Goal: Task Accomplishment & Management: Complete application form

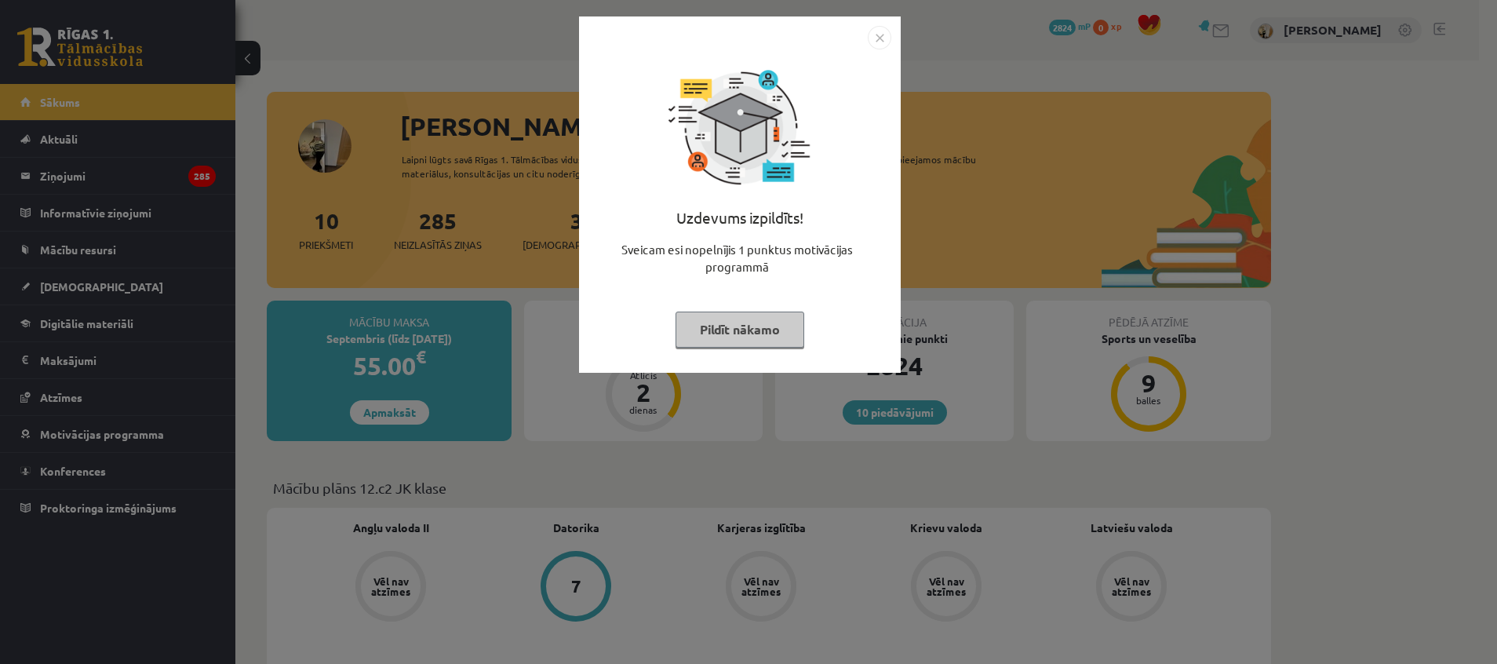
click at [735, 335] on button "Pildīt nākamo" at bounding box center [740, 329] width 129 height 36
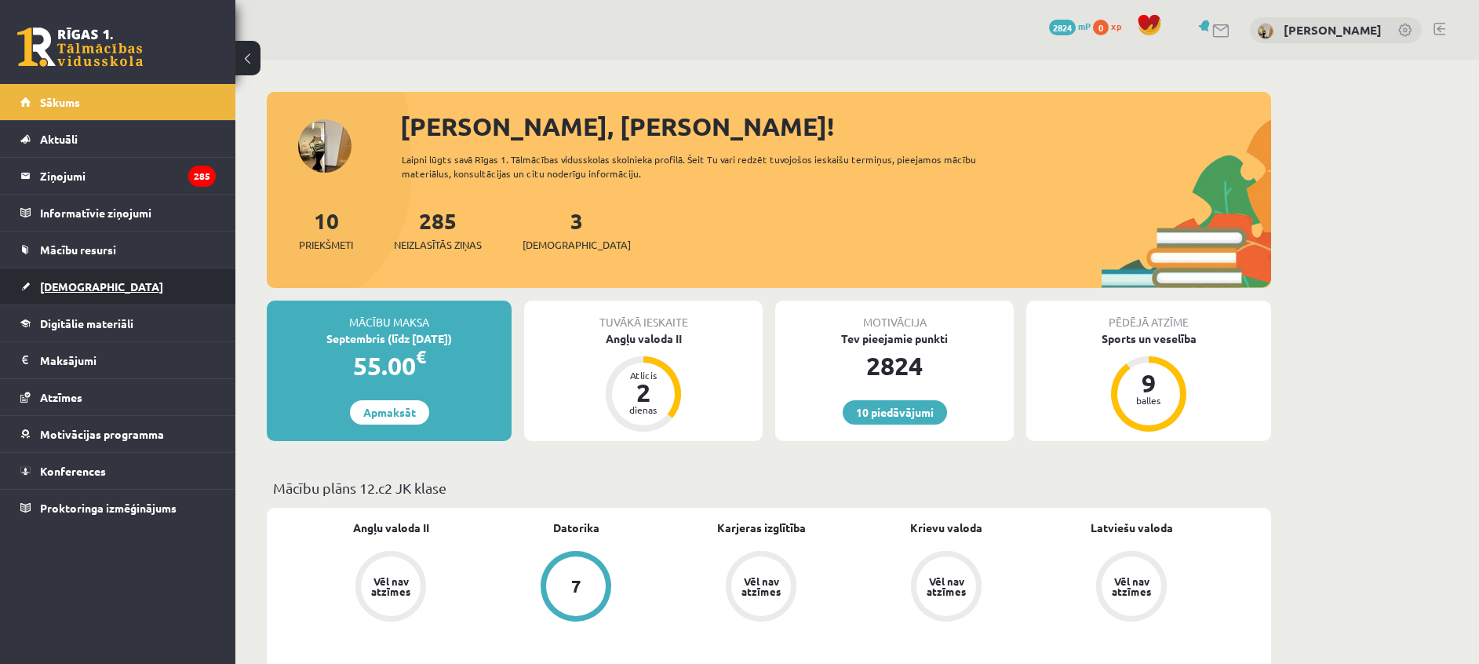
click at [73, 293] on link "[DEMOGRAPHIC_DATA]" at bounding box center [117, 286] width 195 height 36
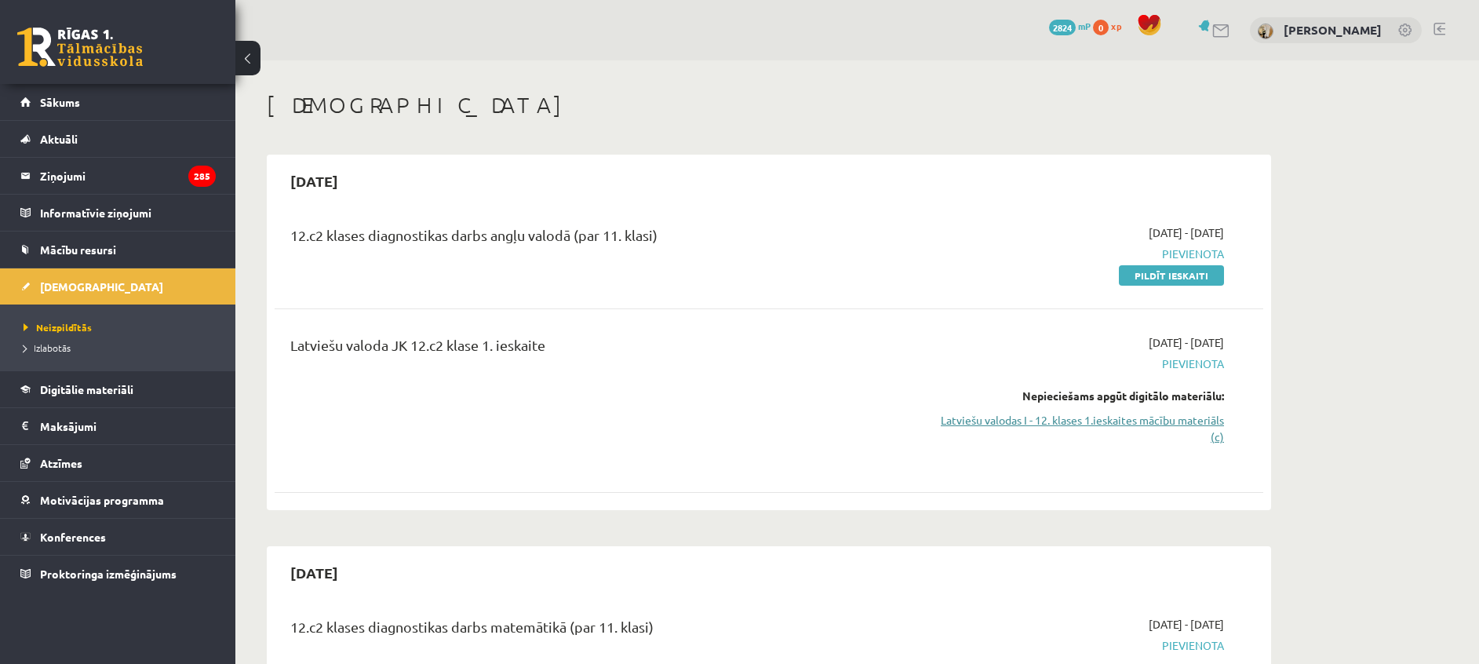
click at [1017, 417] on link "Latviešu valodas I - 12. klases 1.ieskaites mācību materiāls (c)" at bounding box center [1076, 428] width 296 height 33
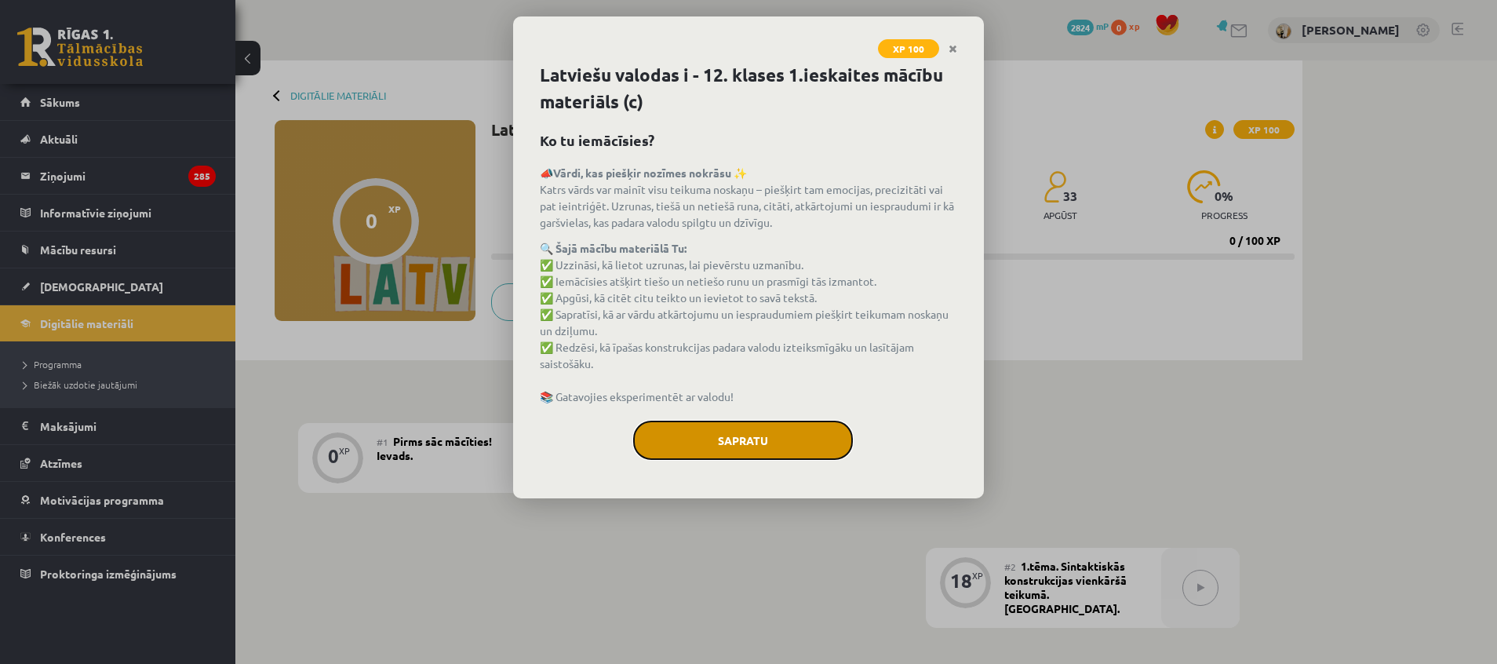
click at [742, 442] on button "Sapratu" at bounding box center [743, 440] width 220 height 39
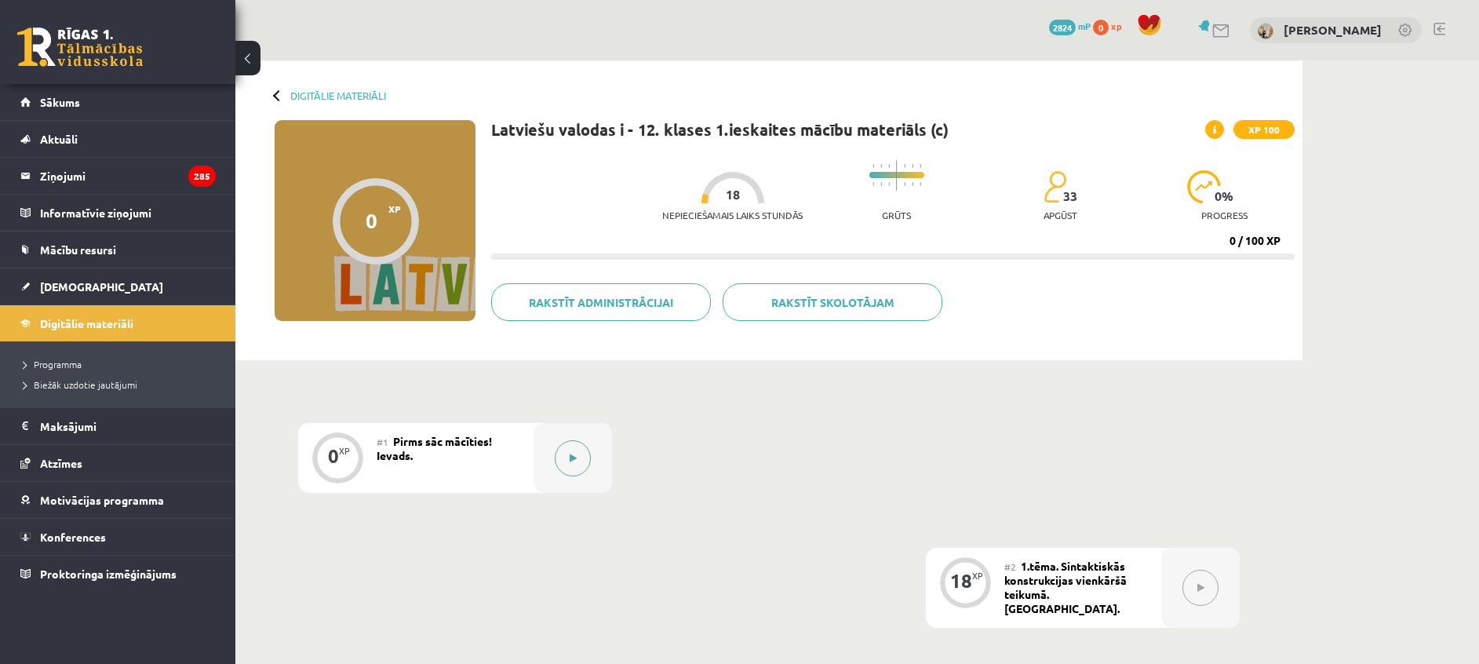
click at [566, 466] on button at bounding box center [573, 458] width 36 height 36
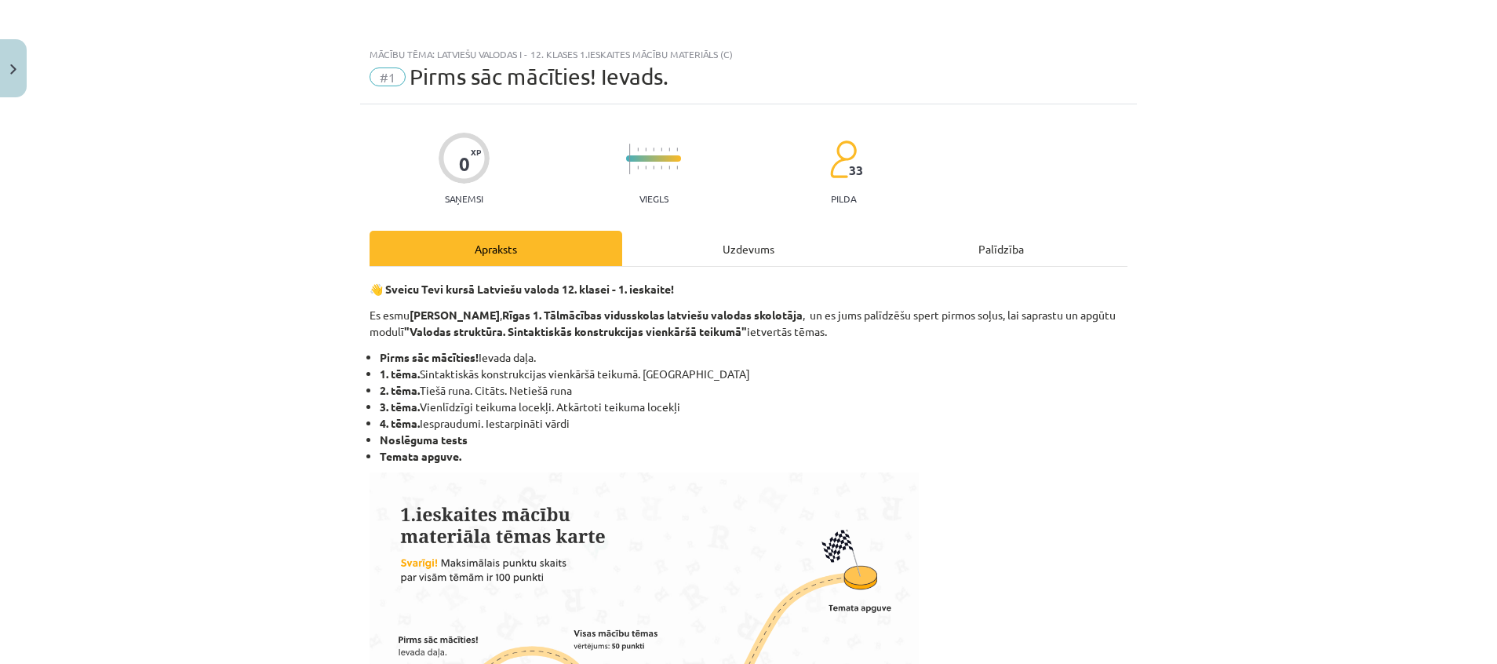
click at [716, 248] on div "Uzdevums" at bounding box center [748, 248] width 253 height 35
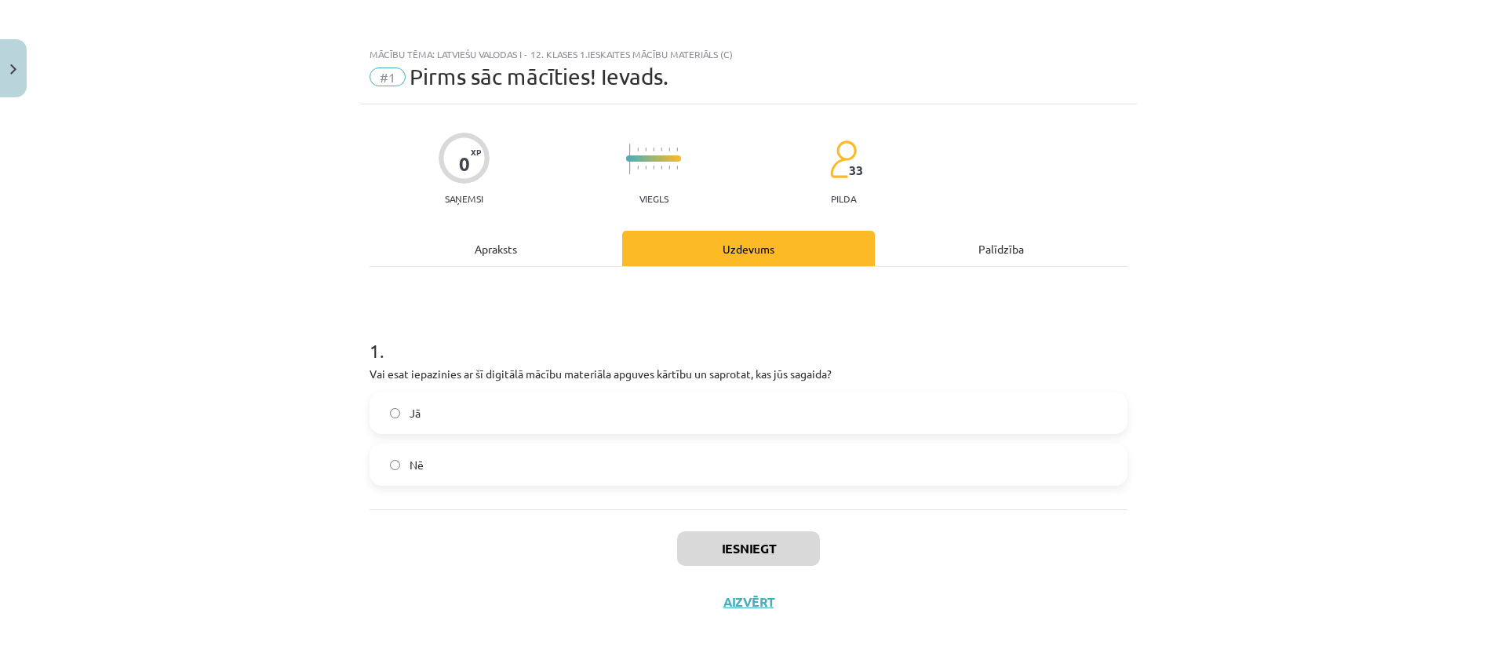
scroll to position [4, 0]
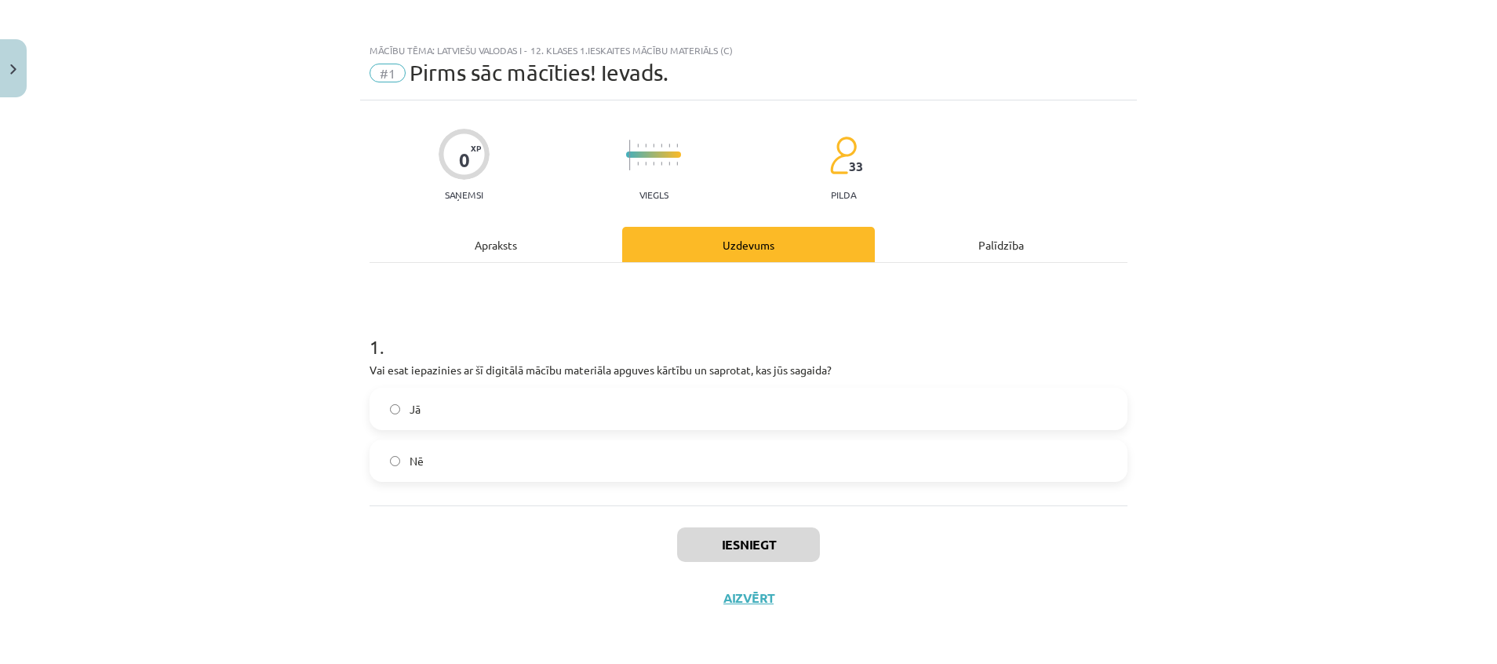
click at [647, 402] on label "Jā" at bounding box center [748, 408] width 755 height 39
click at [733, 550] on button "Iesniegt" at bounding box center [748, 544] width 143 height 35
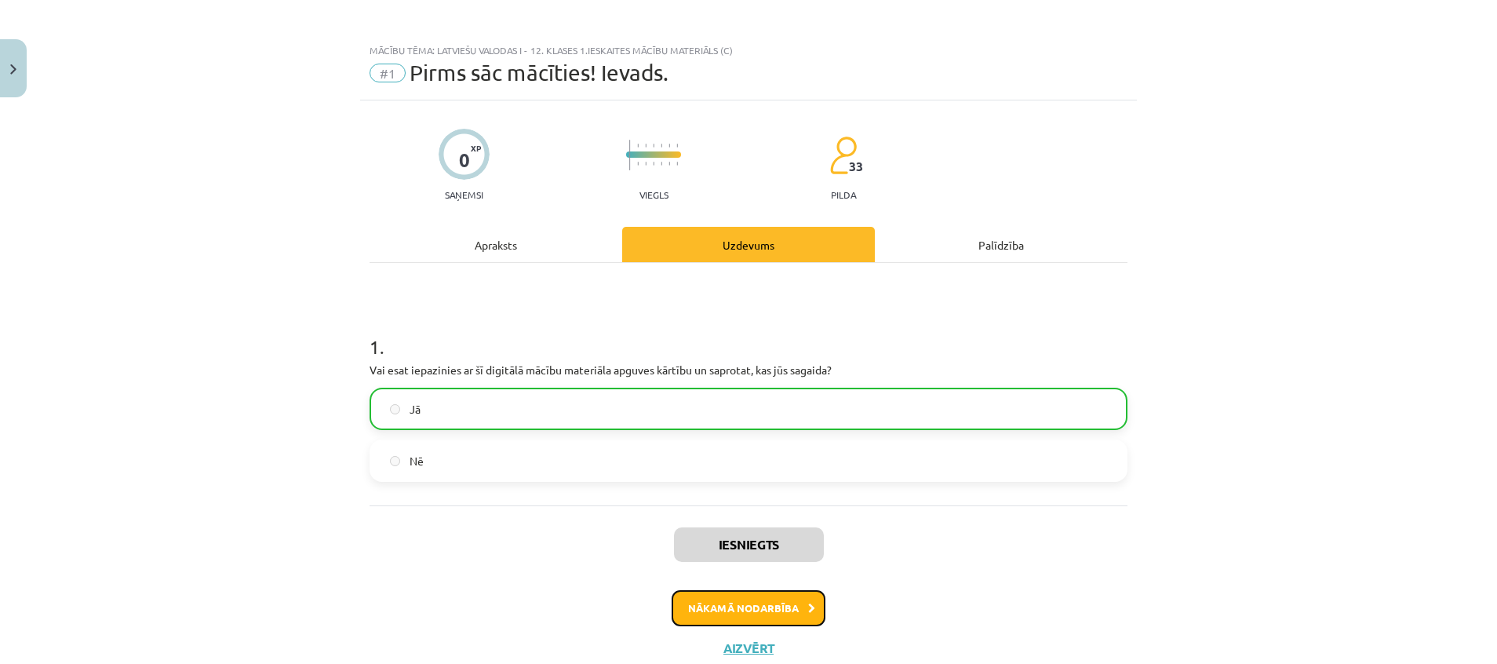
click at [755, 608] on button "Nākamā nodarbība" at bounding box center [749, 608] width 154 height 36
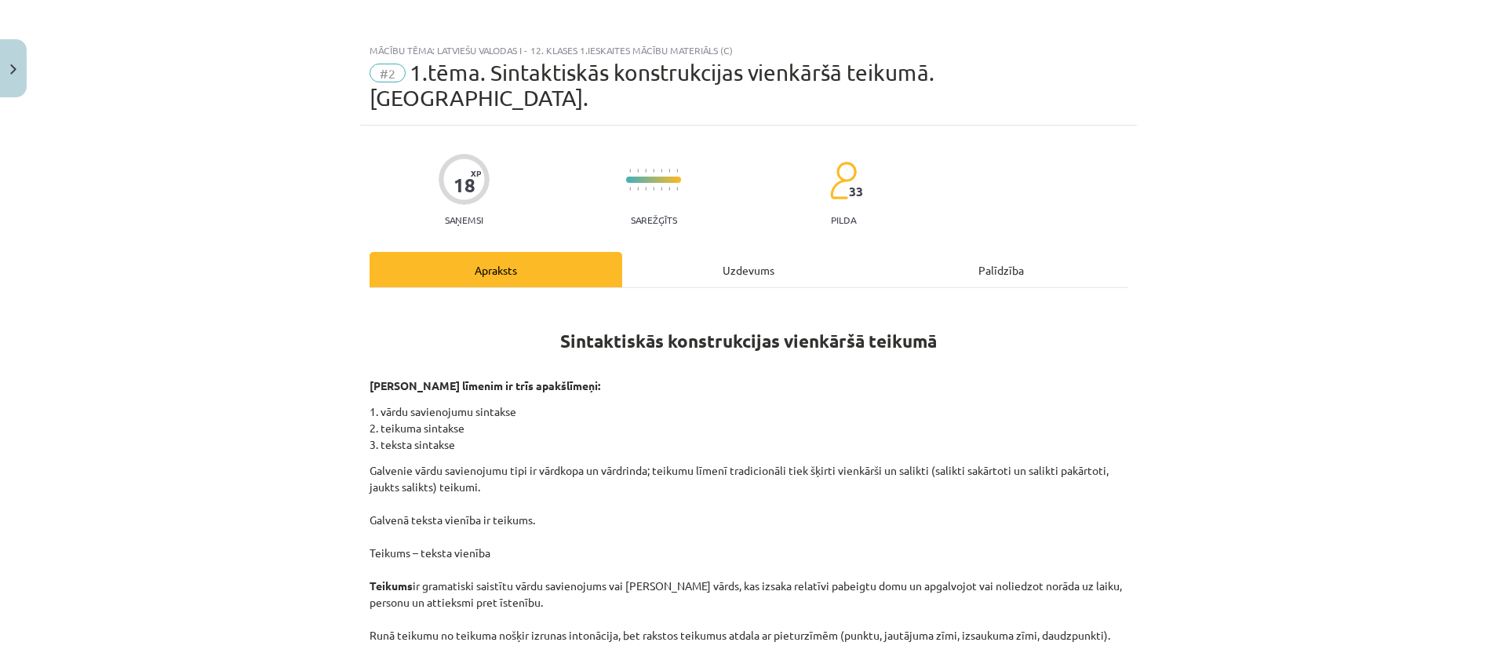
scroll to position [39, 0]
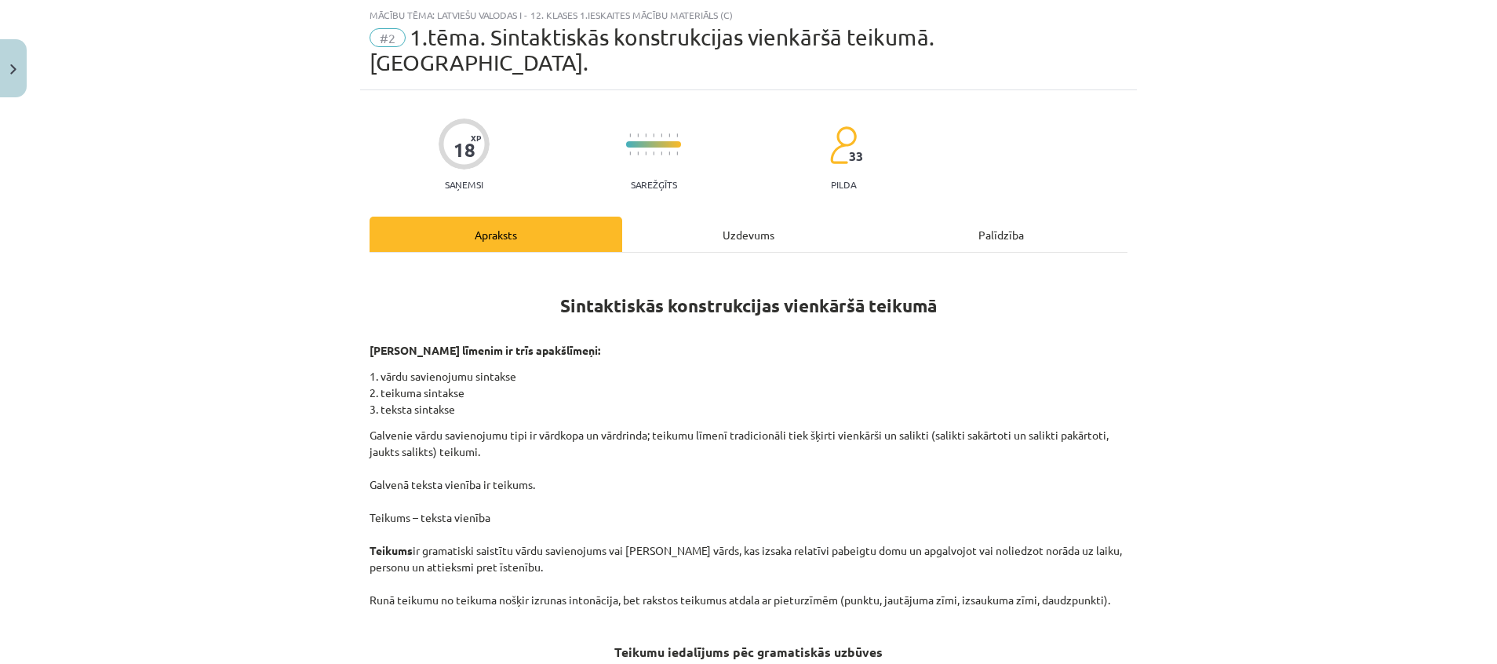
click at [719, 217] on div "Uzdevums" at bounding box center [748, 234] width 253 height 35
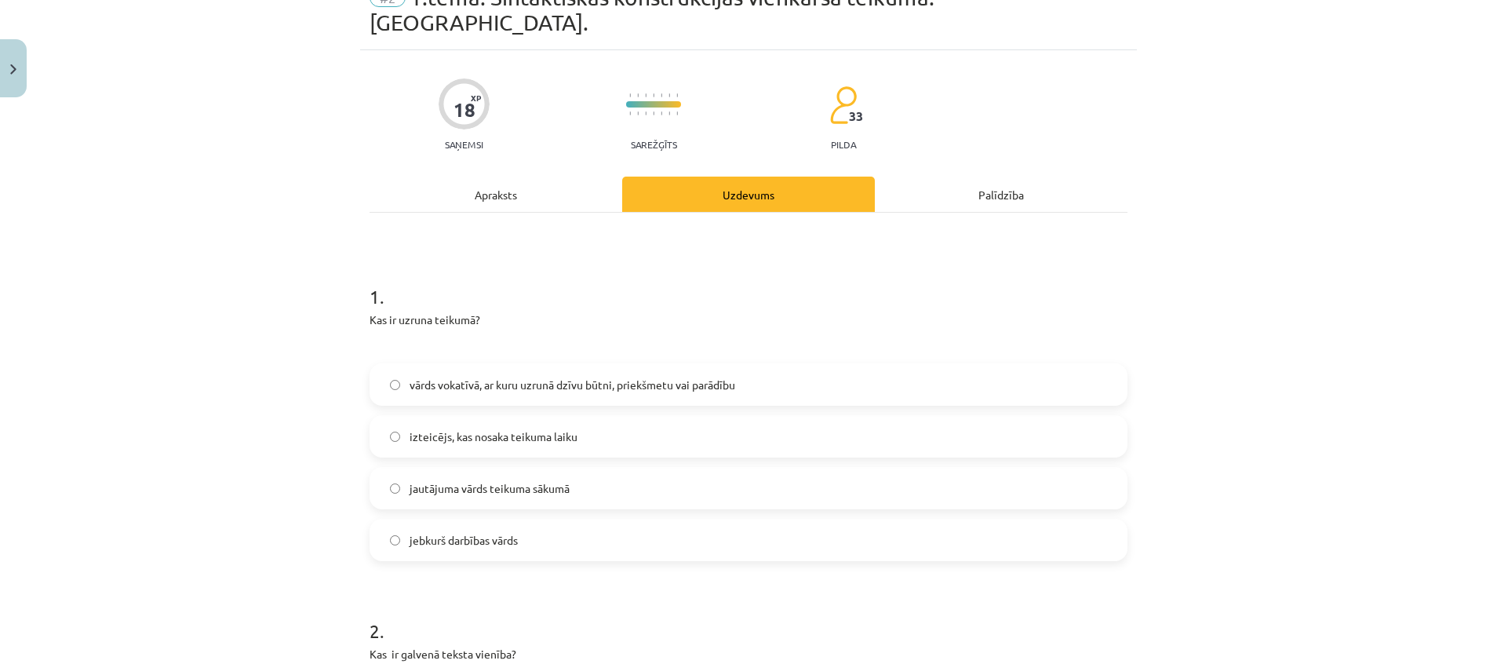
scroll to position [87, 0]
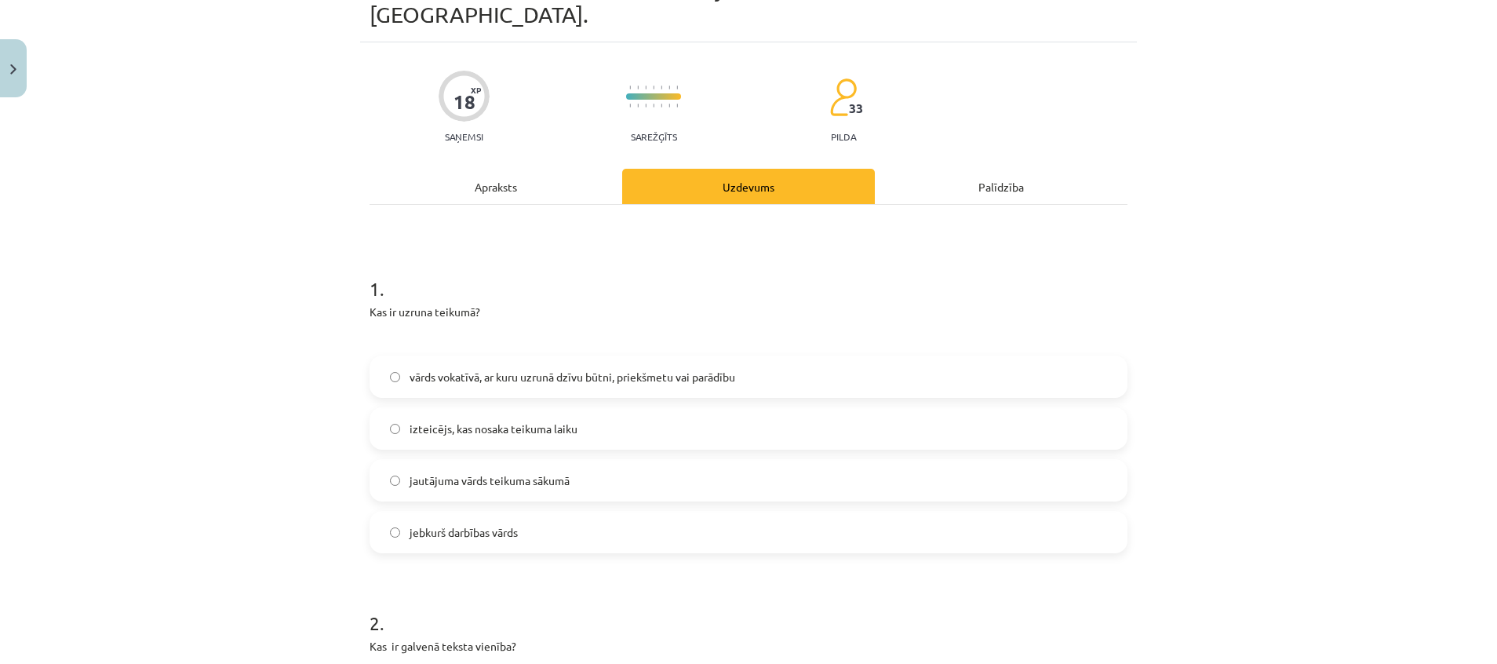
click at [450, 369] on span "vārds vokatīvā, ar kuru uzrunā dzīvu būtni, priekšmetu vai parādību" at bounding box center [573, 377] width 326 height 16
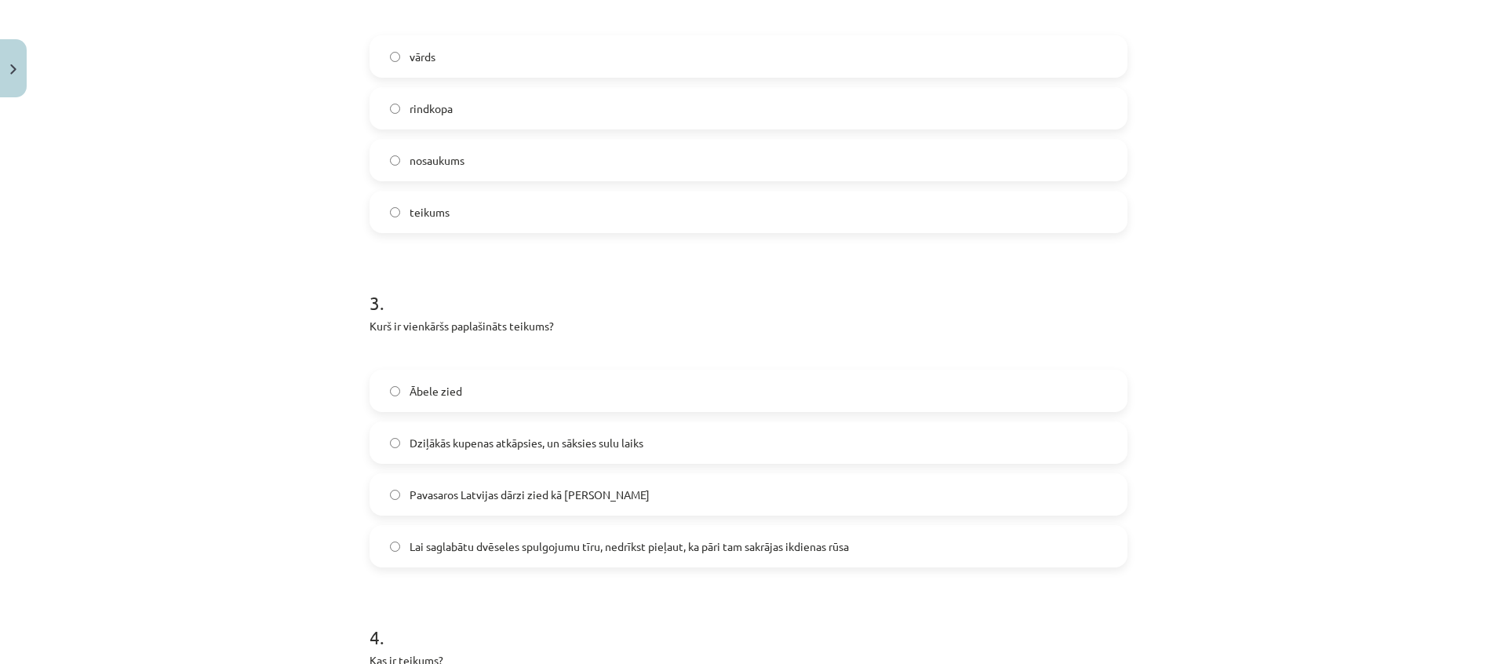
scroll to position [748, 0]
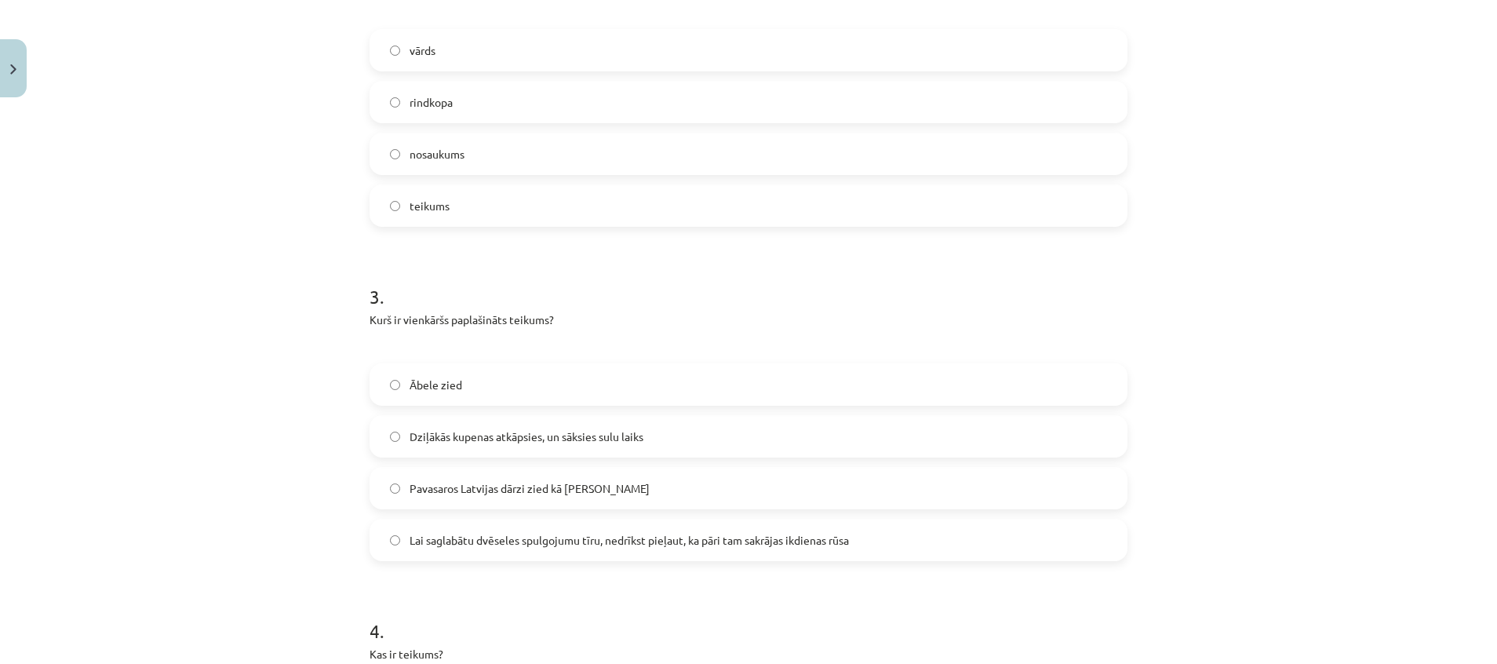
click at [376, 417] on label "Dziļākās kupenas atkāpsies, un sāksies sulu laiks" at bounding box center [748, 436] width 755 height 39
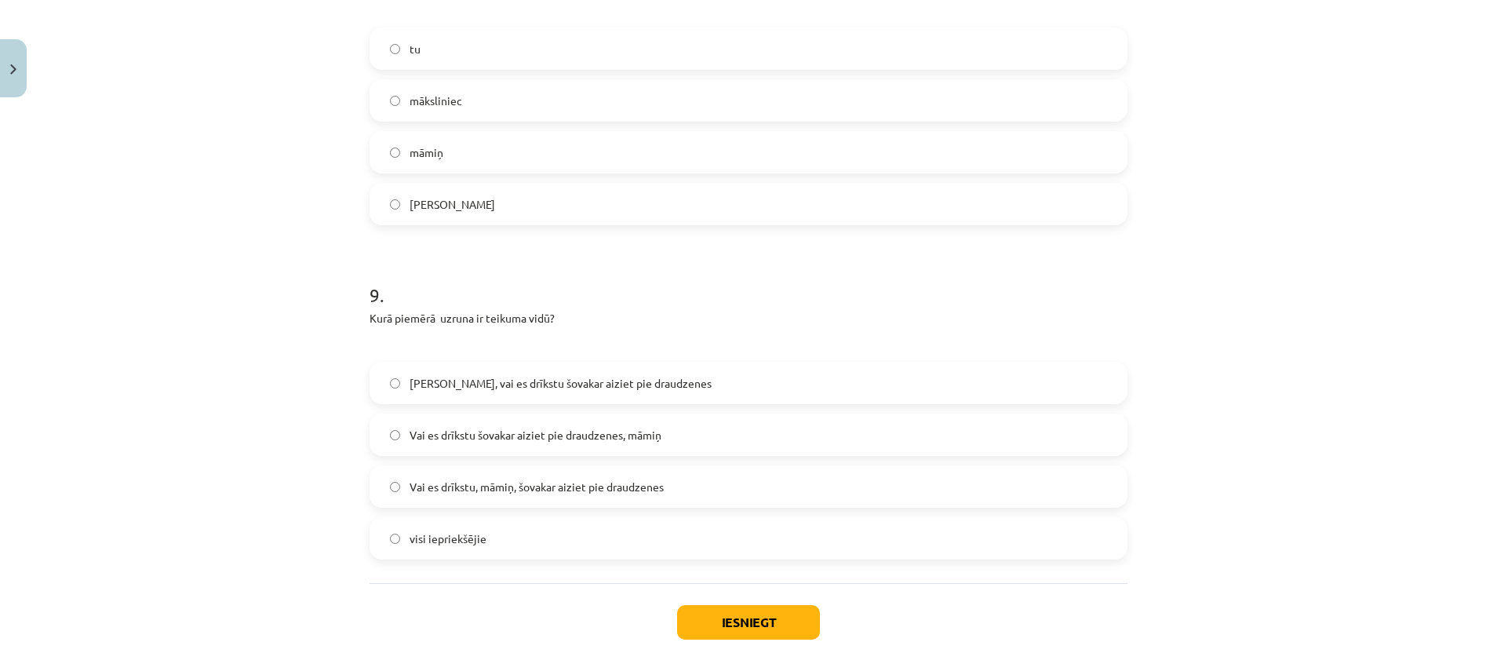
scroll to position [2764, 0]
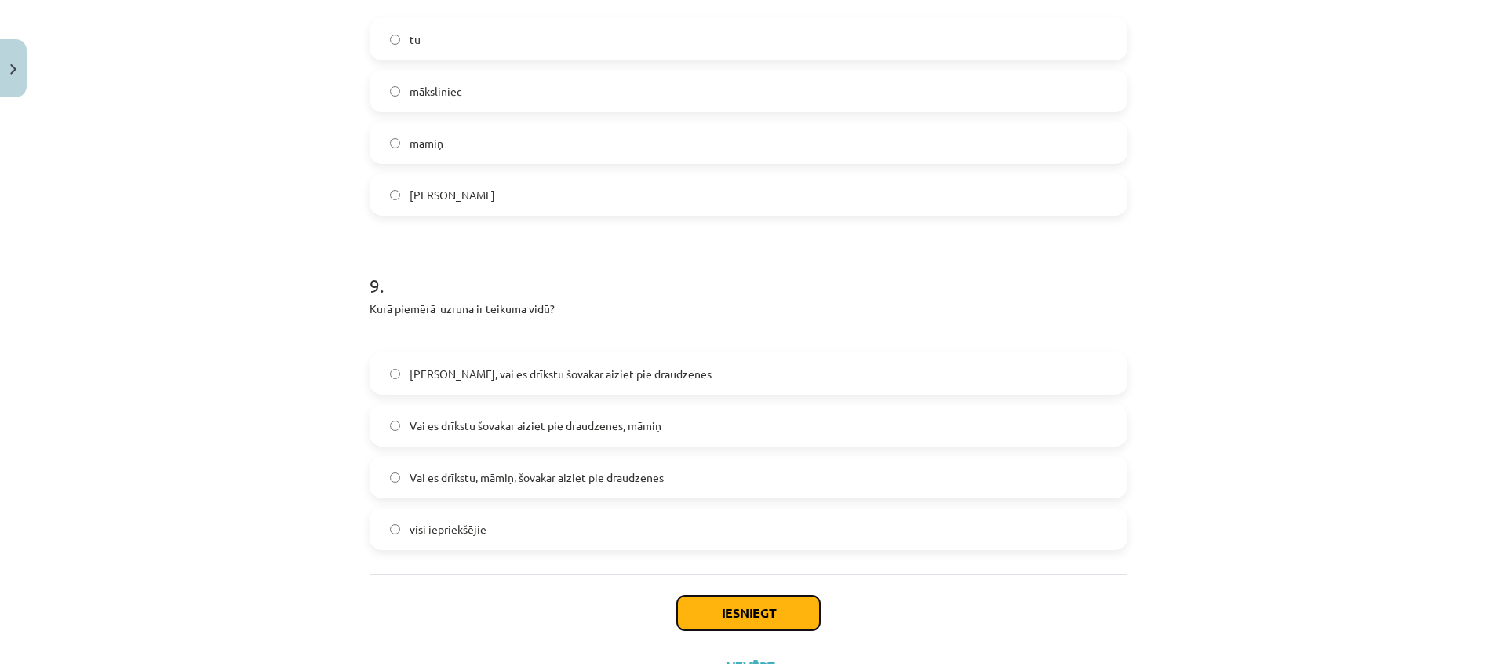
click at [698, 596] on button "Iesniegt" at bounding box center [748, 613] width 143 height 35
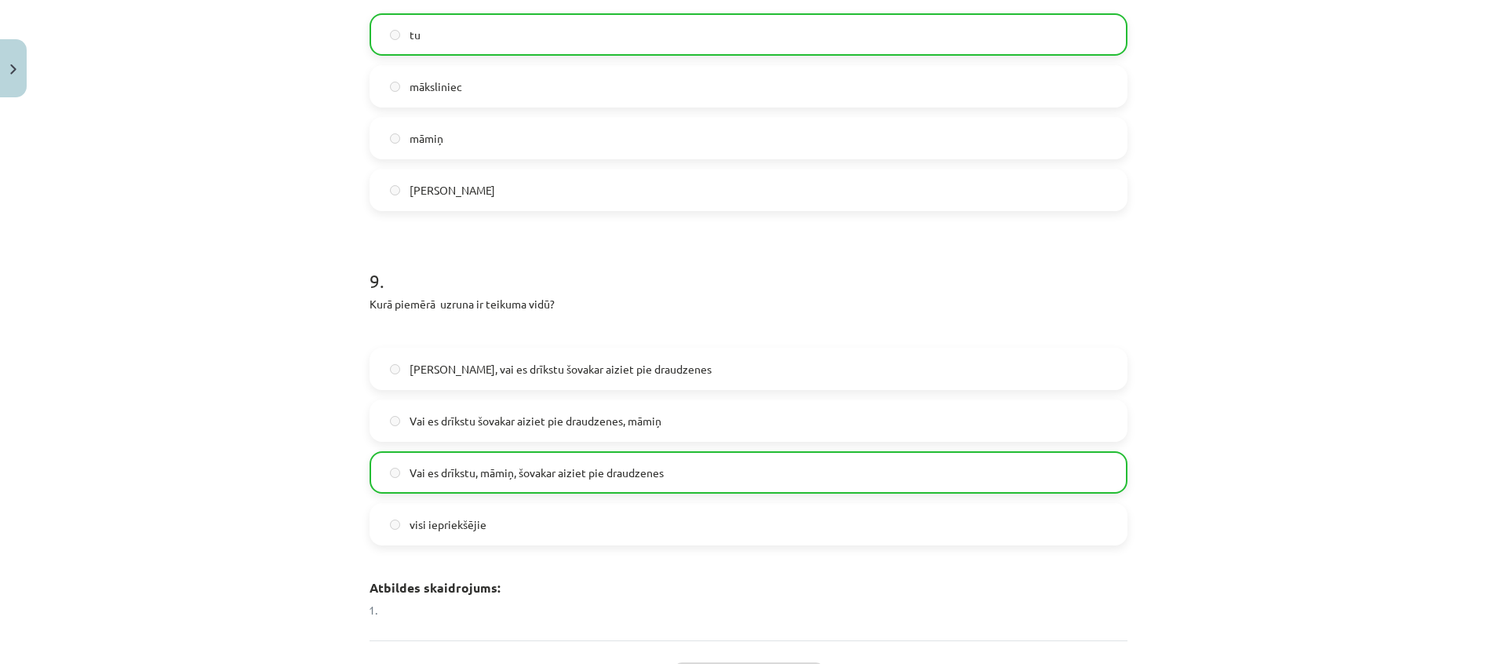
scroll to position [2928, 0]
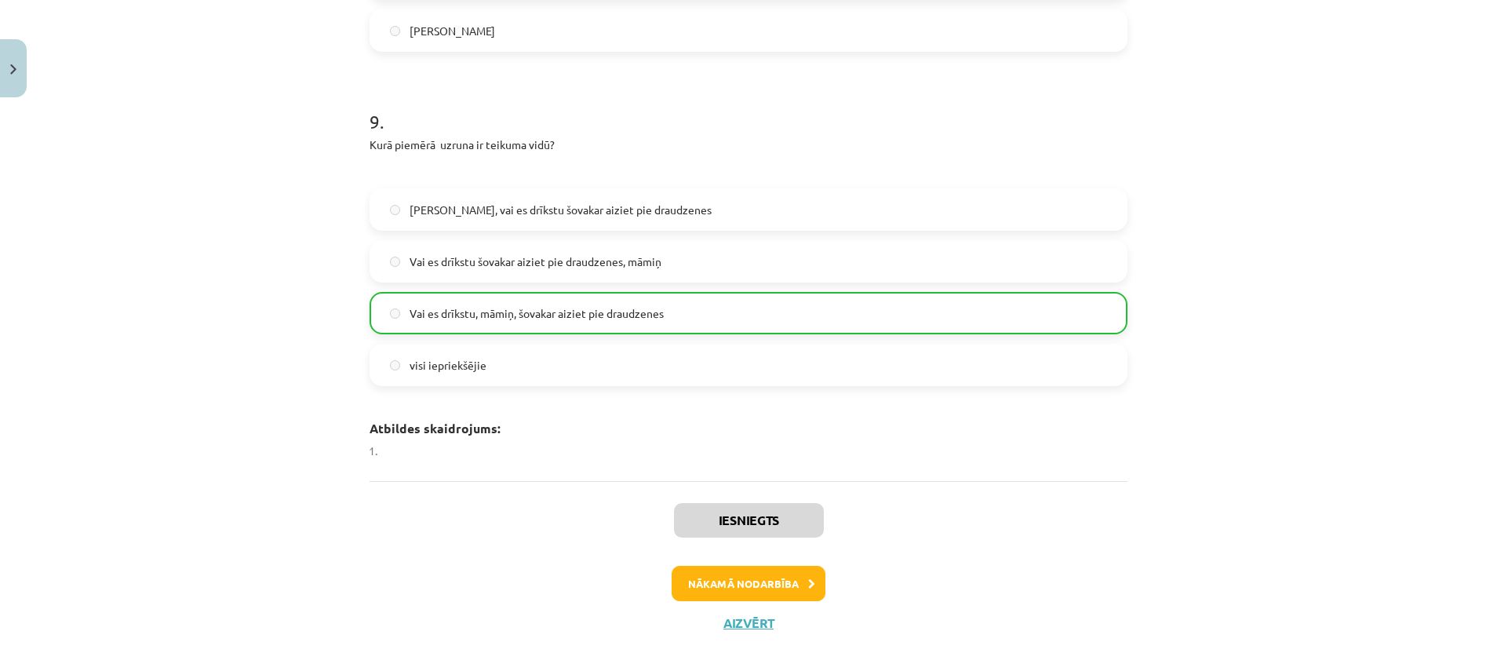
click at [283, 378] on div "Mācību tēma: Latviešu valodas i - 12. klases 1.ieskaites mācību materiāls (c) #…" at bounding box center [748, 332] width 1497 height 664
click at [808, 579] on icon at bounding box center [811, 584] width 7 height 10
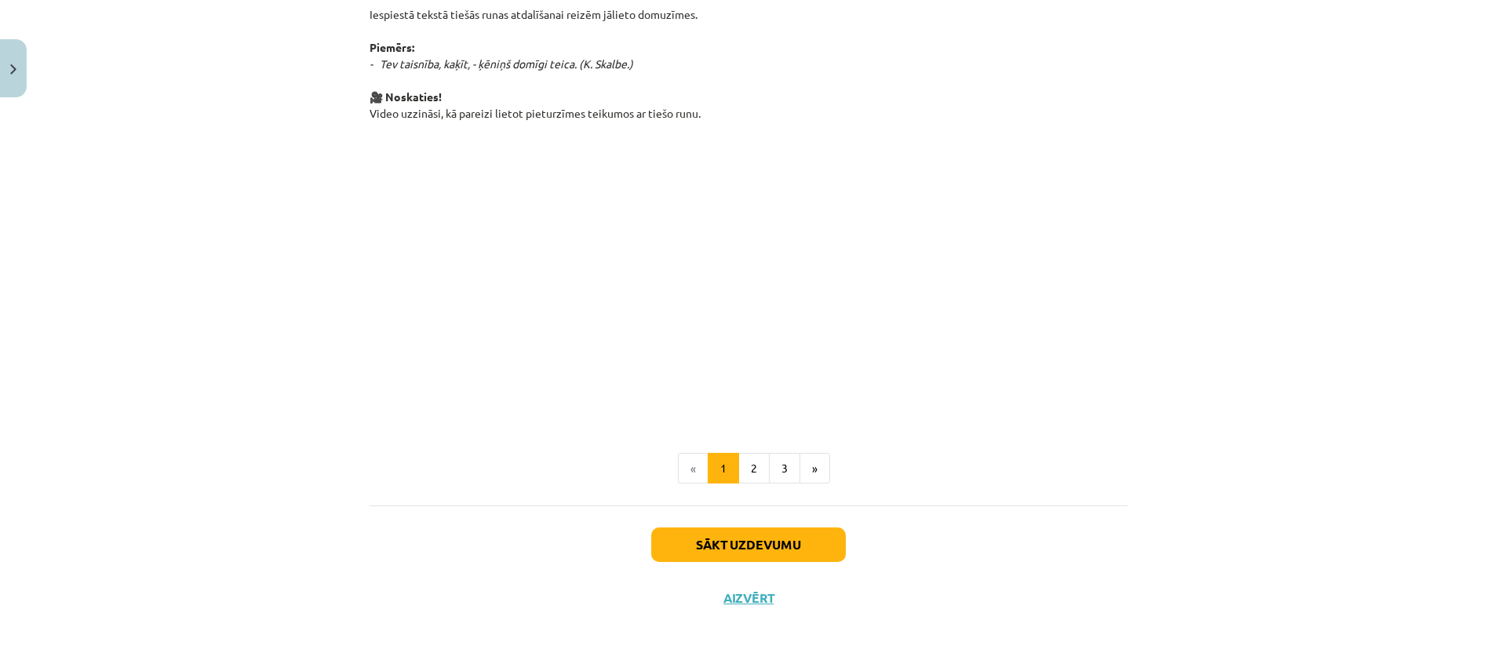
scroll to position [39, 0]
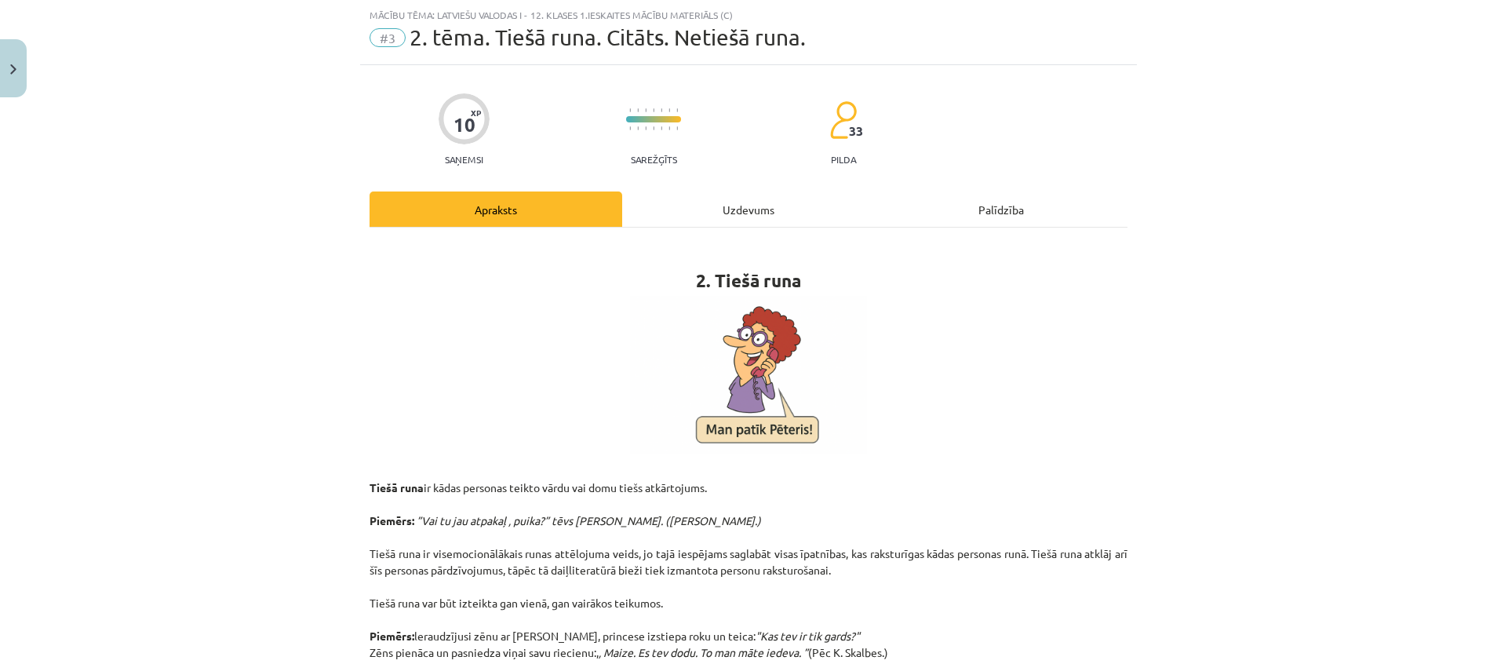
click at [745, 217] on div "Uzdevums" at bounding box center [748, 208] width 253 height 35
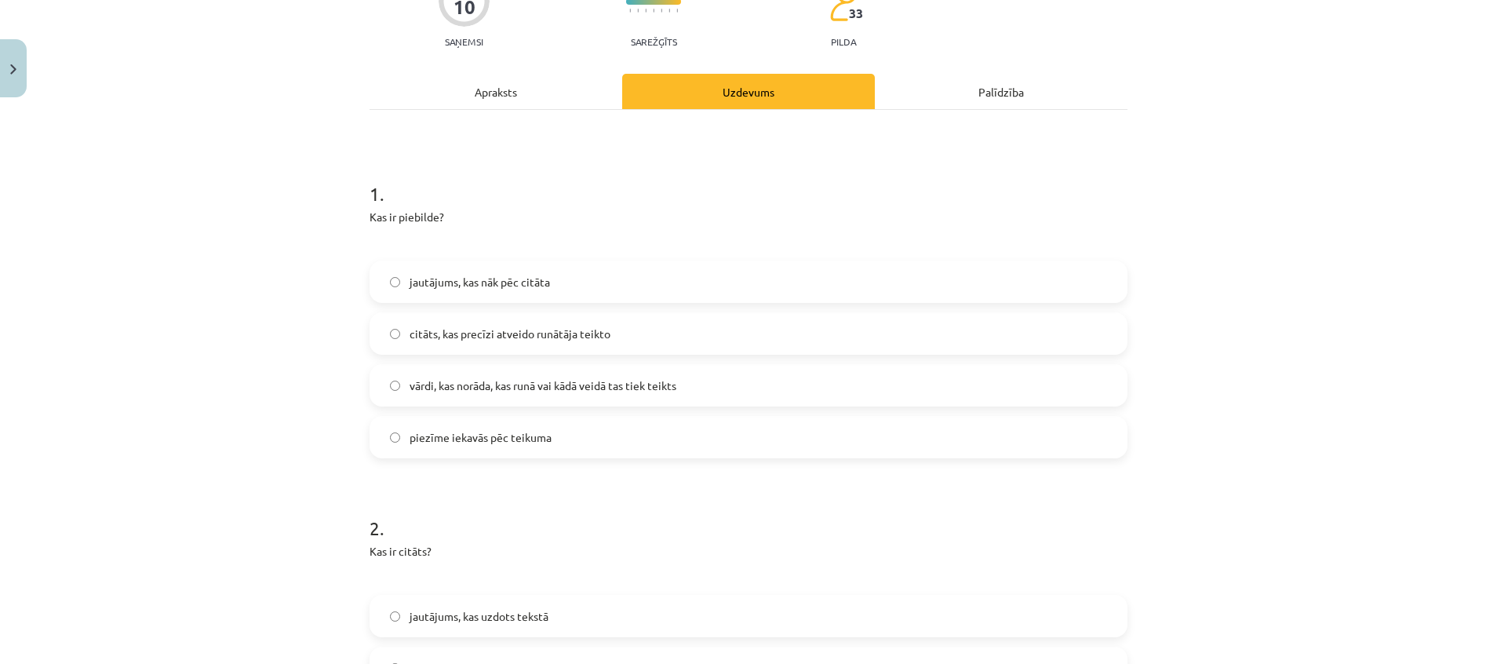
scroll to position [158, 0]
click at [379, 345] on label "citāts, kas precīzi atveido runātāja teikto" at bounding box center [748, 332] width 755 height 39
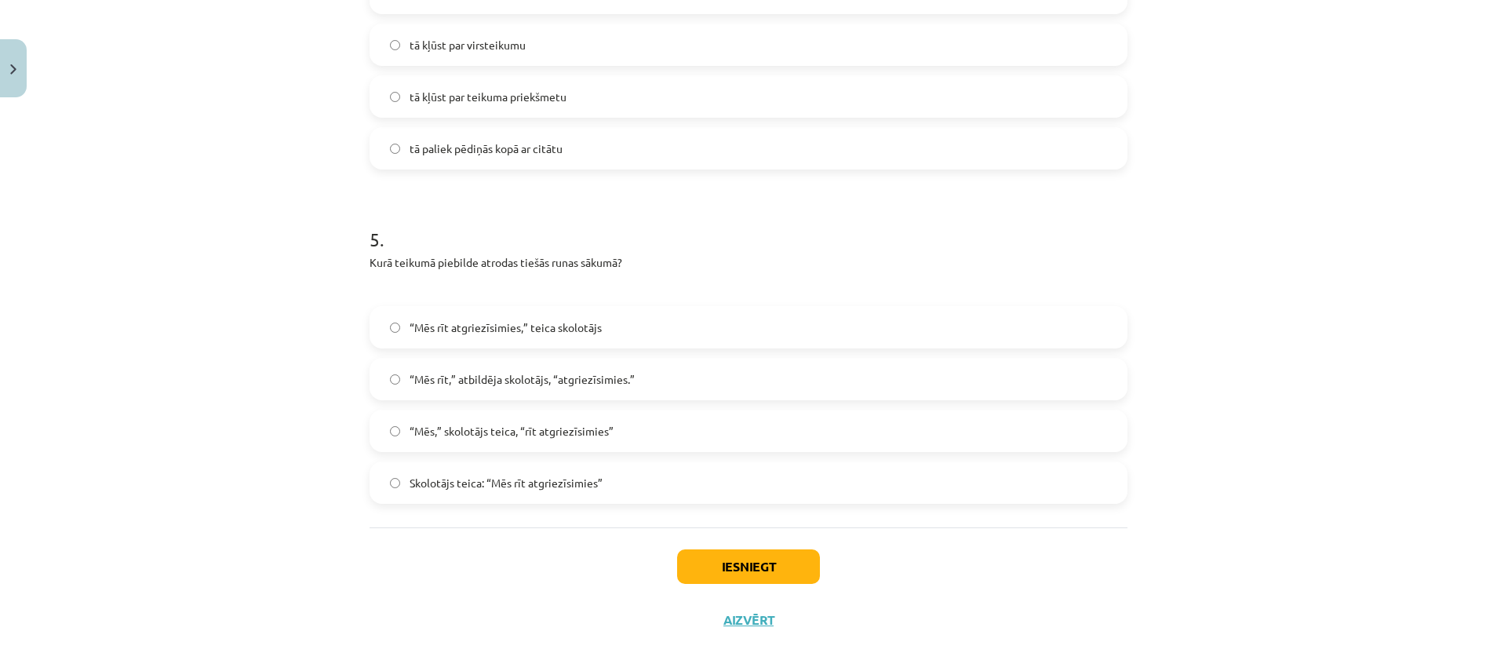
scroll to position [1450, 0]
click at [694, 564] on button "Iesniegt" at bounding box center [748, 565] width 143 height 35
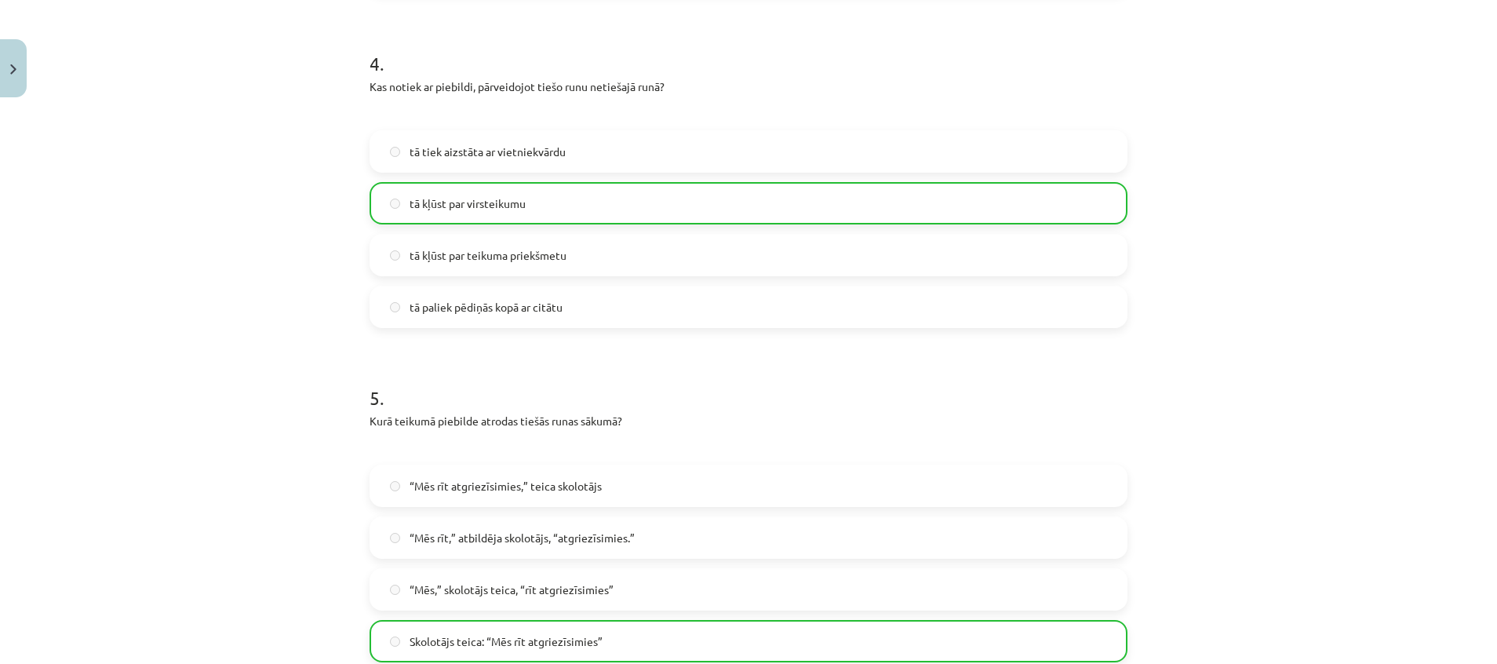
scroll to position [1521, 0]
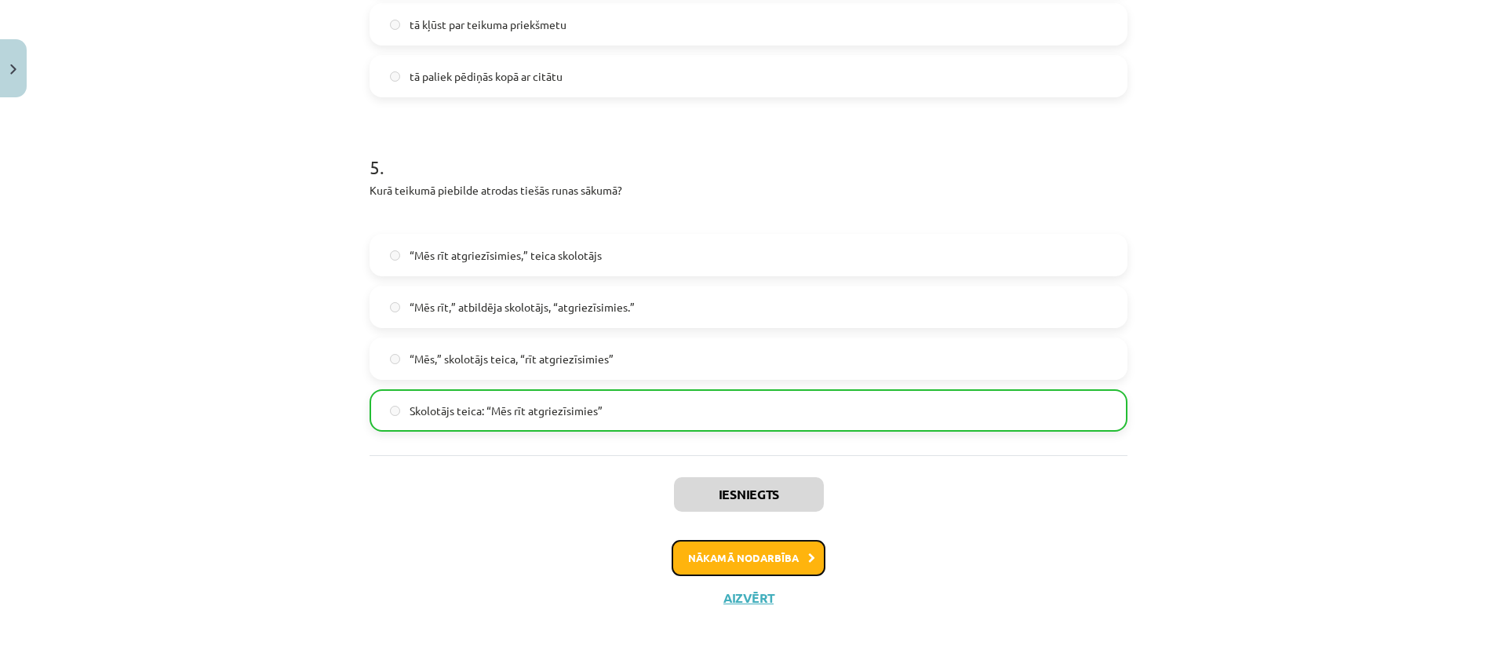
click at [689, 561] on button "Nākamā nodarbība" at bounding box center [749, 558] width 154 height 36
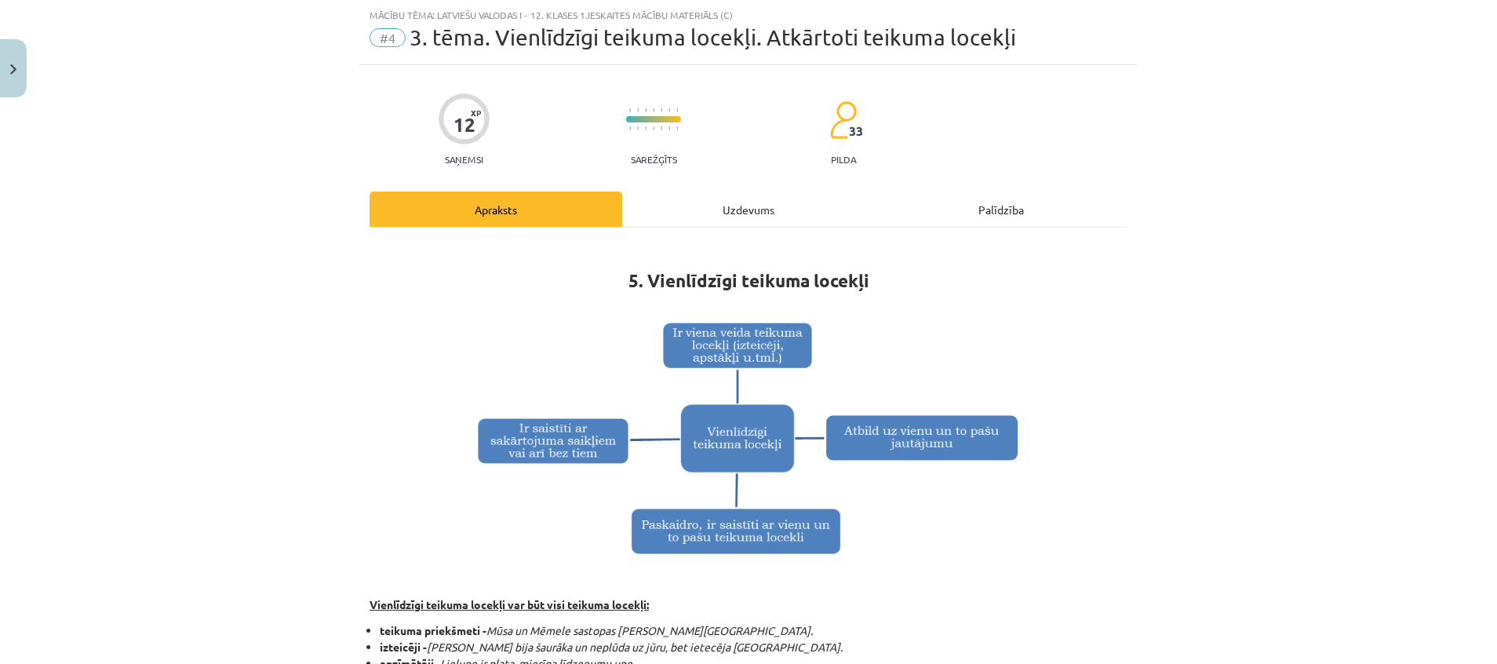
click at [702, 200] on div "Uzdevums" at bounding box center [748, 208] width 253 height 35
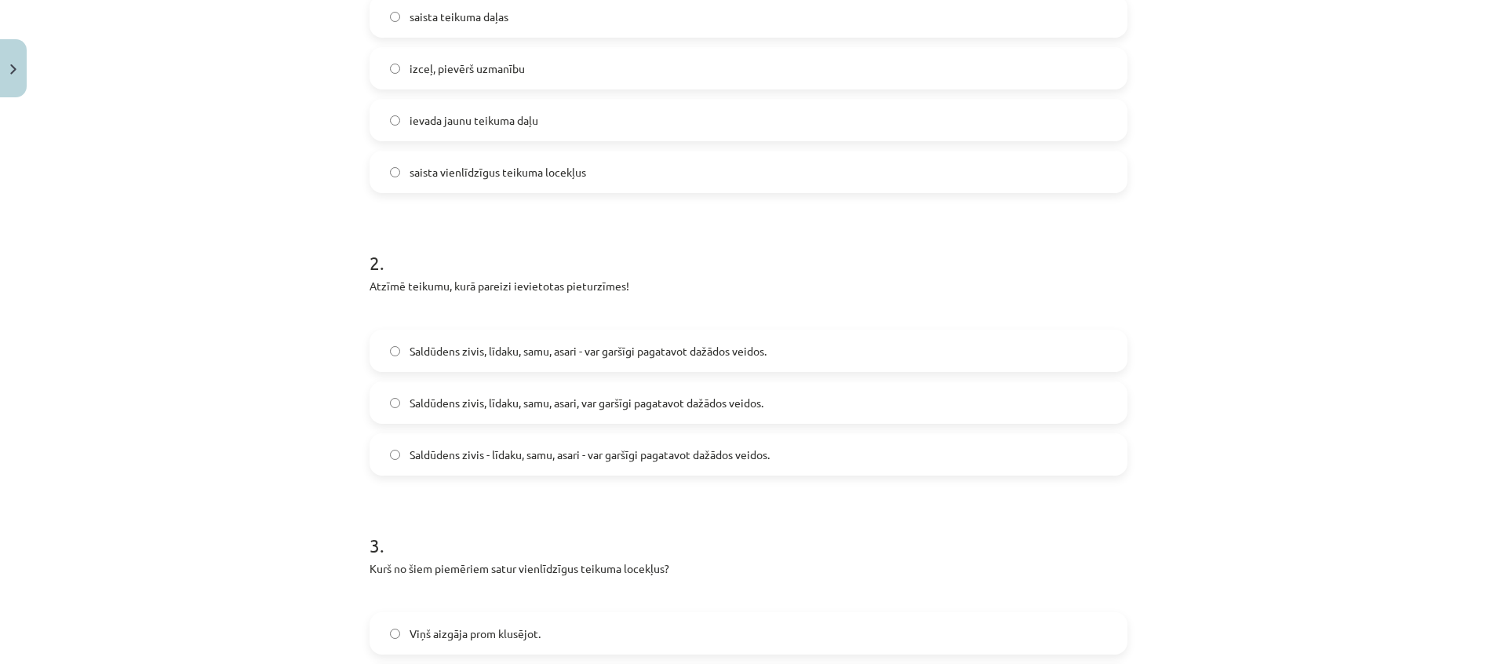
scroll to position [423, 0]
click at [558, 454] on span "Saldūdens zivis - līdaku, samu, asari - var garšīgi pagatavot dažādos veidos." at bounding box center [590, 454] width 360 height 16
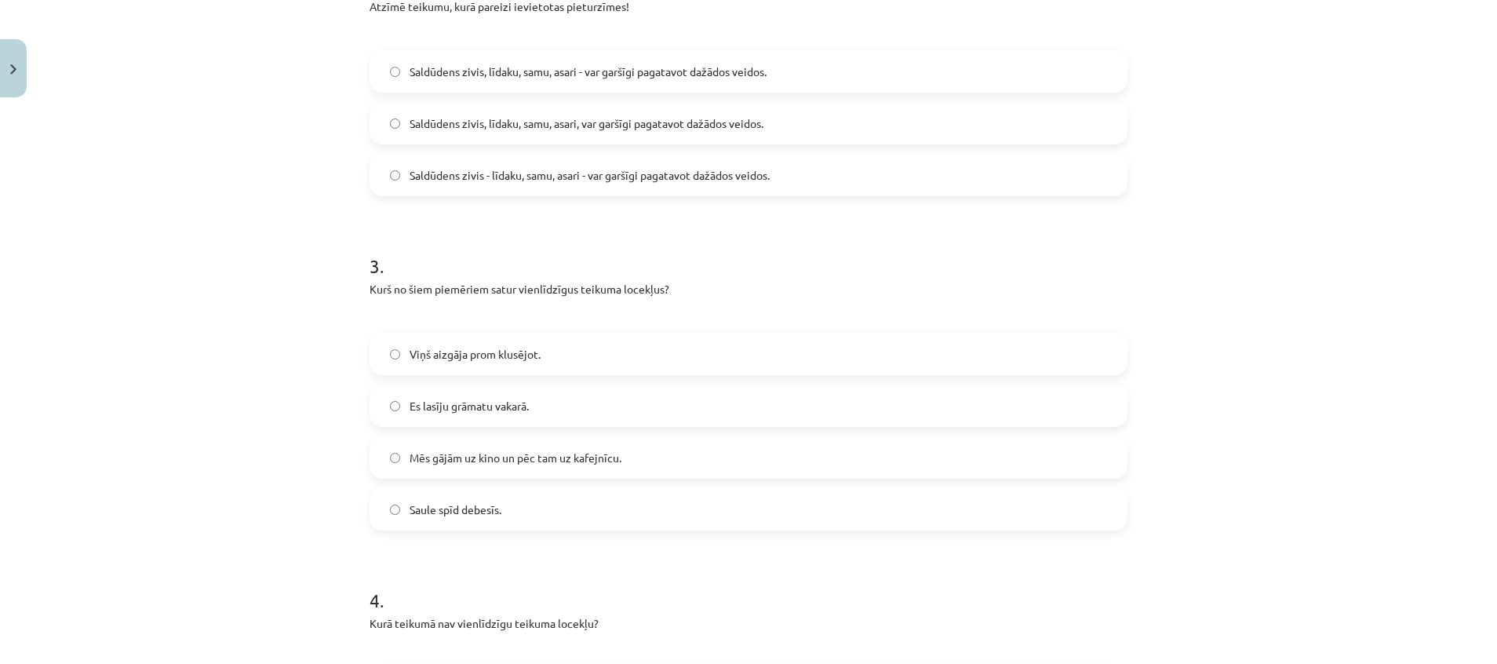
scroll to position [702, 0]
click at [535, 449] on span "Mēs gājām uz kino un pēc tam uz kafejnīcu." at bounding box center [516, 457] width 212 height 16
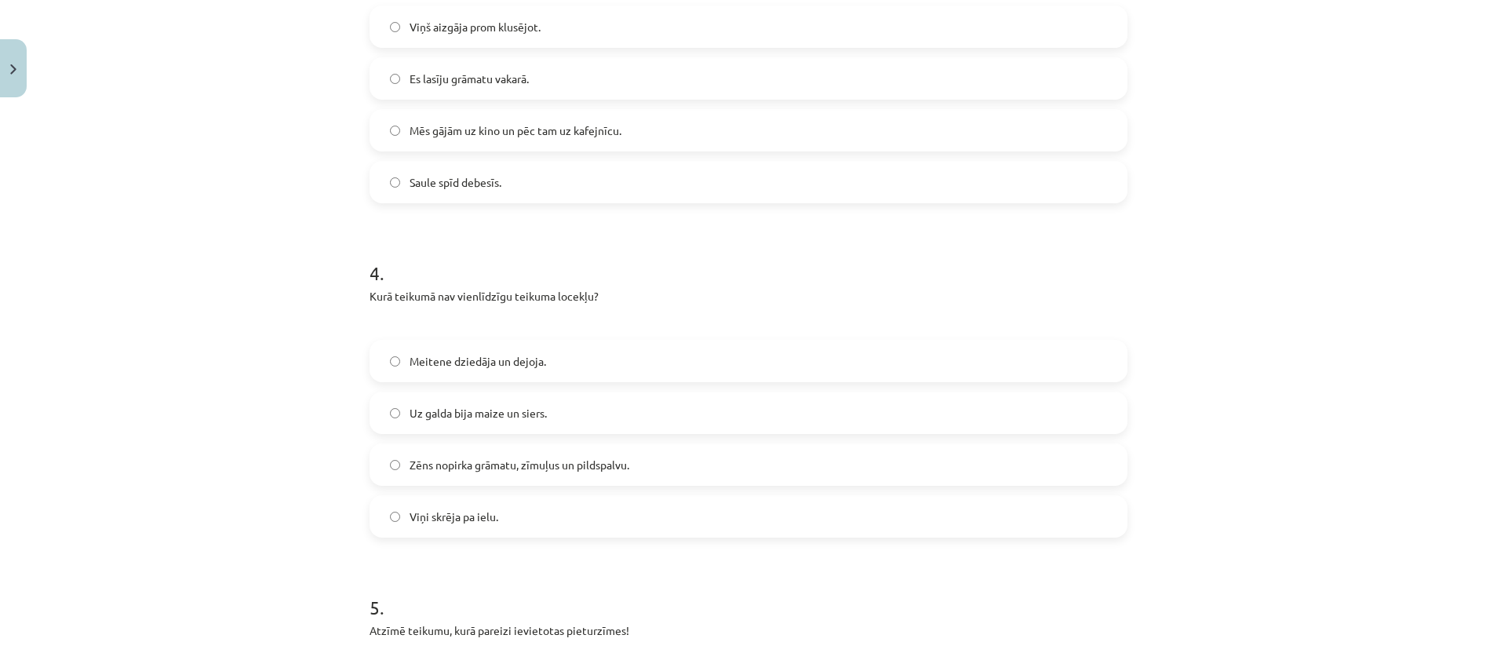
scroll to position [1039, 0]
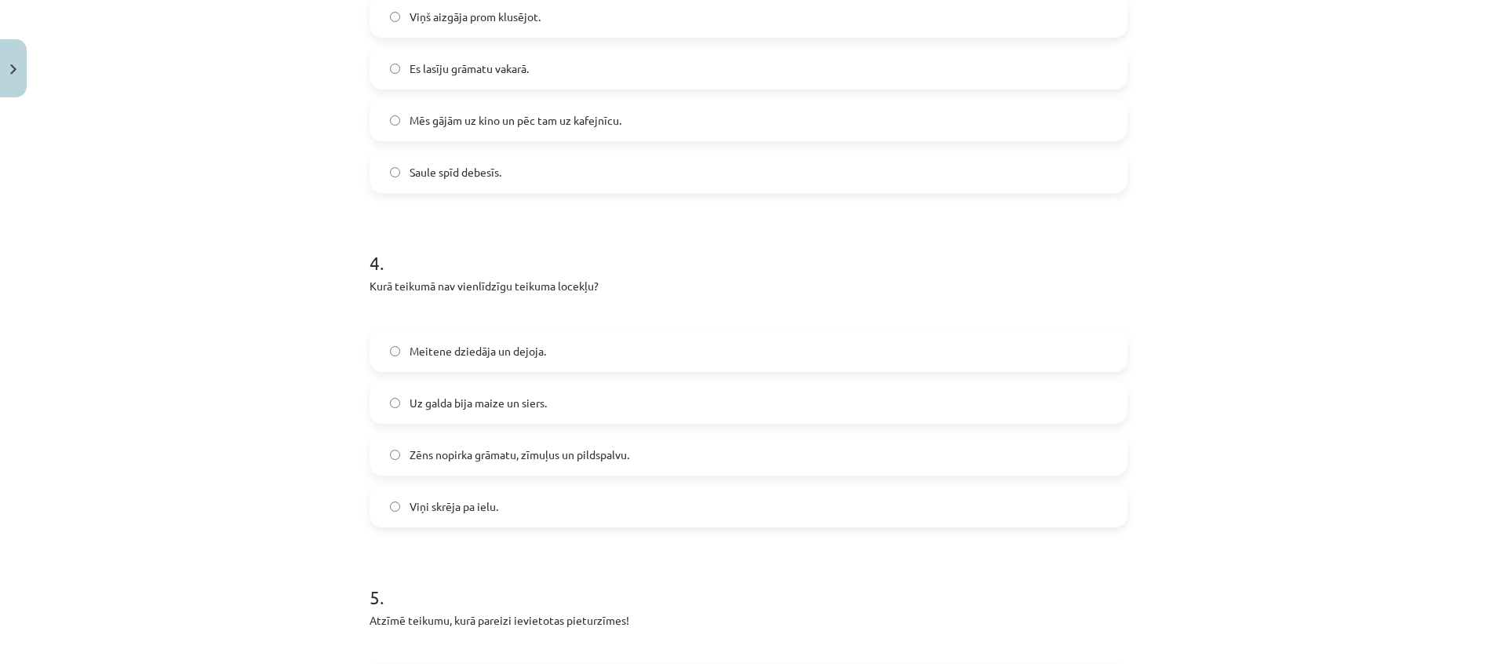
click at [455, 508] on span "Viņi skrēja pa ielu." at bounding box center [454, 506] width 89 height 16
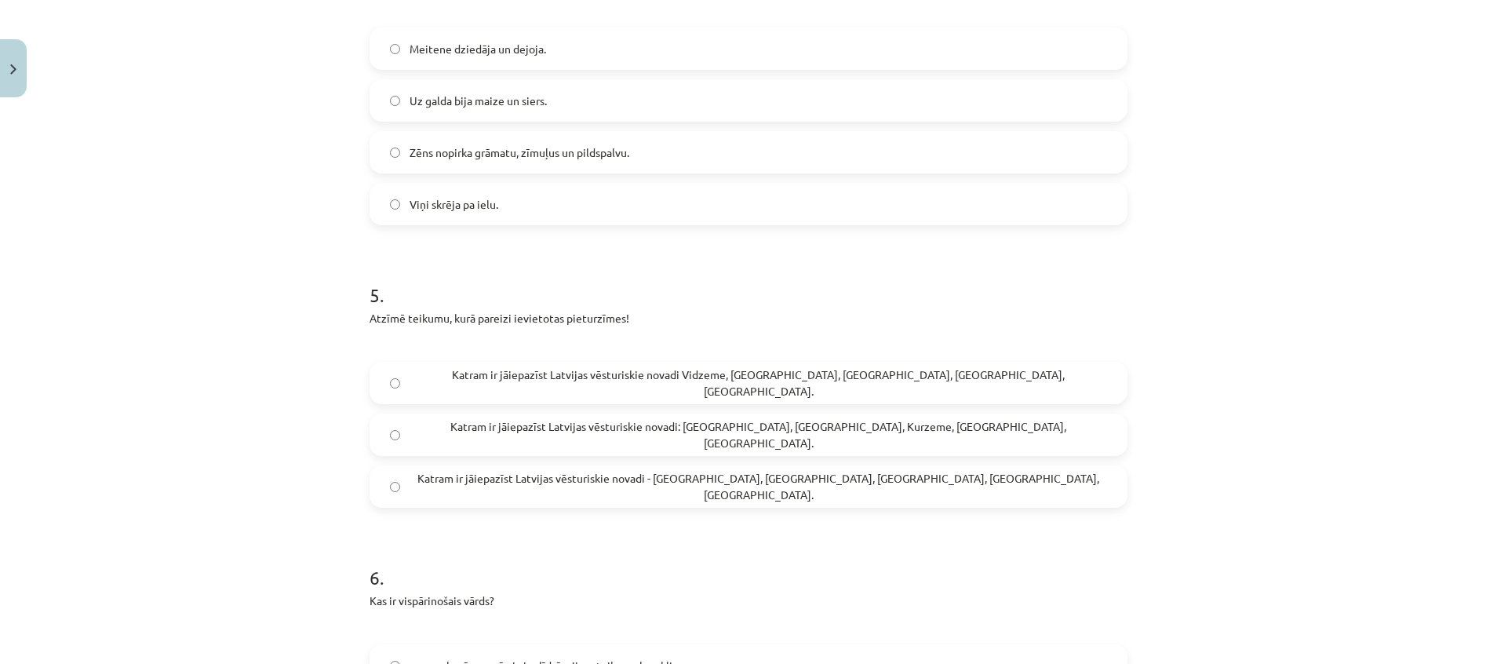
scroll to position [1353, 0]
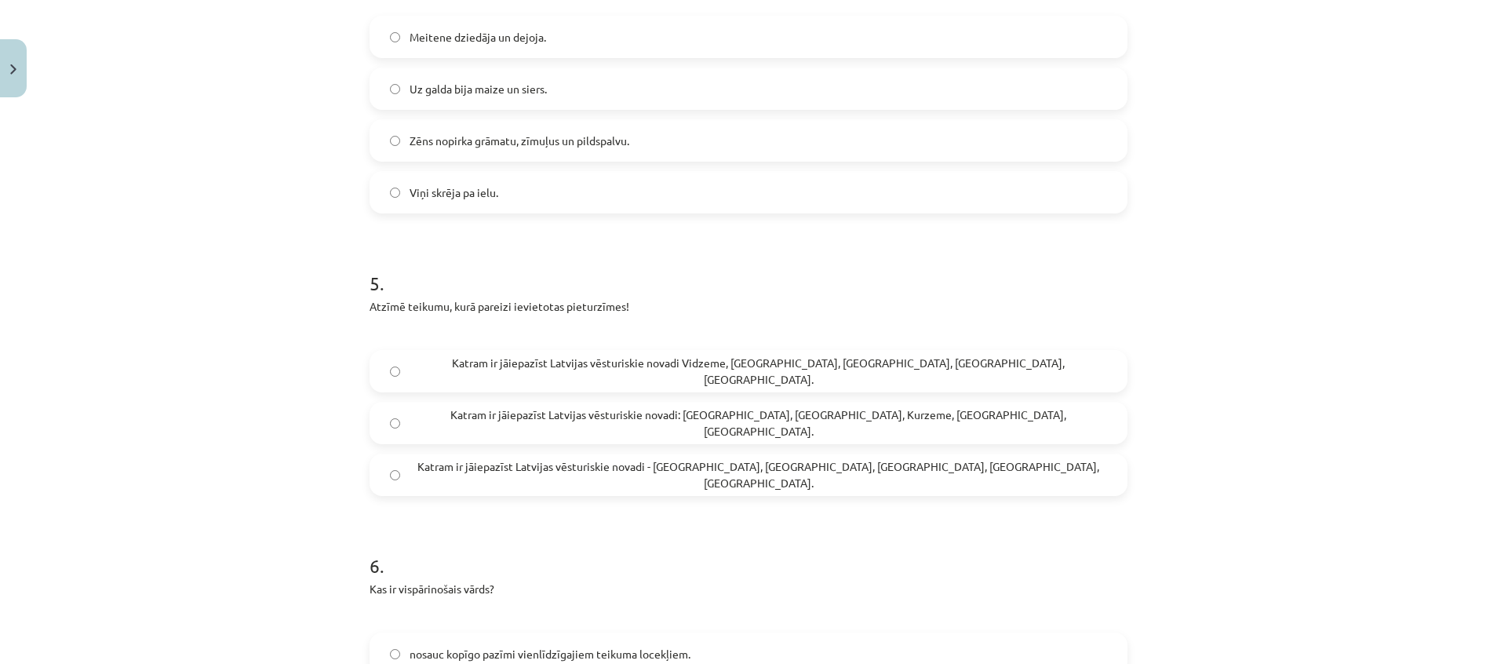
click at [705, 472] on span "Katram ir jāiepazīst Latvijas vēsturiskie novadi - Vidzeme, Latgale, Kurzeme, Z…" at bounding box center [759, 474] width 698 height 33
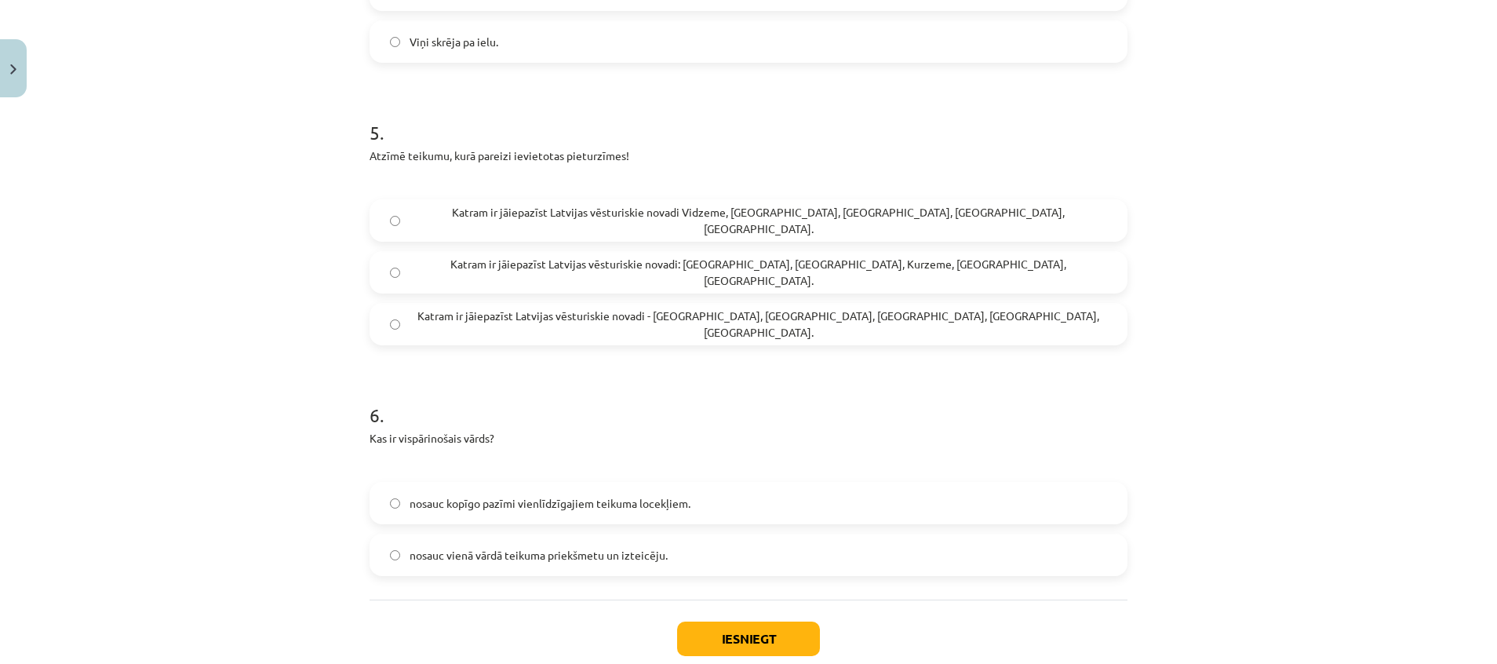
scroll to position [1545, 0]
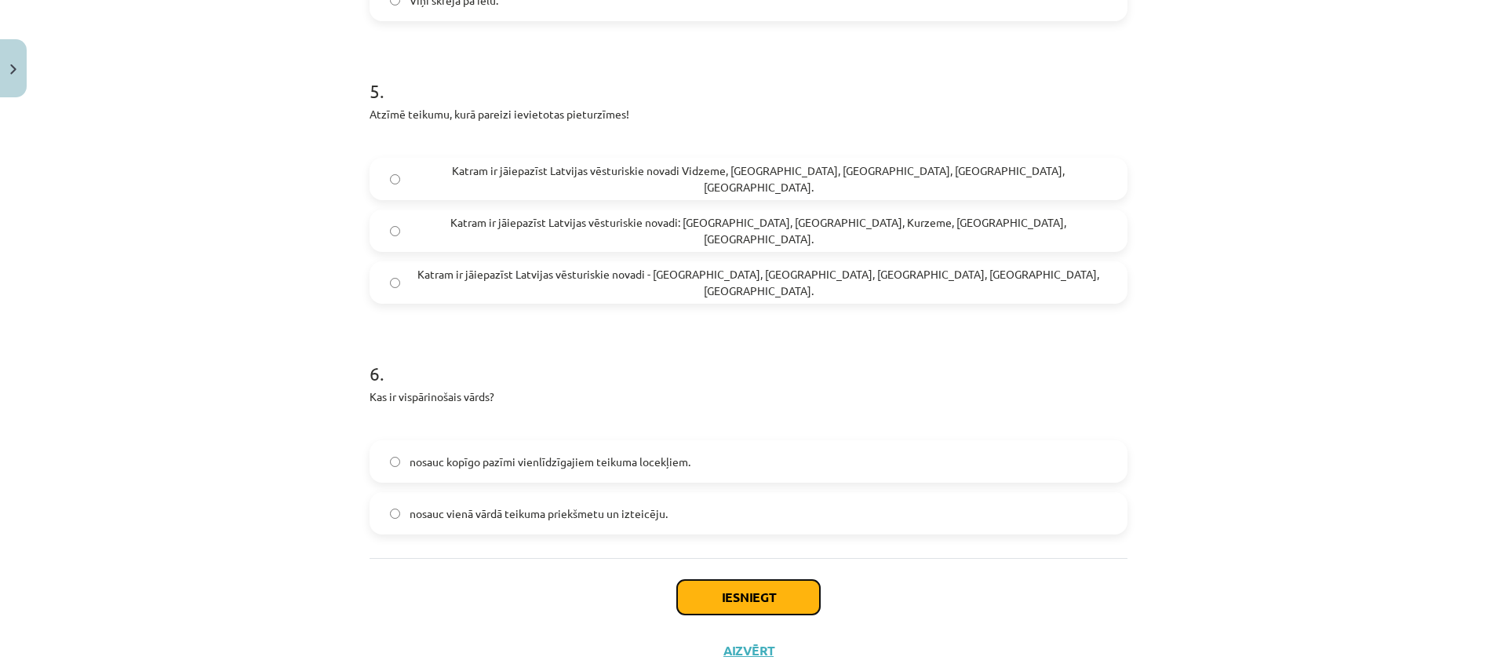
click at [708, 612] on button "Iesniegt" at bounding box center [748, 597] width 143 height 35
click at [722, 598] on button "Iesniegt" at bounding box center [748, 597] width 143 height 35
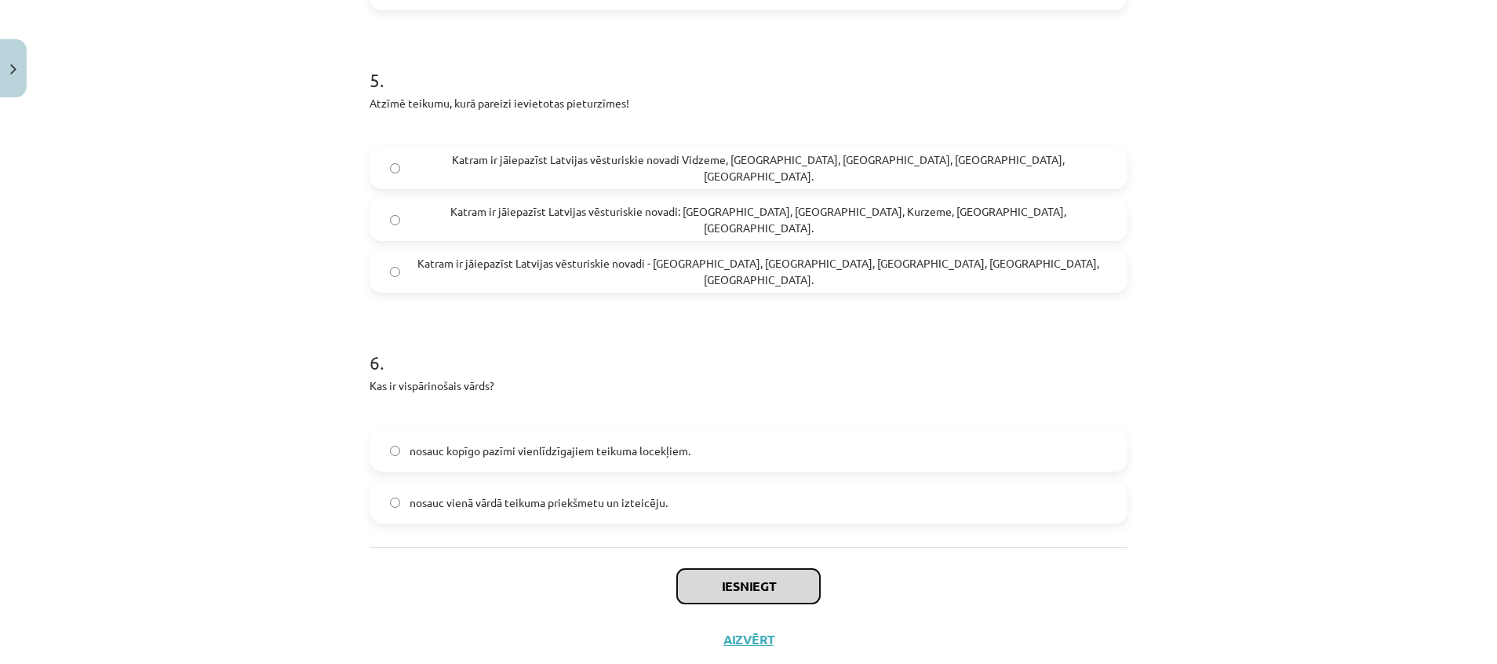
scroll to position [1597, 0]
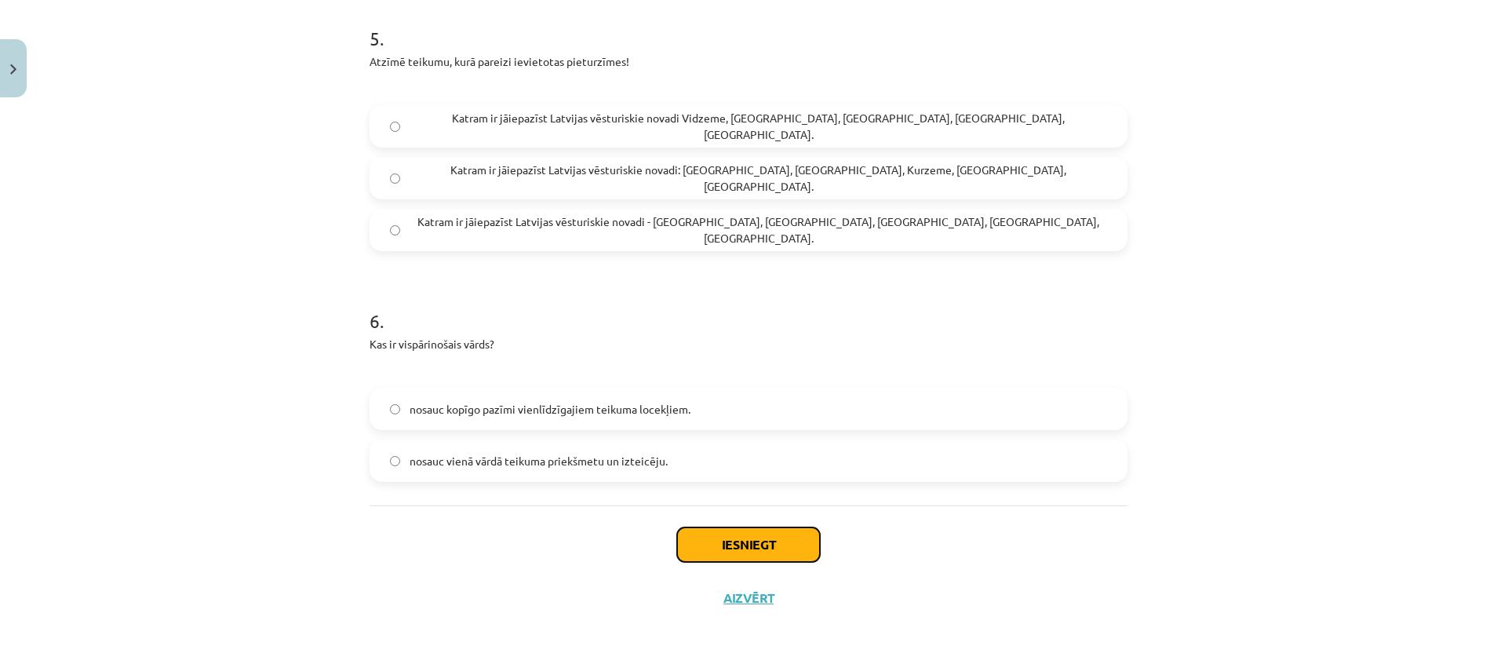
click at [714, 533] on button "Iesniegt" at bounding box center [748, 544] width 143 height 35
click at [713, 536] on button "Iesniegt" at bounding box center [748, 544] width 143 height 35
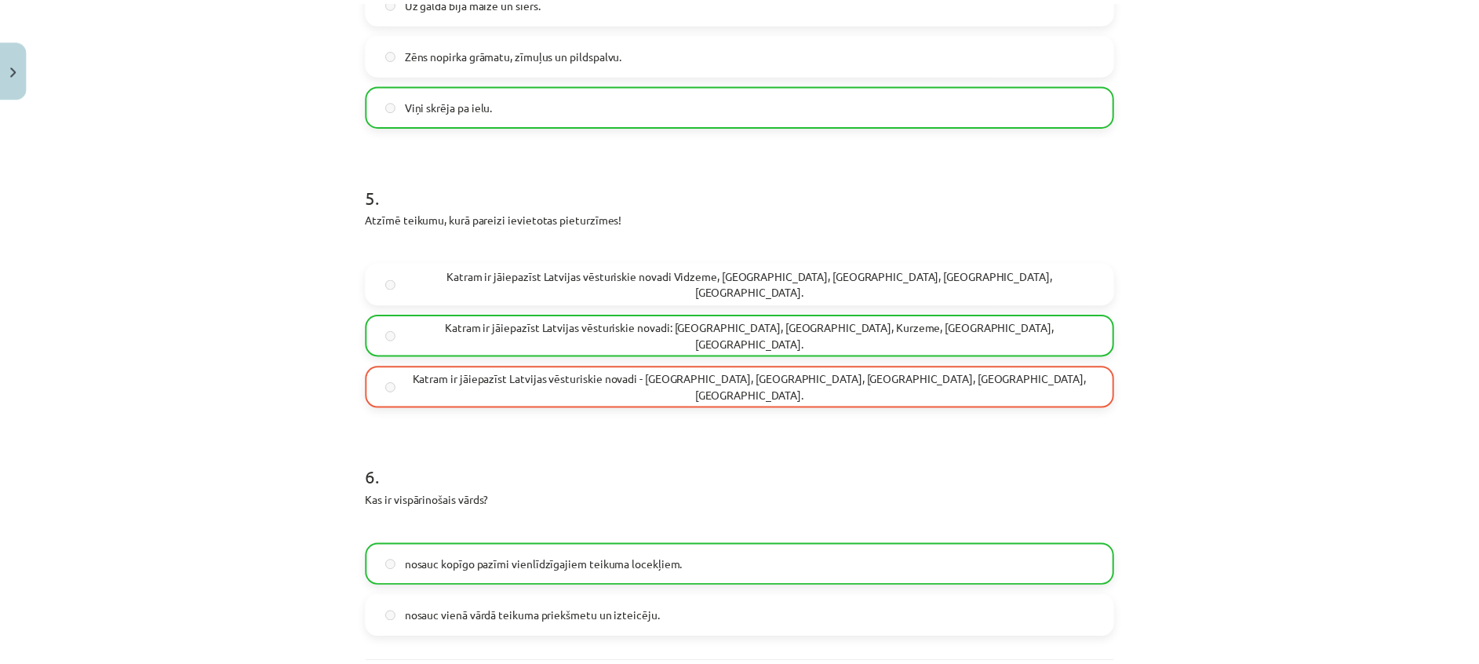
scroll to position [1648, 0]
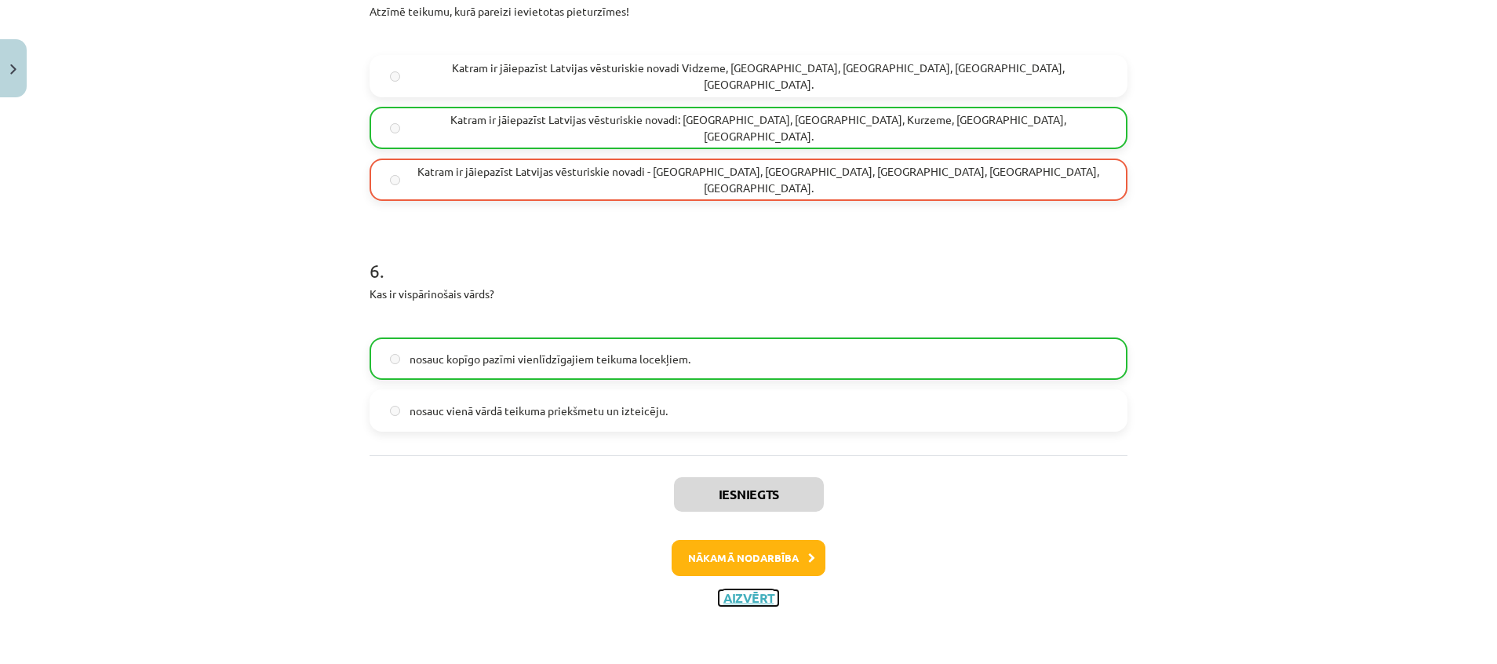
click at [719, 596] on button "Aizvērt" at bounding box center [749, 598] width 60 height 16
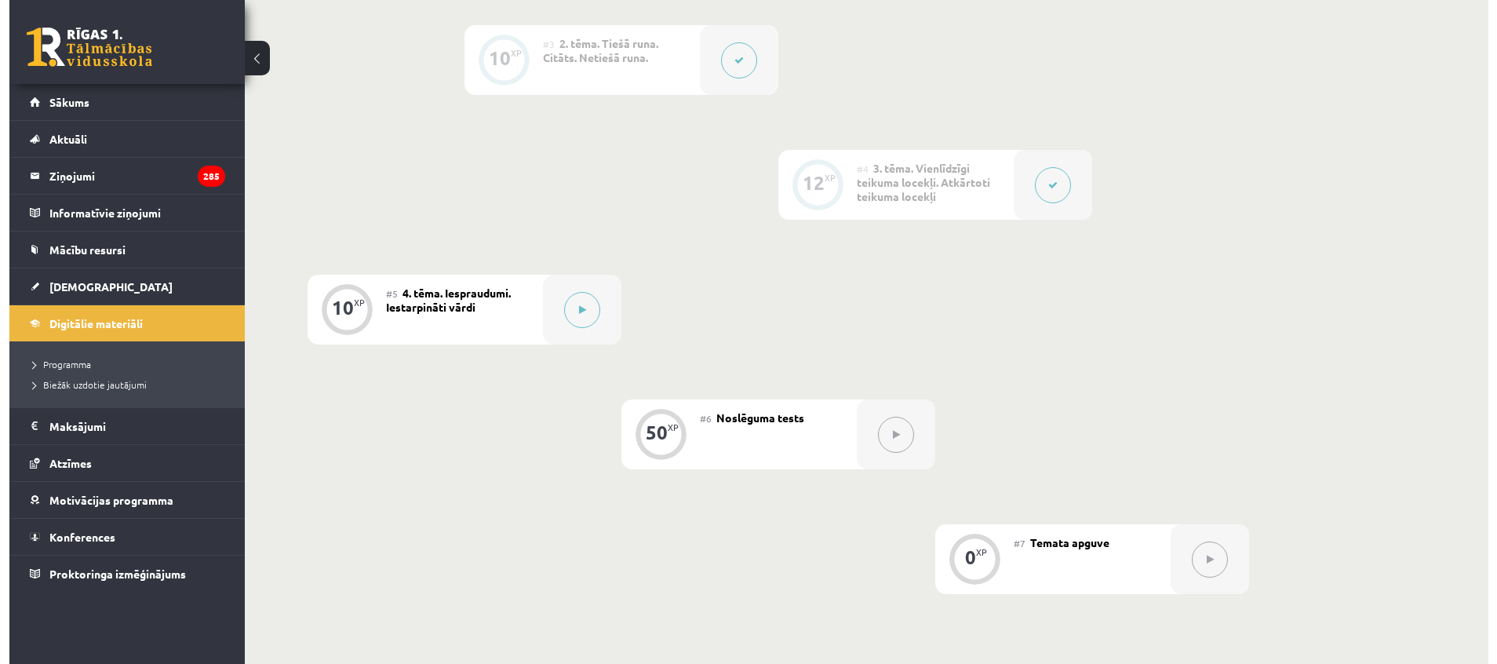
scroll to position [660, 0]
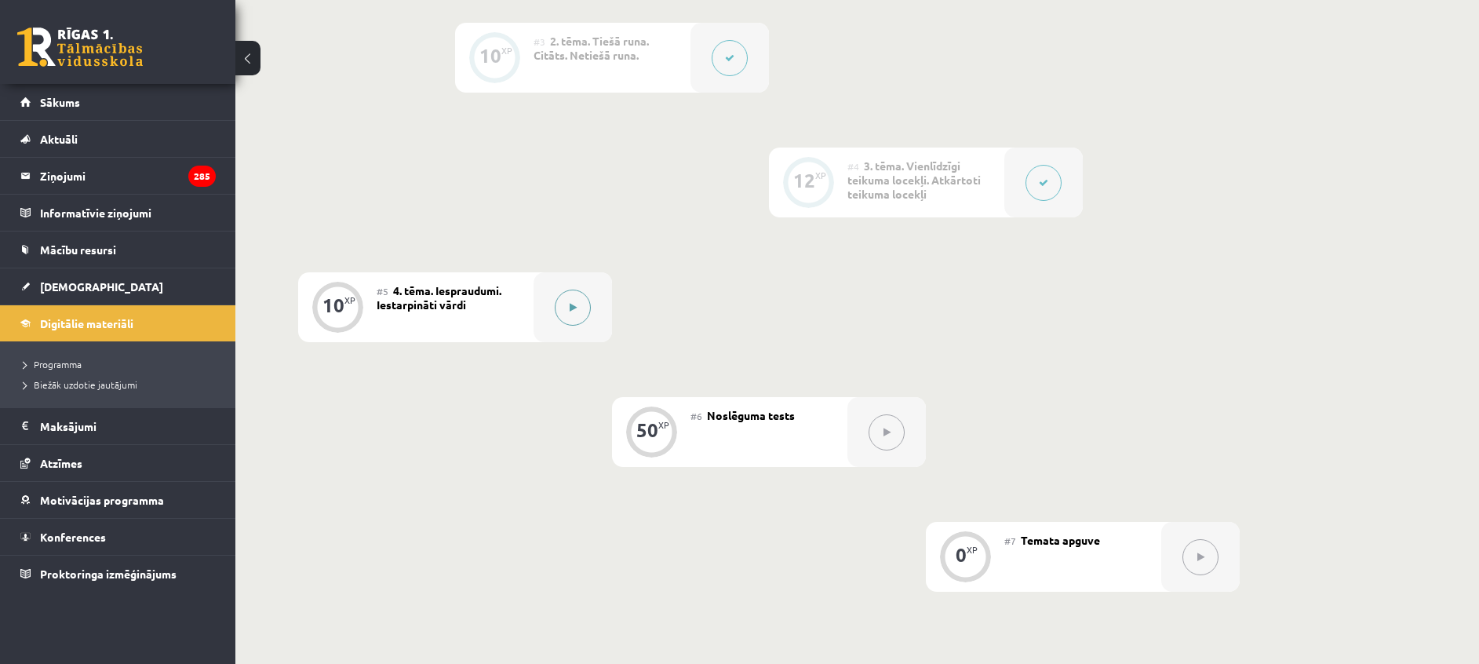
click at [573, 303] on icon at bounding box center [573, 307] width 7 height 9
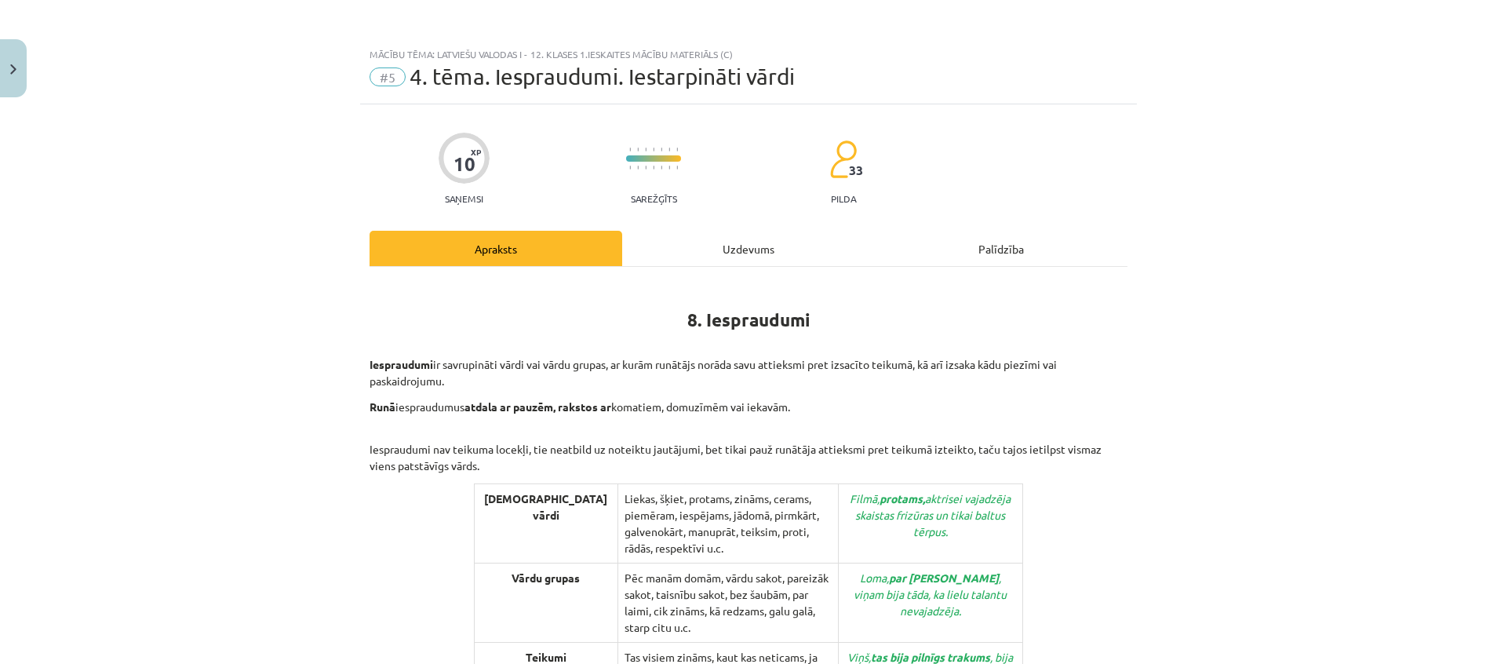
click at [683, 243] on div "Uzdevums" at bounding box center [748, 248] width 253 height 35
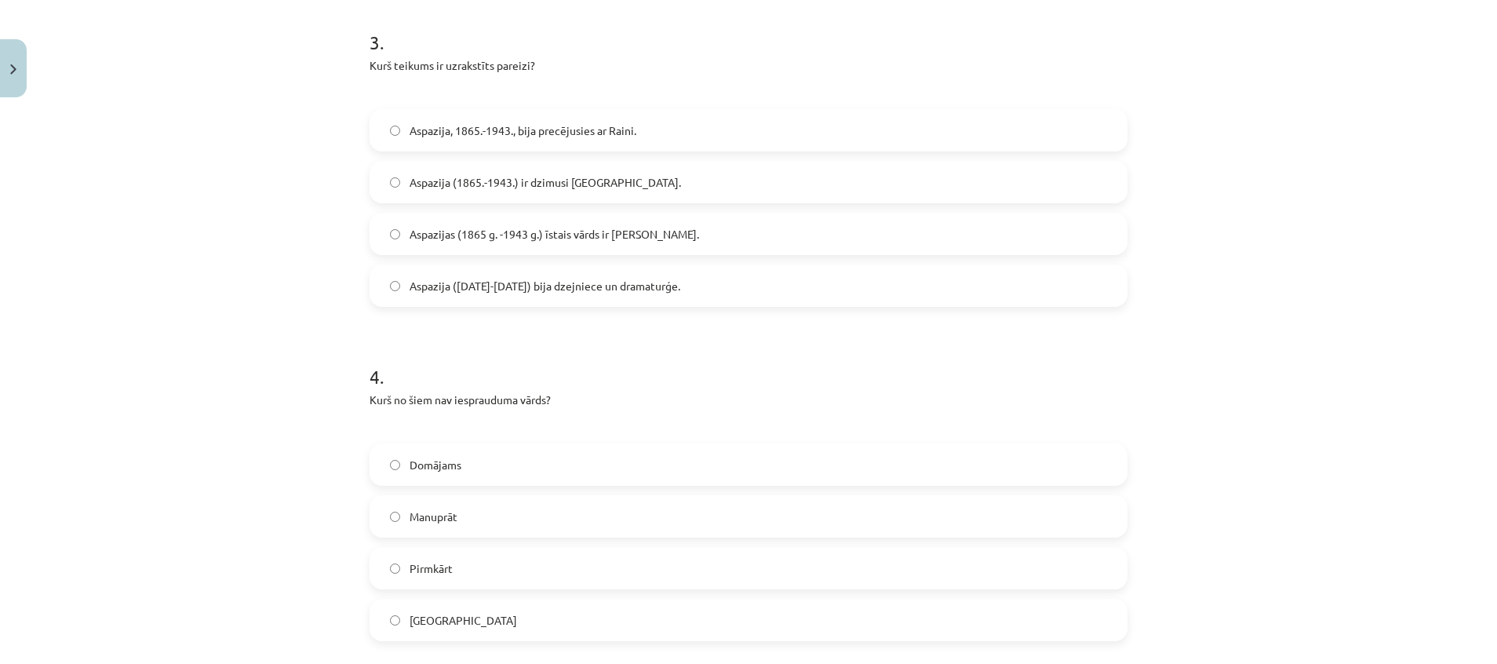
scroll to position [975, 0]
click at [519, 144] on label "Aspazija, 1865.-1943., bija precējusies ar Raini." at bounding box center [748, 131] width 755 height 39
click at [578, 125] on span "Aspazija, 1865.-1943., bija precējusies ar Raini." at bounding box center [523, 132] width 227 height 16
click at [475, 285] on span "Aspazija (1865-1943) bija dzejniece un dramaturģe." at bounding box center [545, 287] width 271 height 16
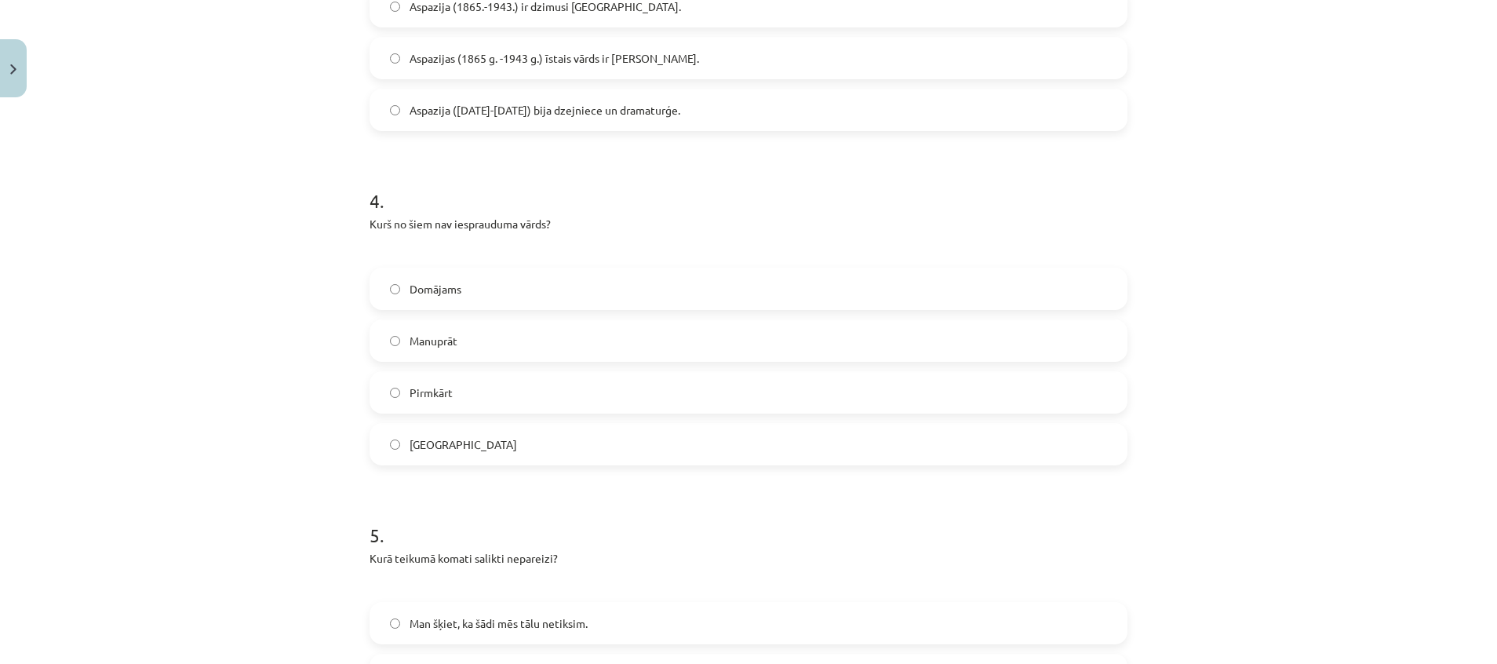
scroll to position [1150, 0]
click at [436, 343] on span "Manuprāt" at bounding box center [434, 343] width 48 height 16
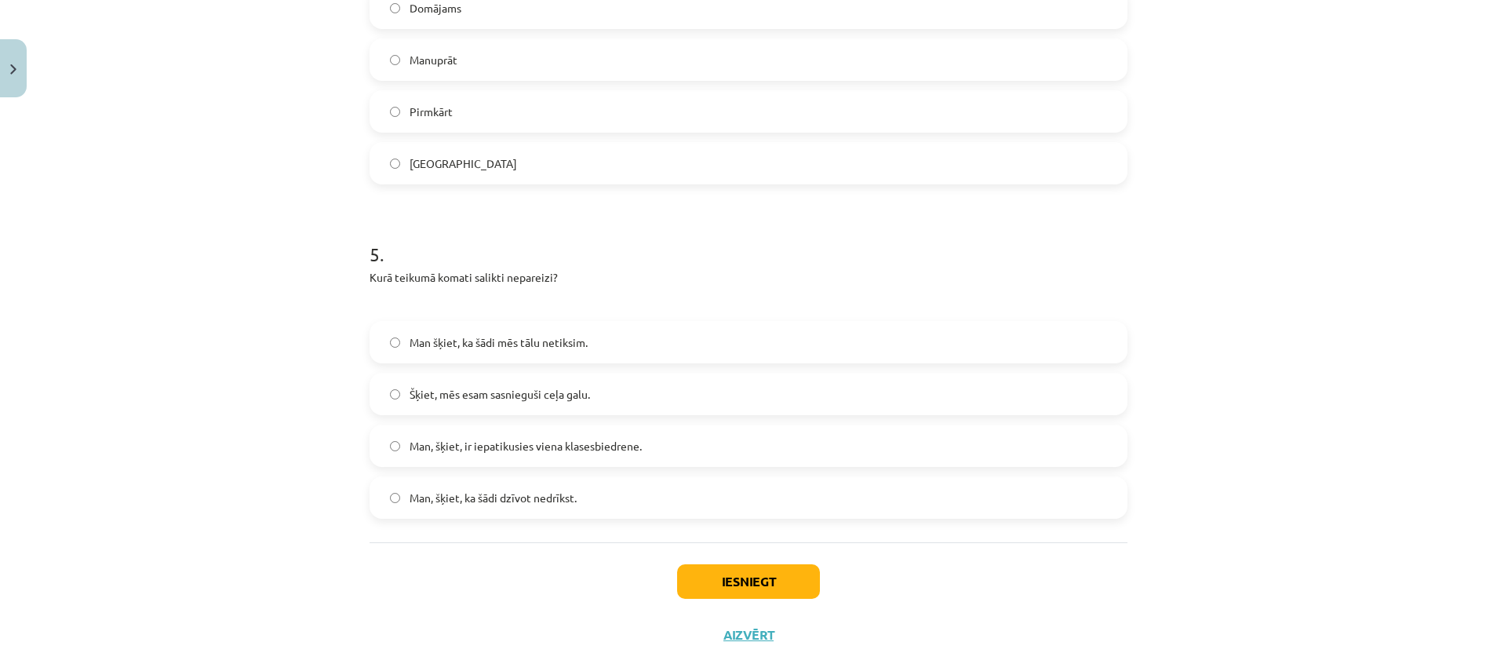
scroll to position [1434, 0]
click at [601, 437] on span "Man, šķiet, ir iepatikusies viena klasesbiedrene." at bounding box center [526, 445] width 232 height 16
click at [714, 579] on button "Iesniegt" at bounding box center [748, 580] width 143 height 35
click at [639, 604] on div "Iesniegt Aizvērt" at bounding box center [749, 596] width 758 height 110
click at [705, 583] on button "Iesniegt" at bounding box center [748, 580] width 143 height 35
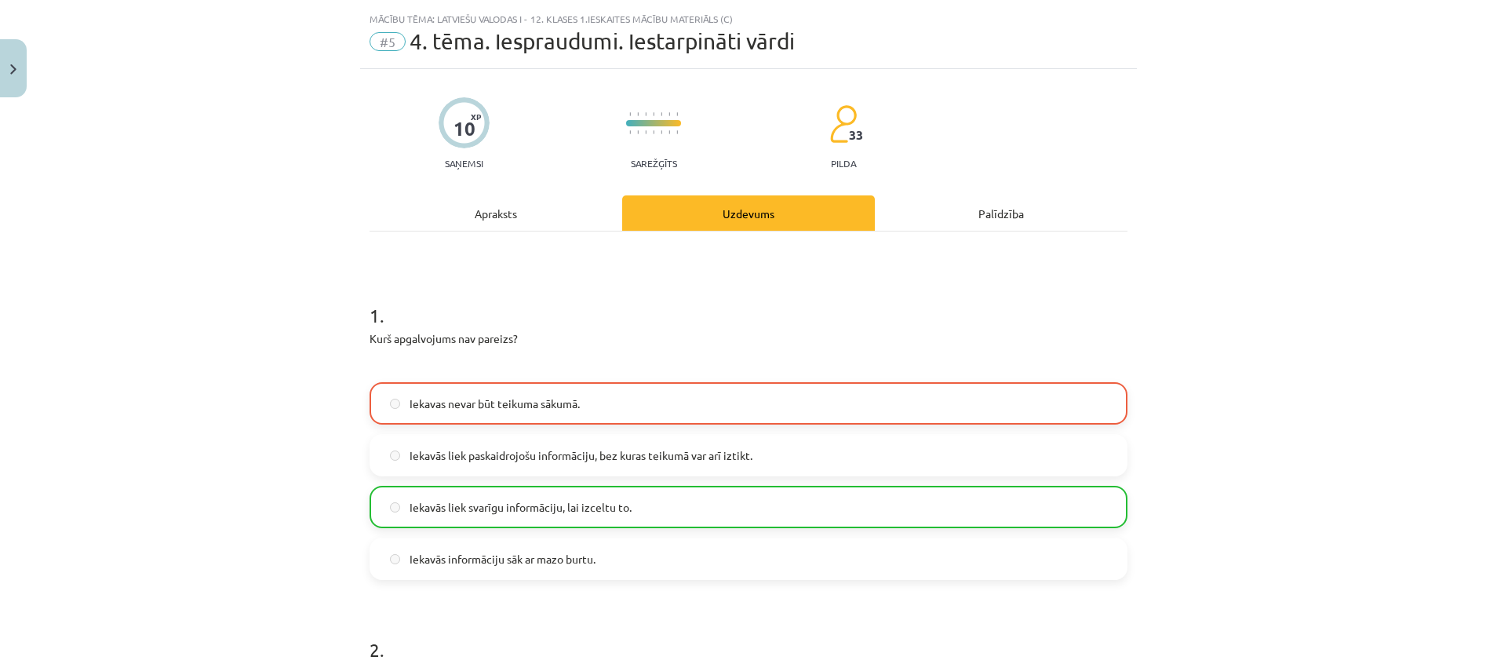
scroll to position [39, 0]
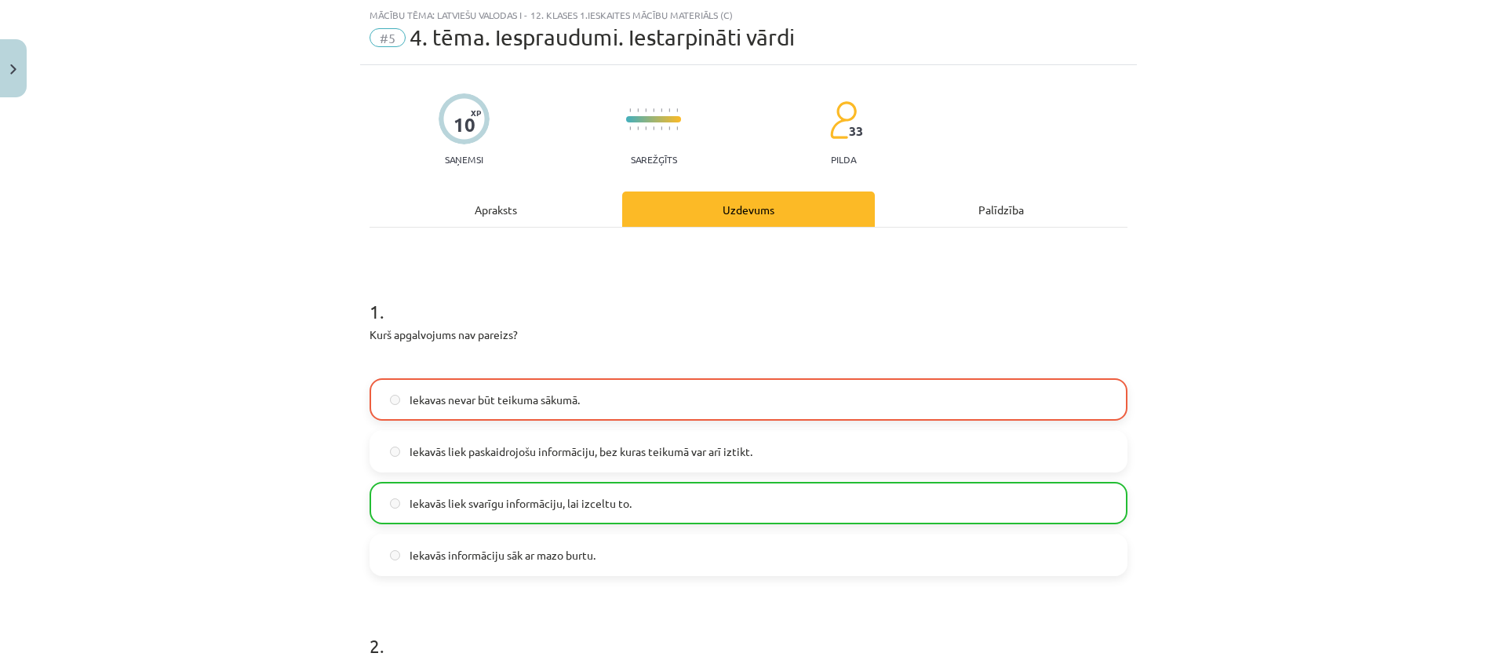
click at [1255, 377] on div "Mācību tēma: Latviešu valodas i - 12. klases 1.ieskaites mācību materiāls (c) #…" at bounding box center [748, 332] width 1497 height 664
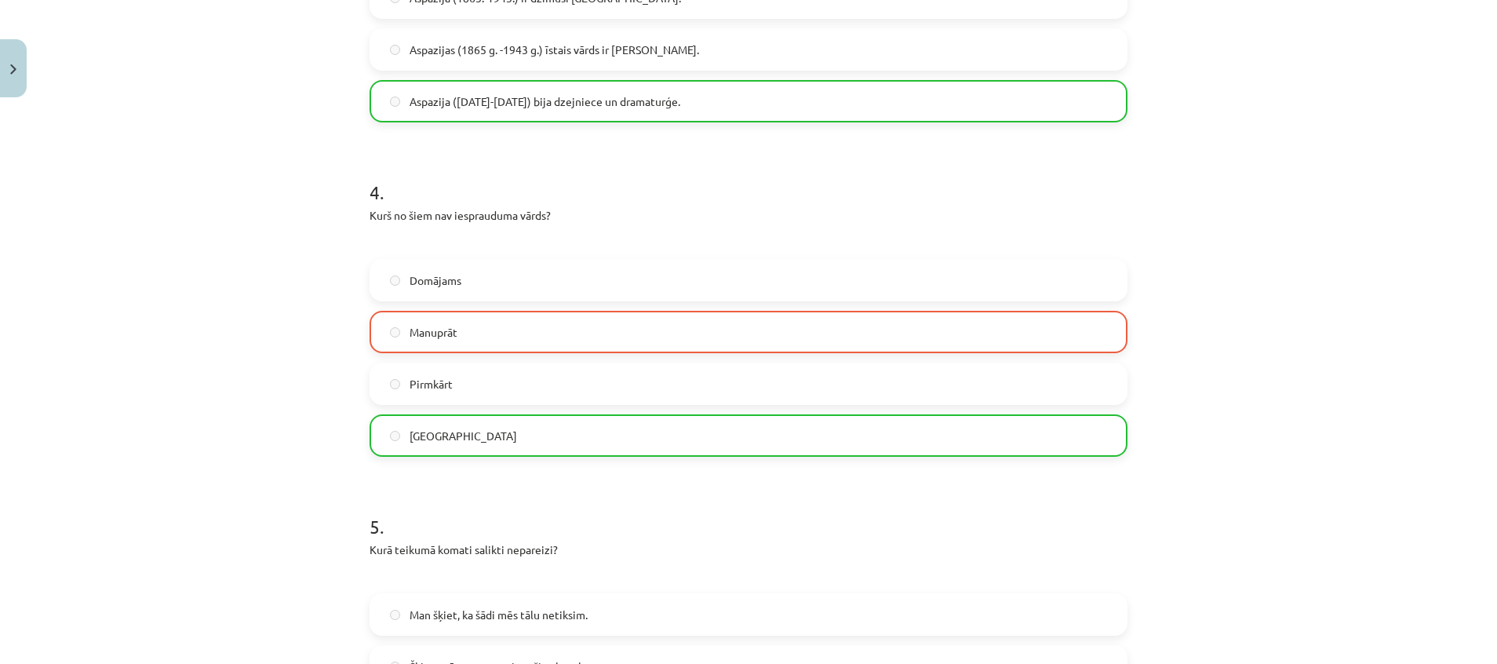
scroll to position [1521, 0]
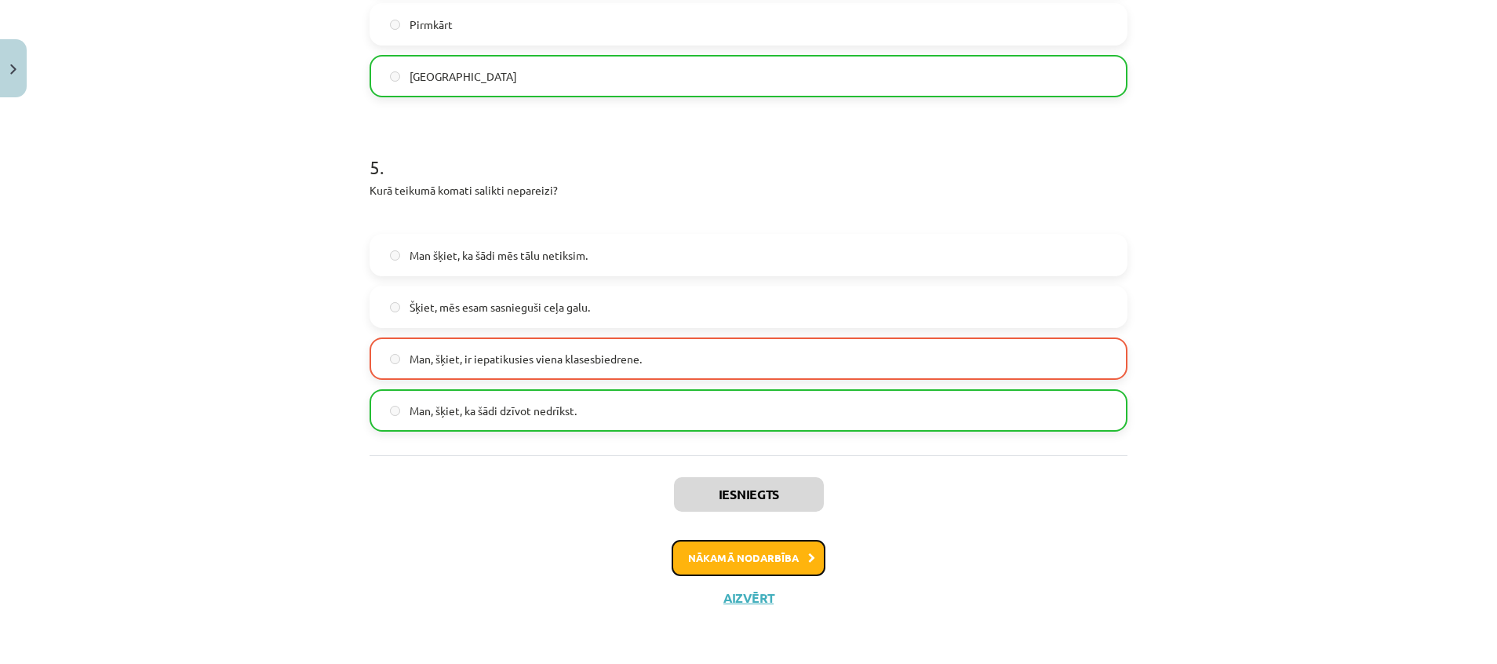
click at [782, 555] on button "Nākamā nodarbība" at bounding box center [749, 558] width 154 height 36
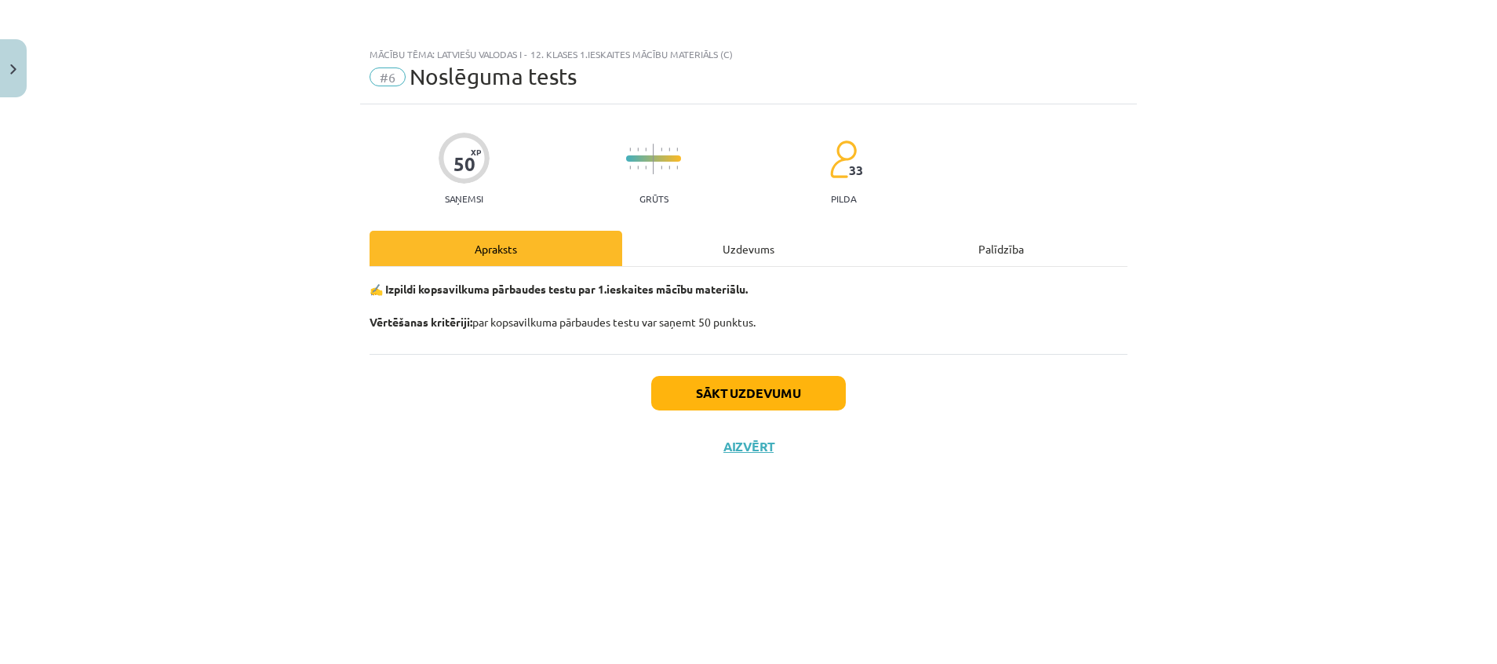
scroll to position [0, 0]
click at [756, 248] on div "Uzdevums" at bounding box center [748, 248] width 253 height 35
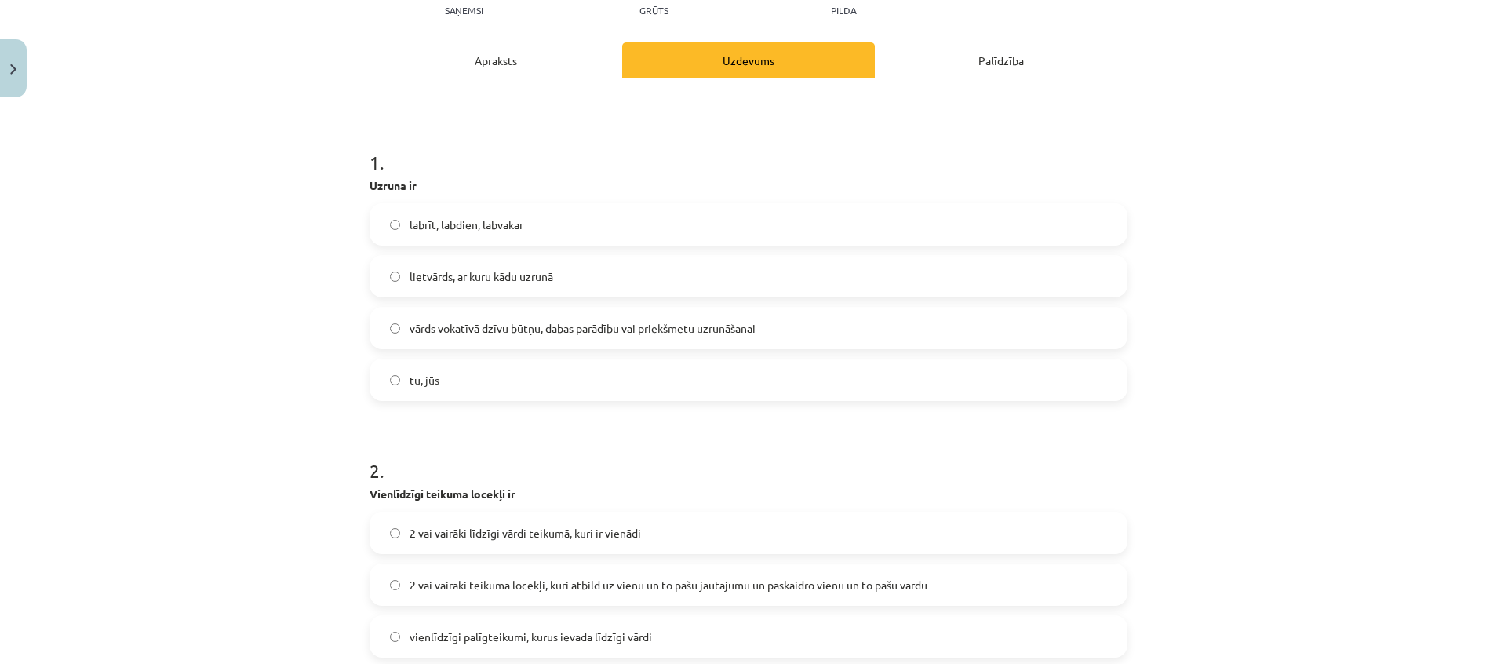
scroll to position [196, 0]
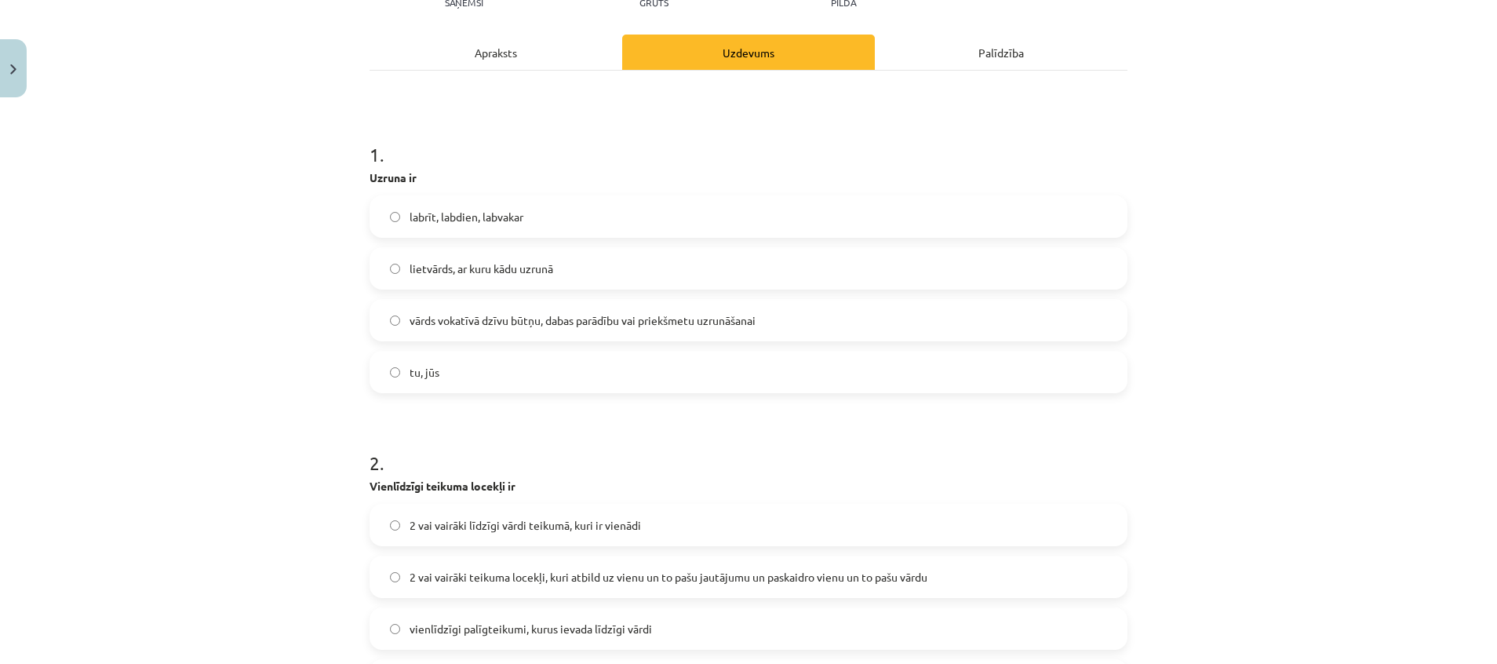
click at [501, 68] on div "Apraksts" at bounding box center [496, 52] width 253 height 35
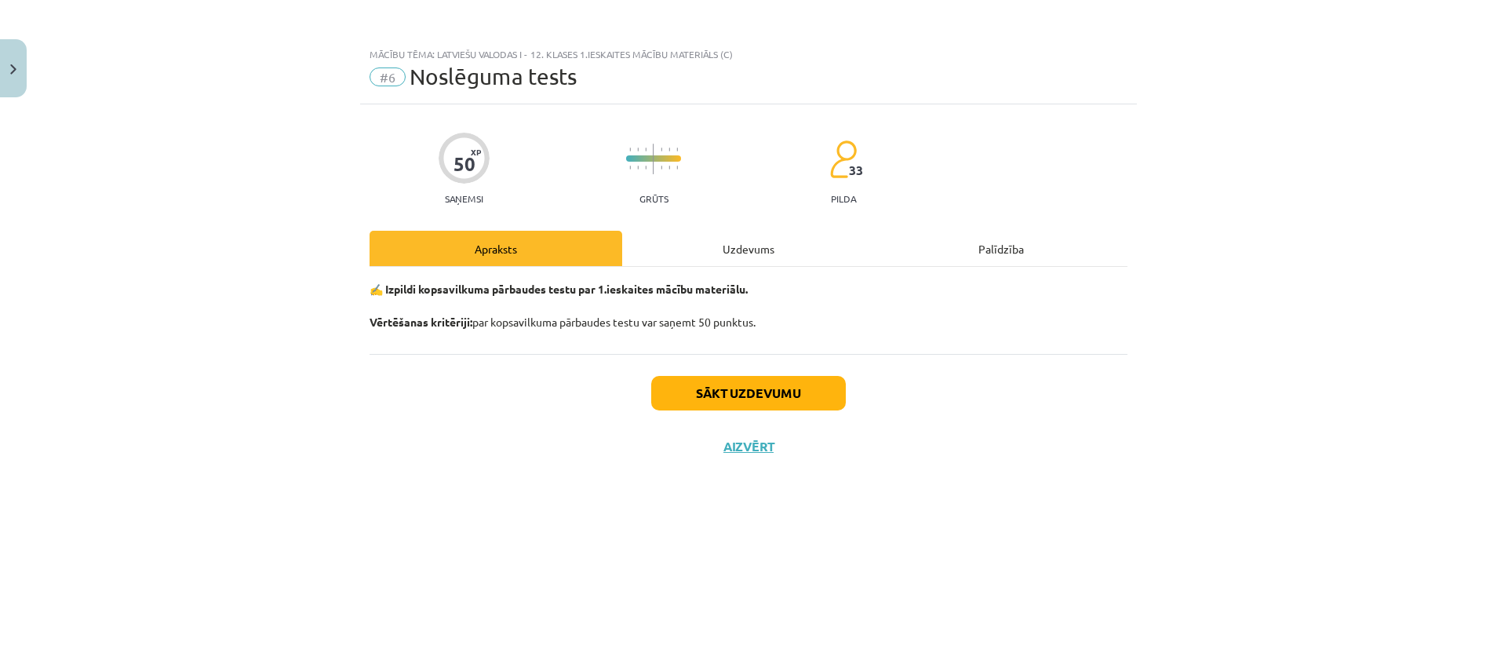
click at [765, 236] on div "Uzdevums" at bounding box center [748, 248] width 253 height 35
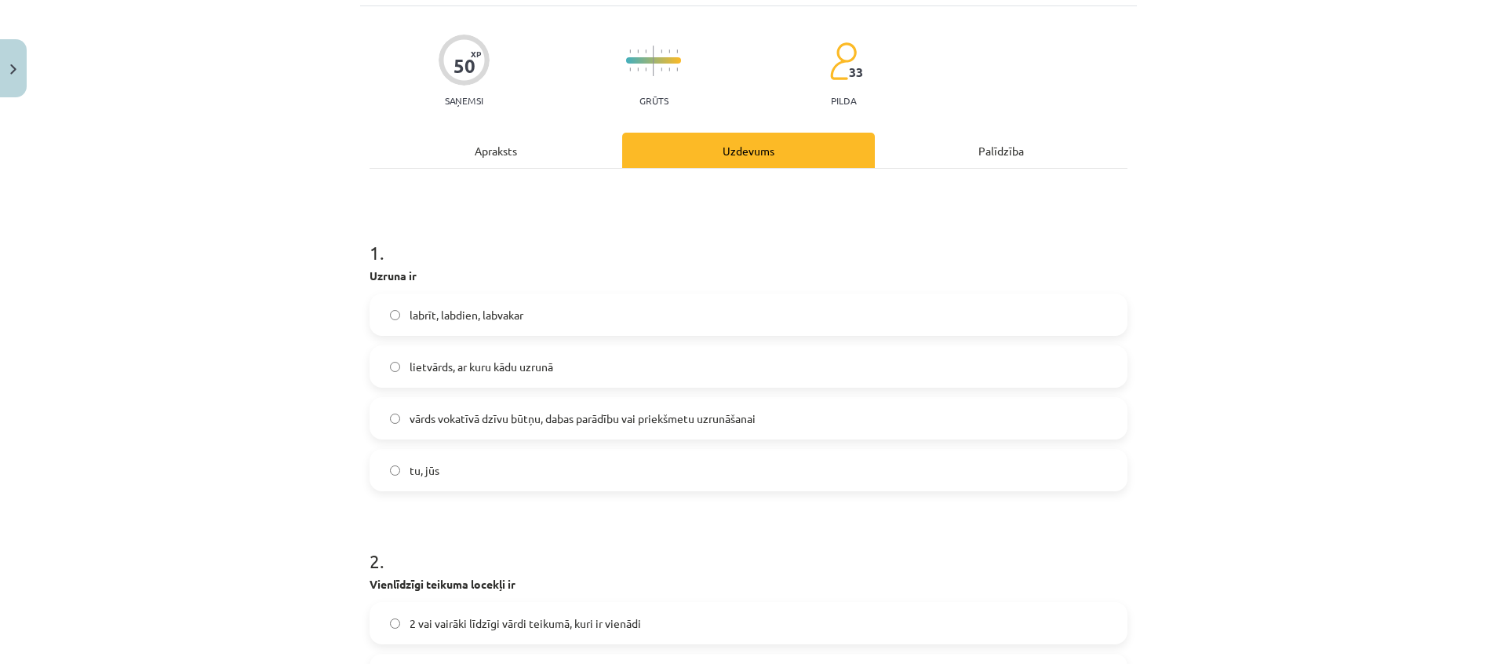
scroll to position [100, 0]
click at [956, 423] on label "vārds vokatīvā dzīvu būtņu, dabas parādību vai priekšmetu uzrunāšanai" at bounding box center [748, 415] width 755 height 39
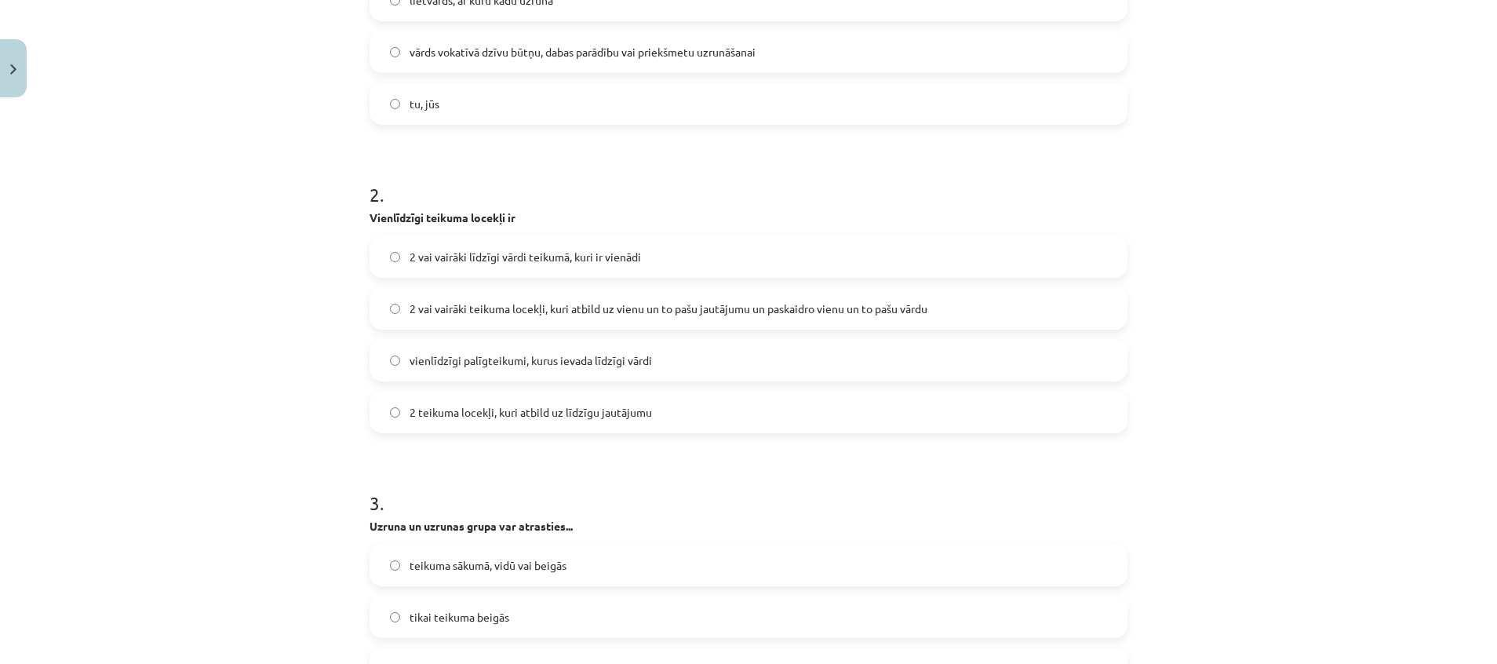
scroll to position [465, 0]
click at [989, 311] on label "2 vai vairāki teikuma locekļi, kuri atbild uz vienu un to pašu jautājumu un pas…" at bounding box center [748, 307] width 755 height 39
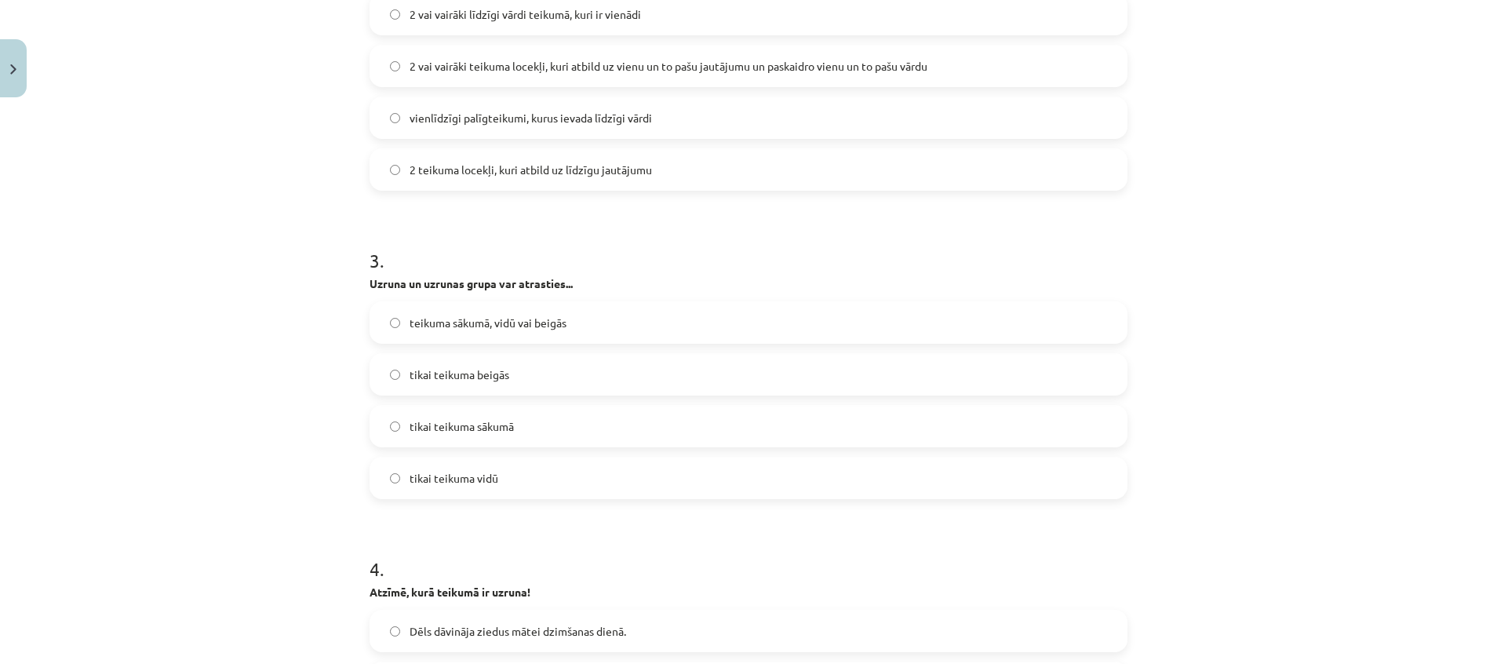
scroll to position [708, 0]
click at [670, 324] on label "teikuma sākumā, vidū vai beigās" at bounding box center [748, 321] width 755 height 39
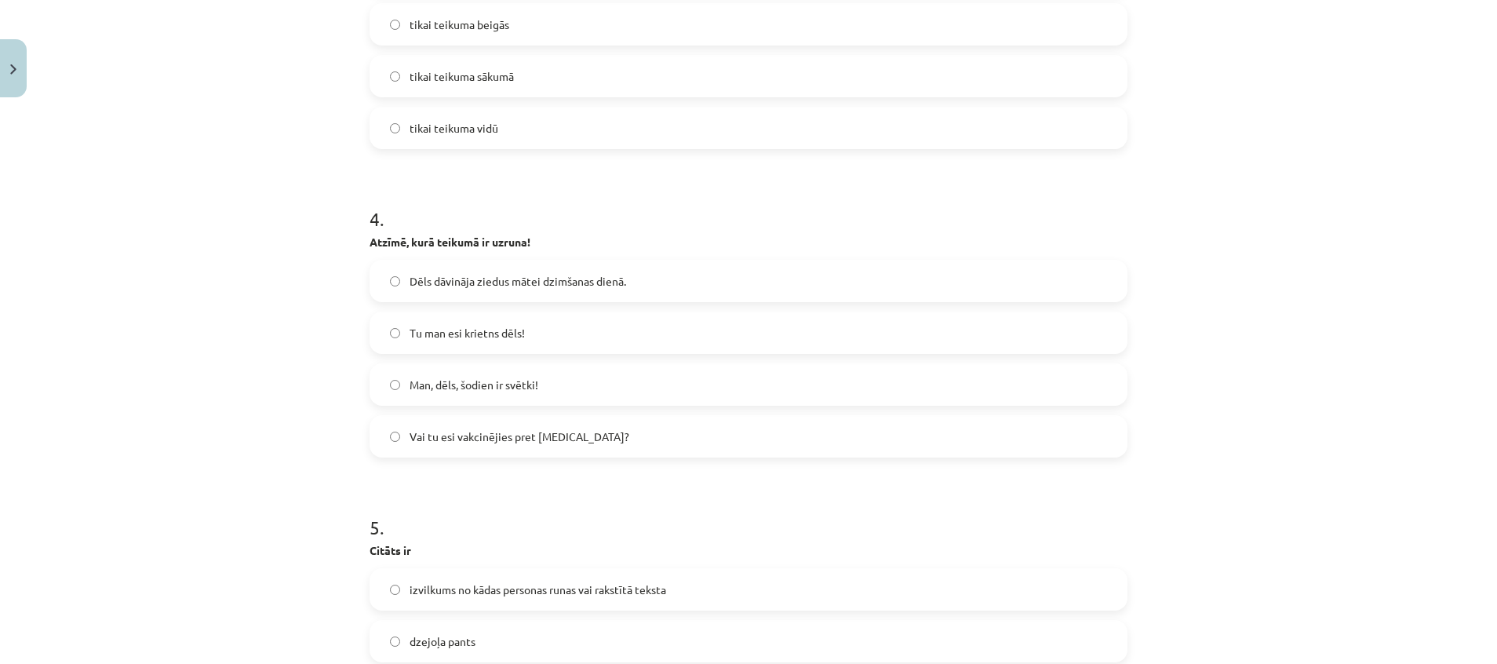
scroll to position [1067, 0]
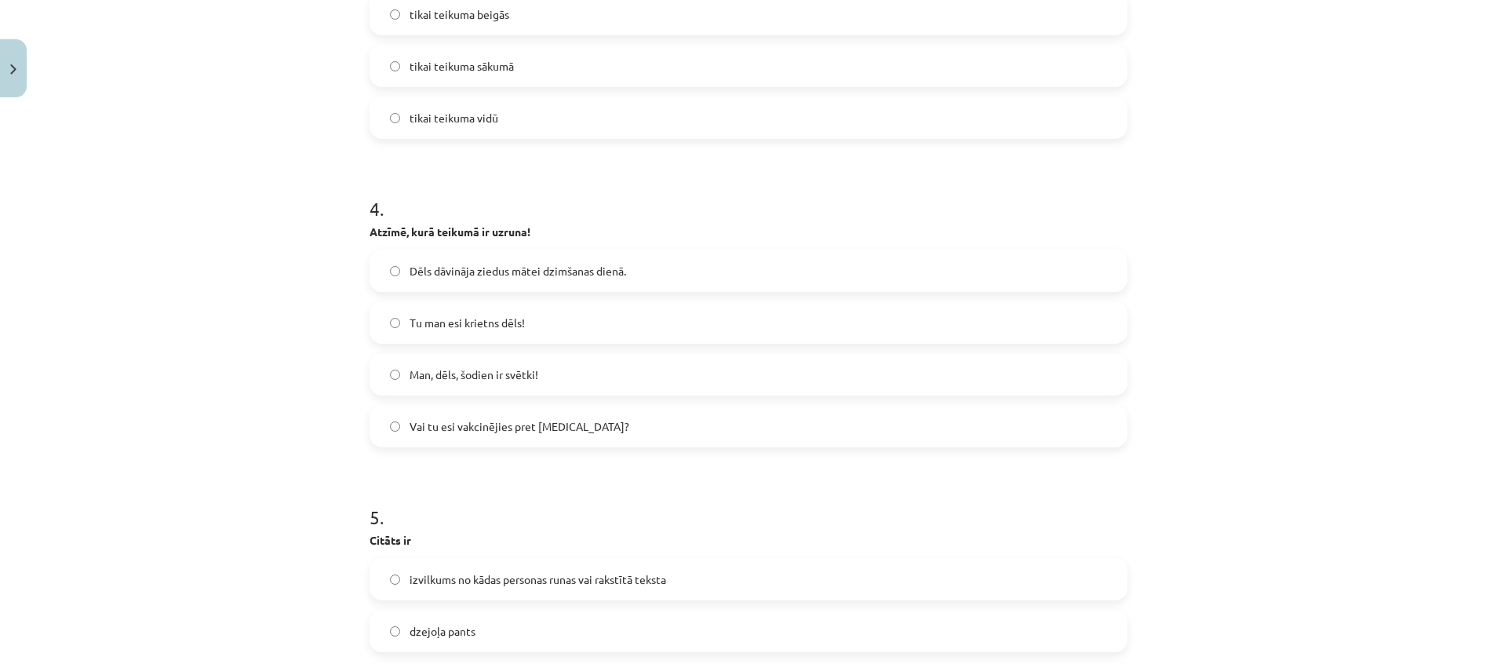
click at [448, 371] on span "Man, dēls, šodien ir svētki!" at bounding box center [474, 374] width 129 height 16
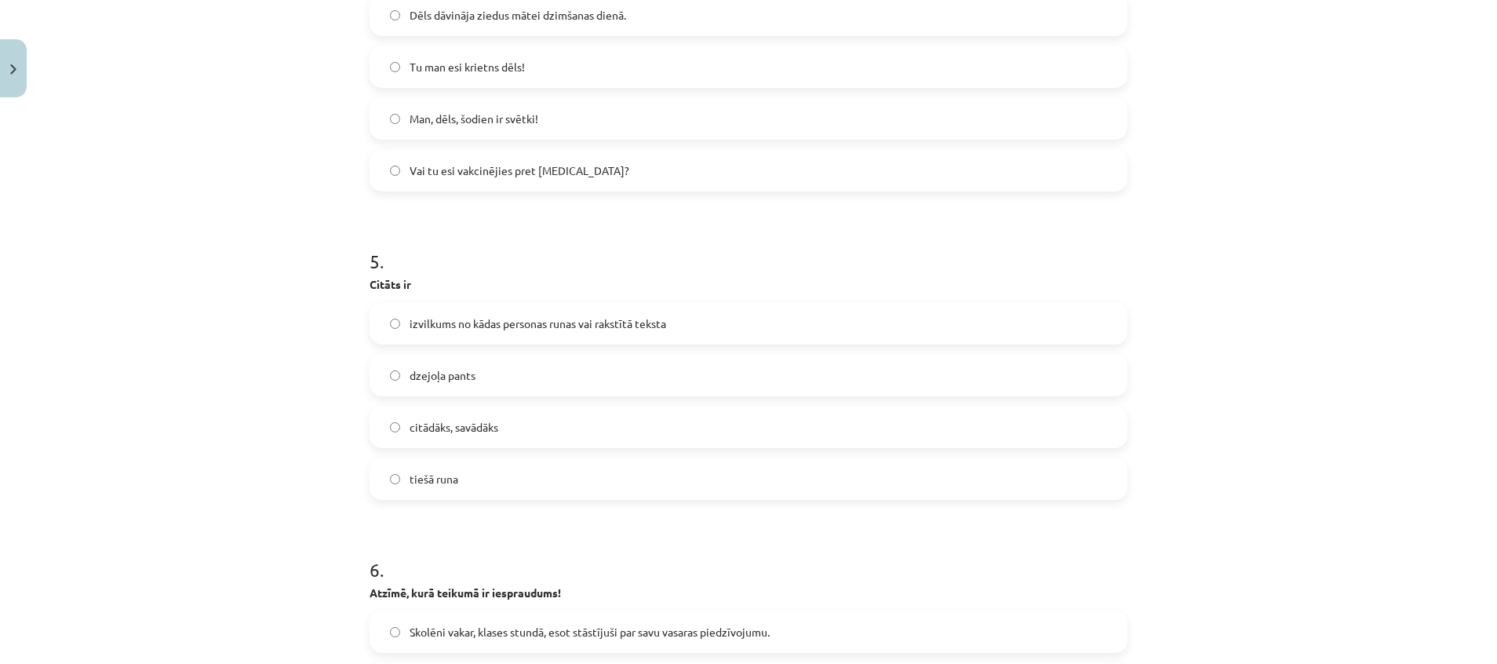
scroll to position [1331, 0]
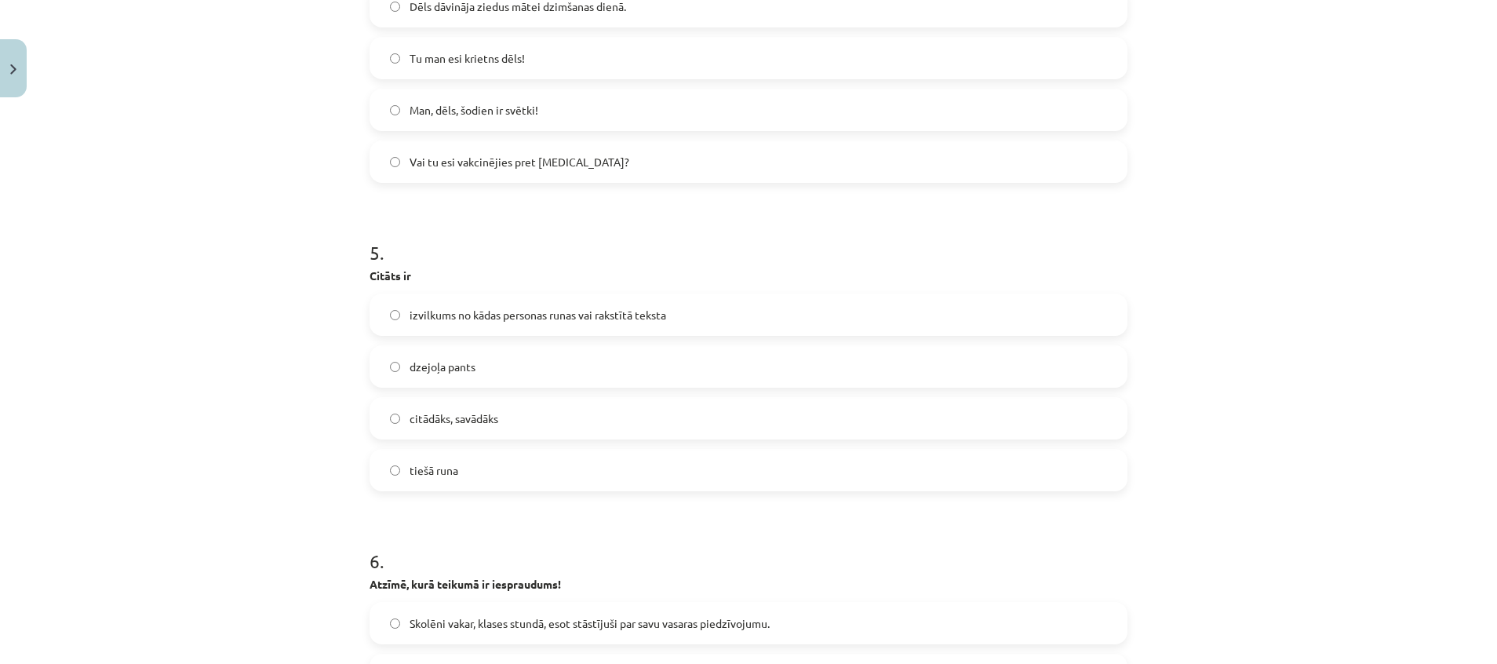
click at [570, 312] on span "izvilkums no kādas personas runas vai rakstītā teksta" at bounding box center [538, 315] width 257 height 16
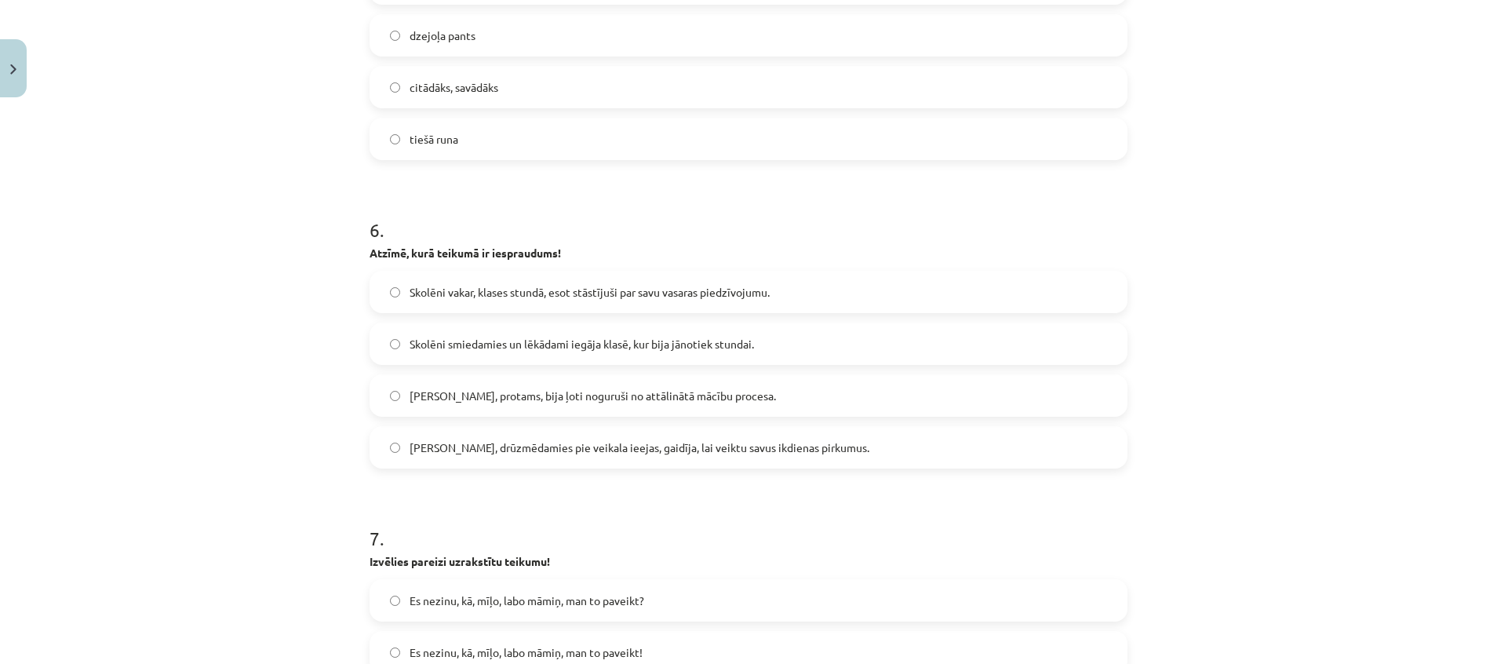
scroll to position [1667, 0]
click at [475, 385] on span "Skolotāji, protams, bija ļoti noguruši no attālinātā mācību procesa." at bounding box center [593, 391] width 366 height 16
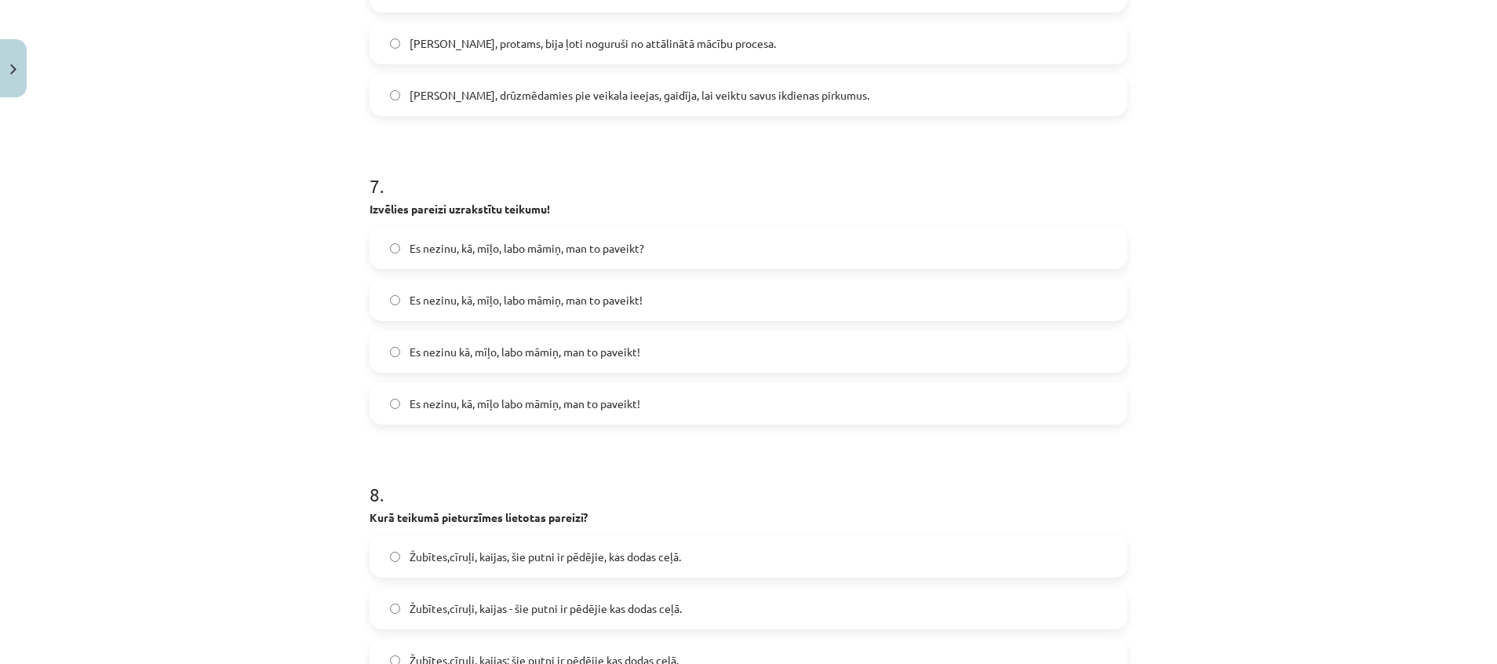
scroll to position [2016, 0]
click at [548, 406] on span "Es nezinu, kā, mīļo labo māmiņ, man to paveikt!" at bounding box center [525, 403] width 231 height 16
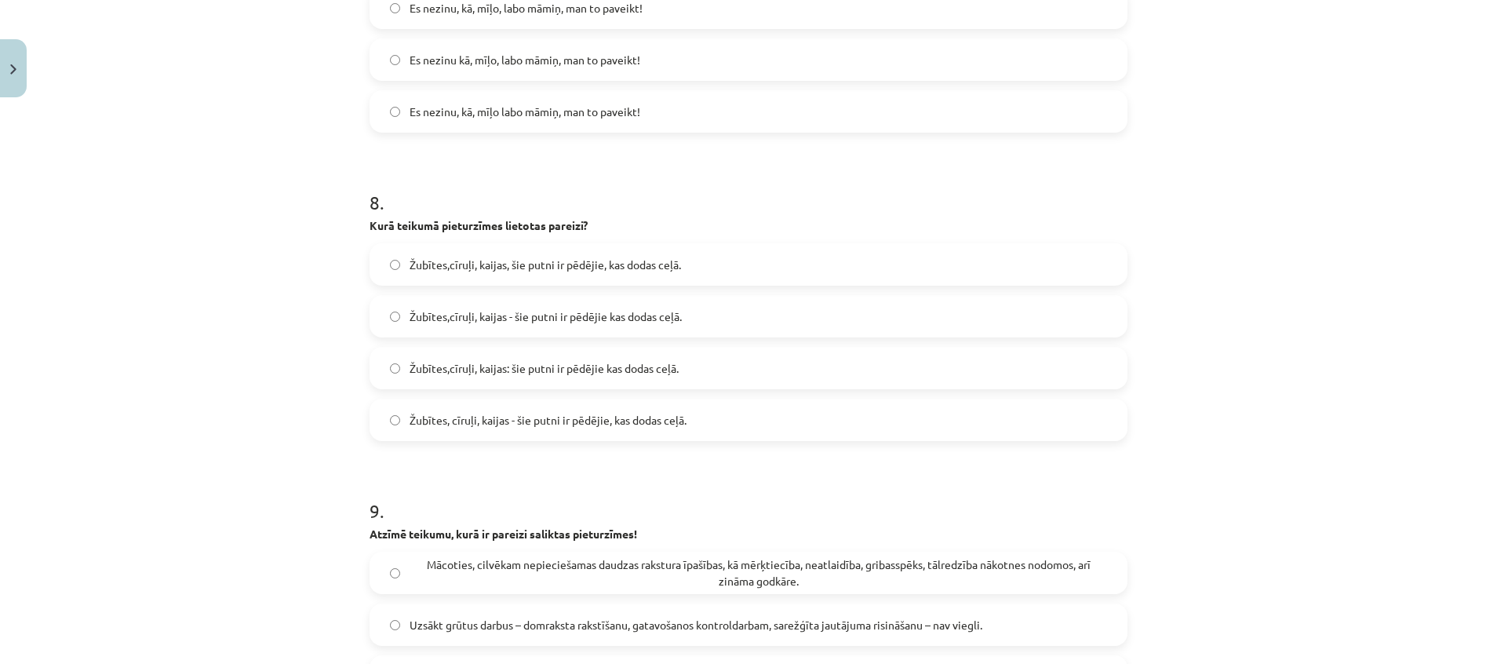
scroll to position [2309, 0]
click at [522, 424] on span "Žubītes, cīruļi, kaijas - šie putni ir pēdējie, kas dodas ceļā." at bounding box center [548, 418] width 277 height 16
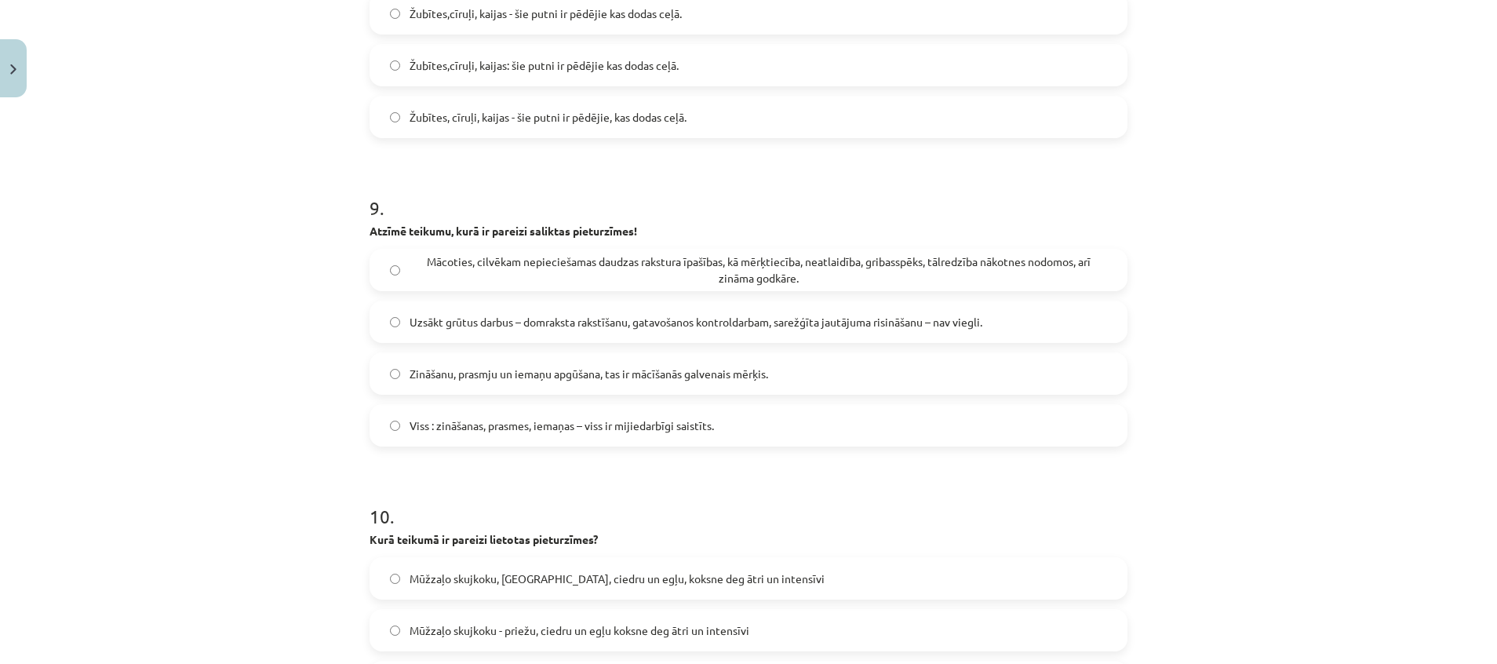
scroll to position [2612, 0]
click at [736, 319] on span "Uzsākt grūtus darbus – domraksta rakstīšanu, gatavošanos kontroldarbam, sarežģī…" at bounding box center [696, 319] width 573 height 16
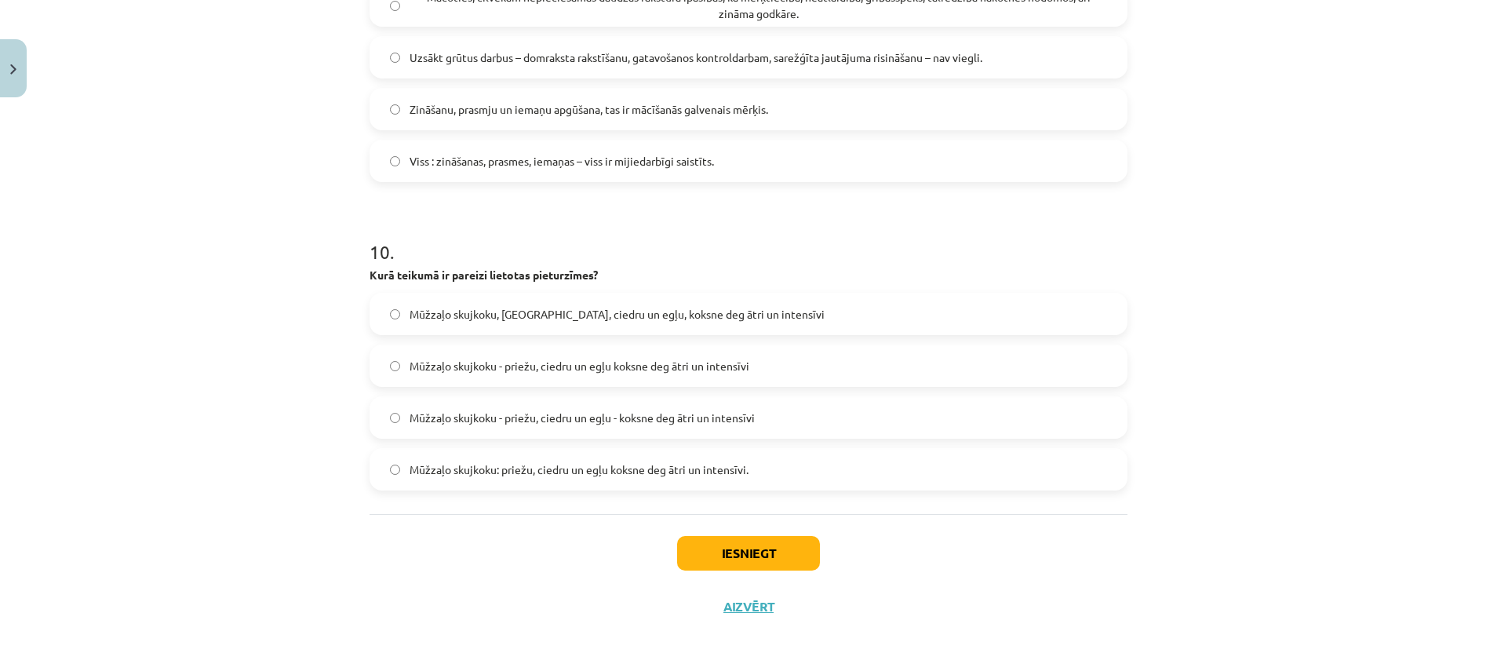
scroll to position [2877, 0]
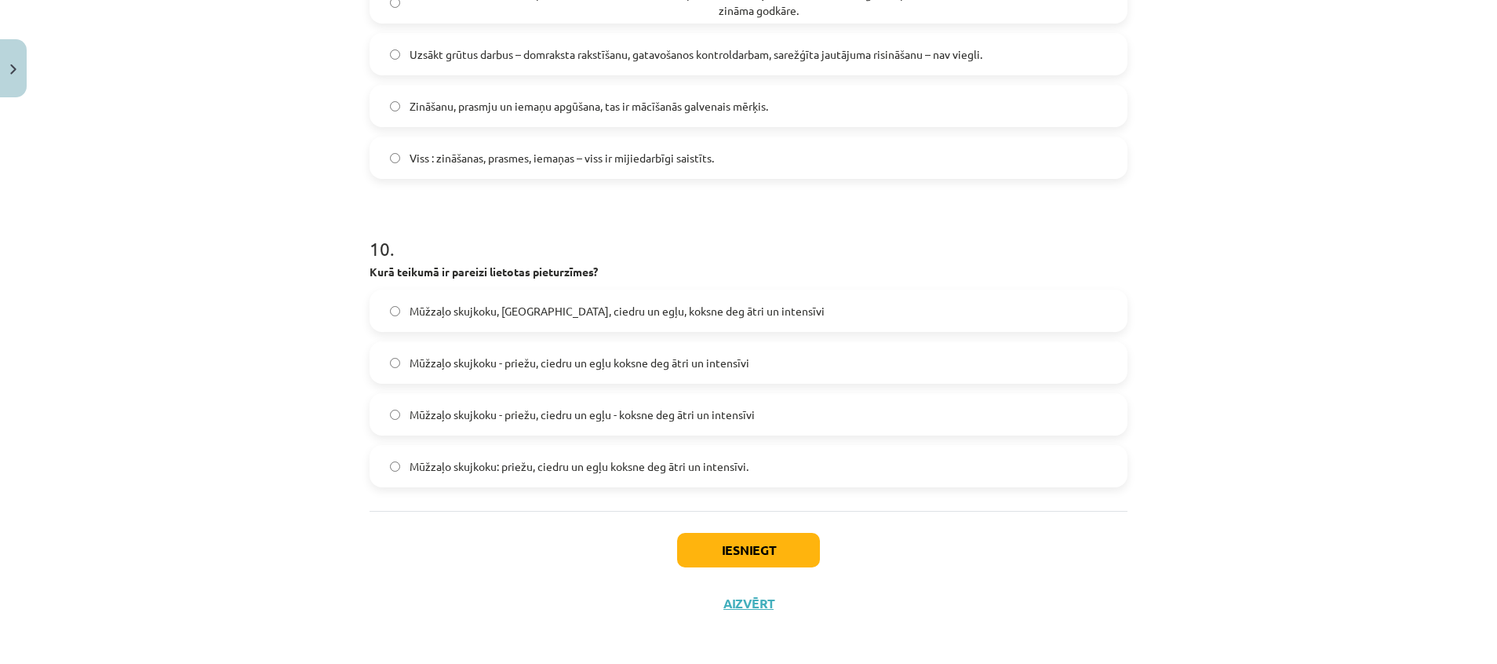
click at [699, 359] on span "Mūžzaļo skujkoku - priežu, ciedru un egļu koksne deg ātri un intensīvi" at bounding box center [580, 363] width 340 height 16
click at [516, 458] on span "Mūžzaļo skujkoku: priežu, ciedru un egļu koksne deg ātri un intensīvi." at bounding box center [579, 466] width 339 height 16
click at [515, 352] on label "Mūžzaļo skujkoku - priežu, ciedru un egļu koksne deg ātri un intensīvi" at bounding box center [748, 362] width 755 height 39
click at [562, 410] on span "Mūžzaļo skujkoku - priežu, ciedru un egļu - koksne deg ātri un intensīvi" at bounding box center [582, 414] width 345 height 16
click at [727, 555] on button "Iesniegt" at bounding box center [748, 550] width 143 height 35
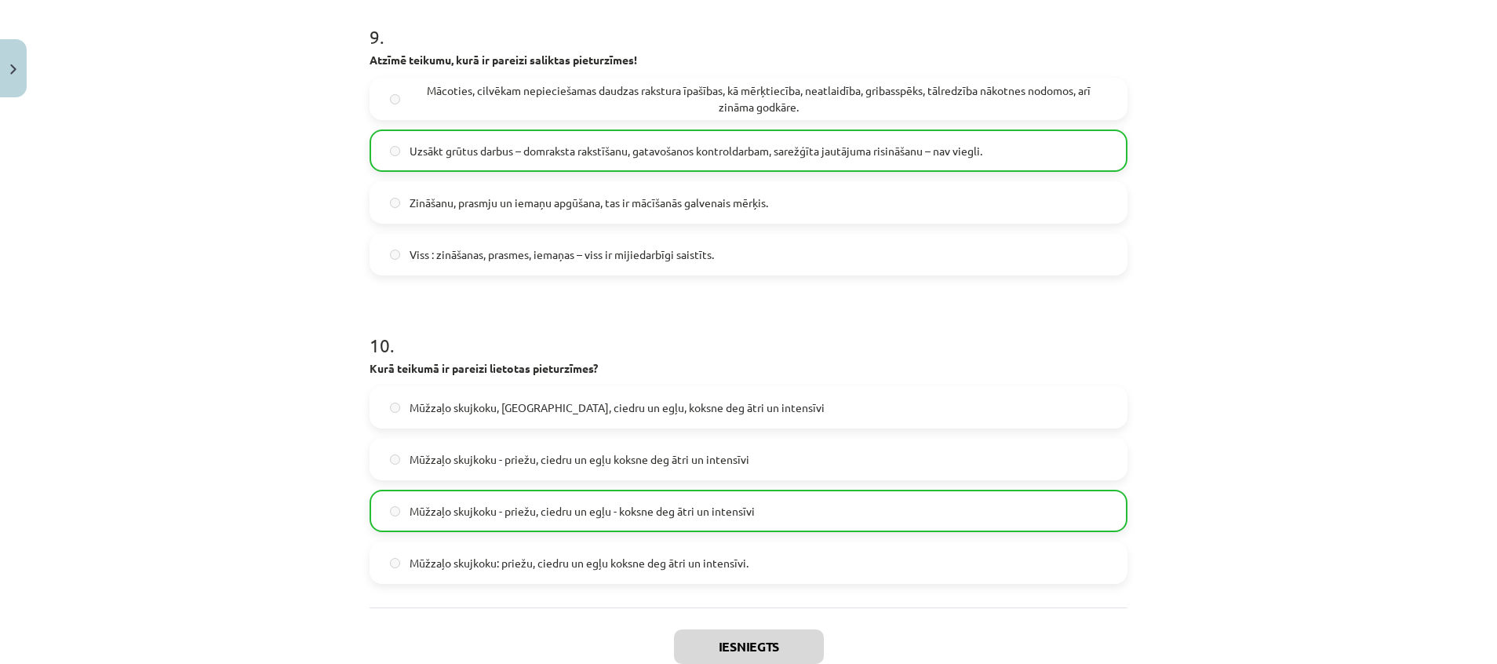
scroll to position [2933, 0]
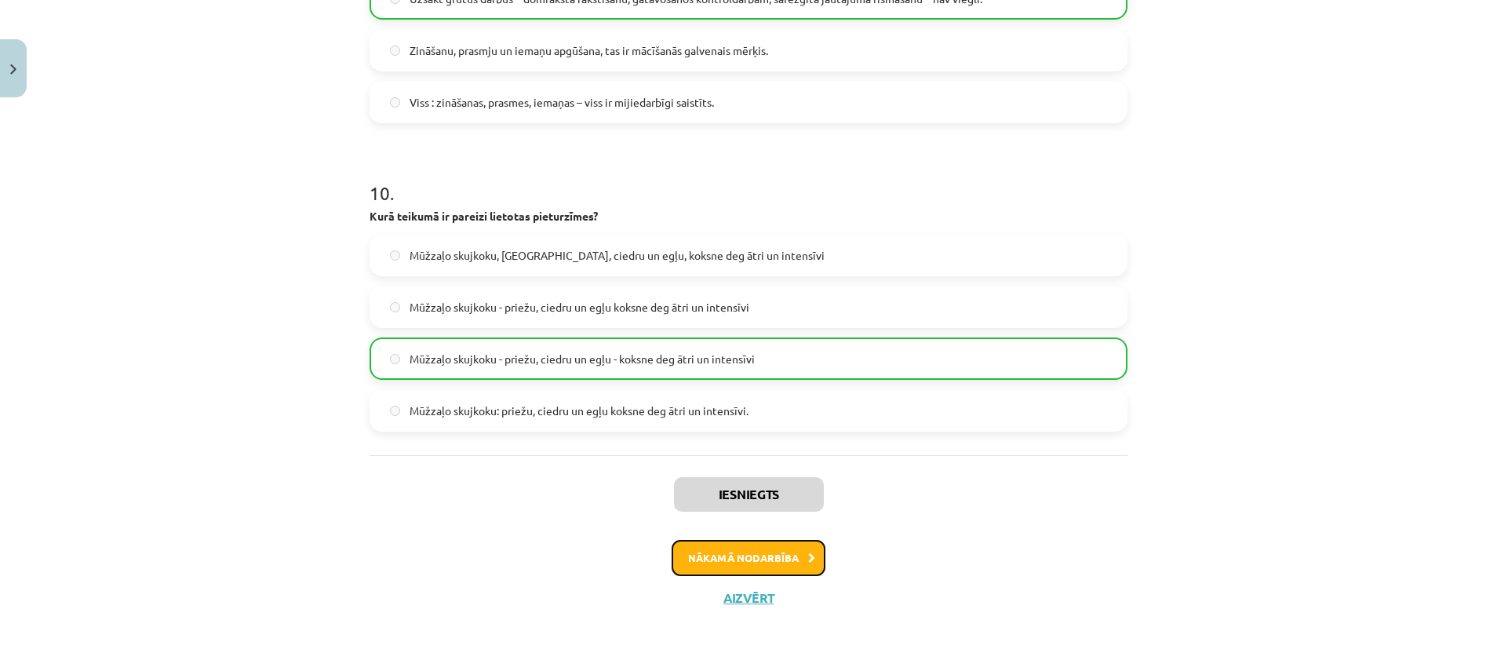
click at [745, 549] on button "Nākamā nodarbība" at bounding box center [749, 558] width 154 height 36
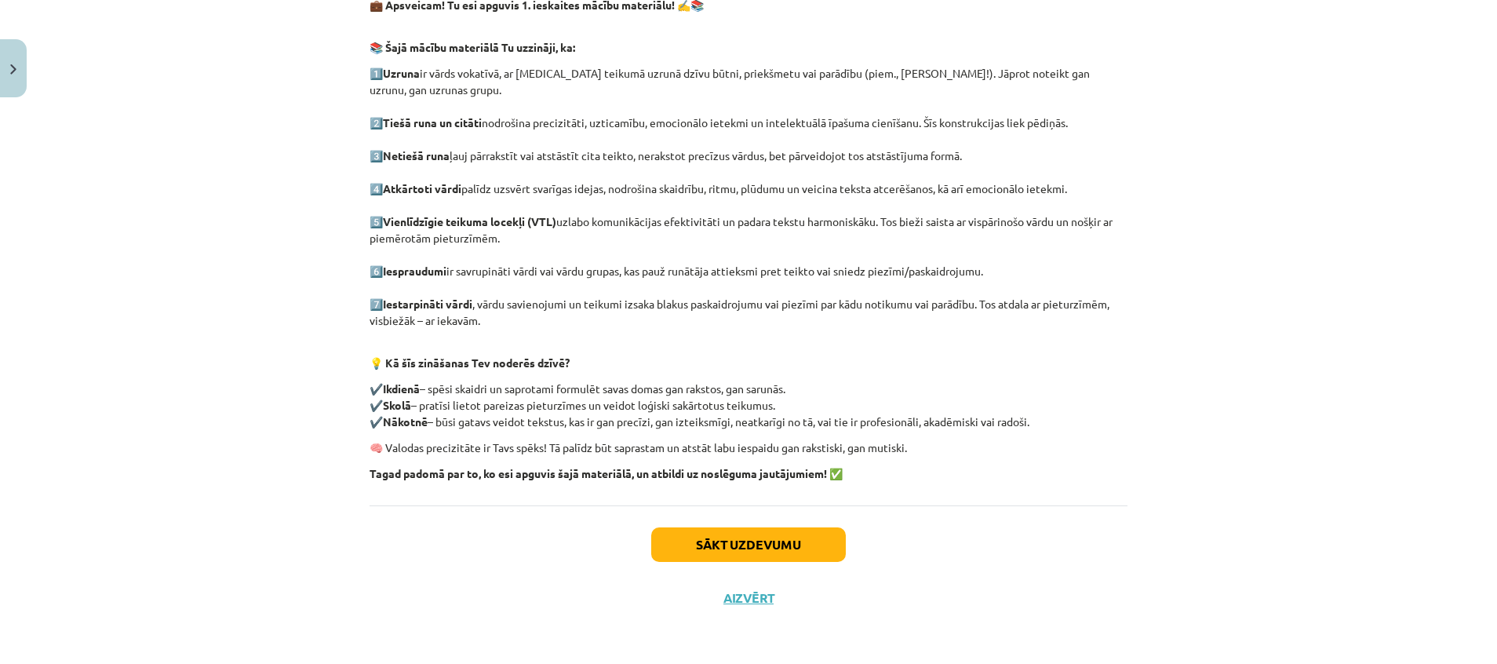
scroll to position [39, 0]
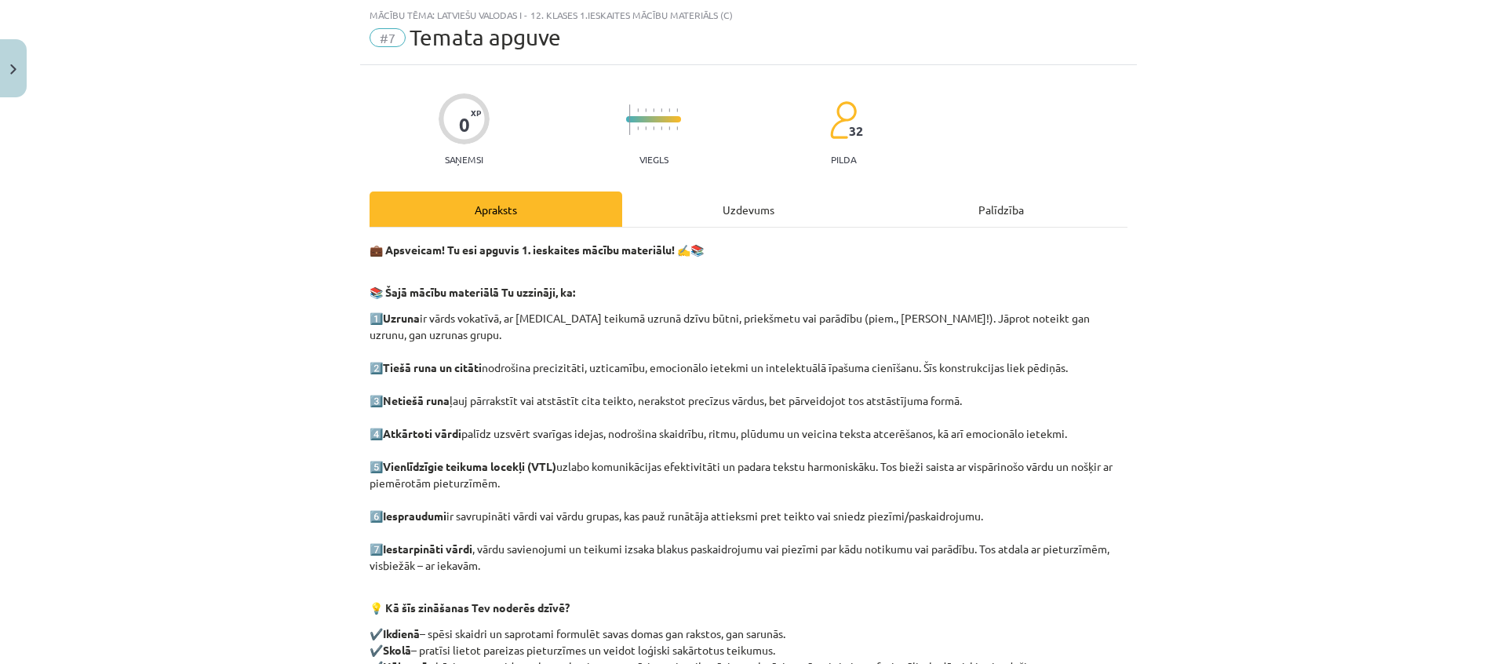
click at [701, 200] on div "Uzdevums" at bounding box center [748, 208] width 253 height 35
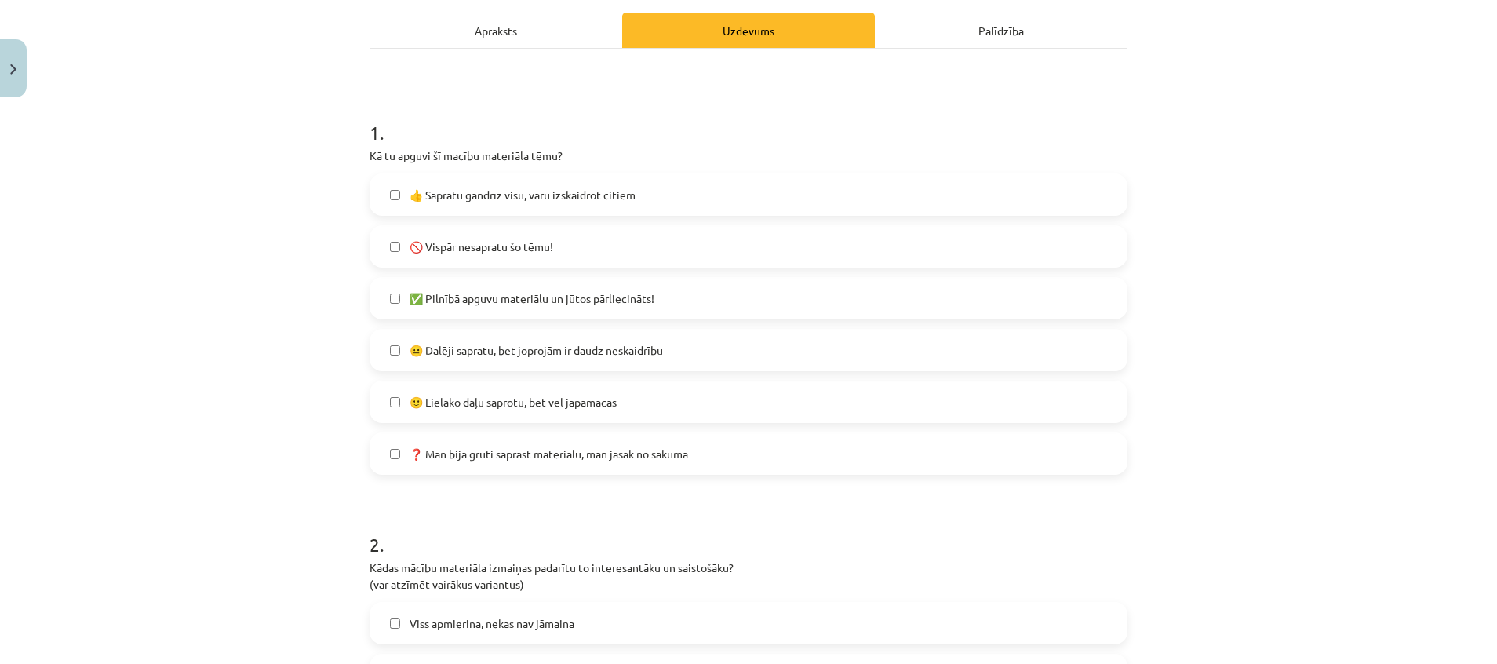
scroll to position [219, 0]
click at [520, 351] on span "😐 Dalēji sapratu, bet joprojām ir daudz neskaidrību" at bounding box center [536, 349] width 253 height 16
click at [532, 398] on span "🙂 Lielāko daļu saprotu, bet vēl jāpamācās" at bounding box center [513, 401] width 207 height 16
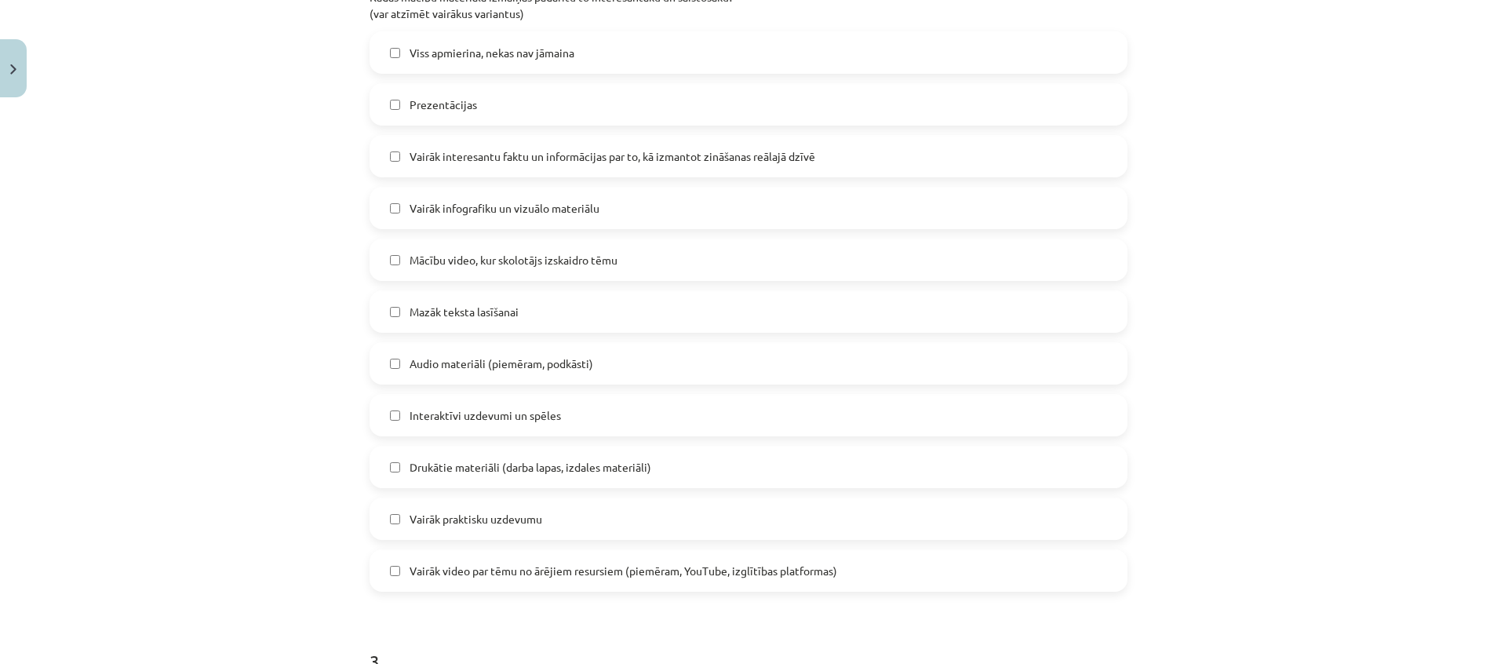
scroll to position [789, 0]
click at [503, 253] on span "Mācību video, kur skolotājs izskaidro tēmu" at bounding box center [514, 259] width 208 height 16
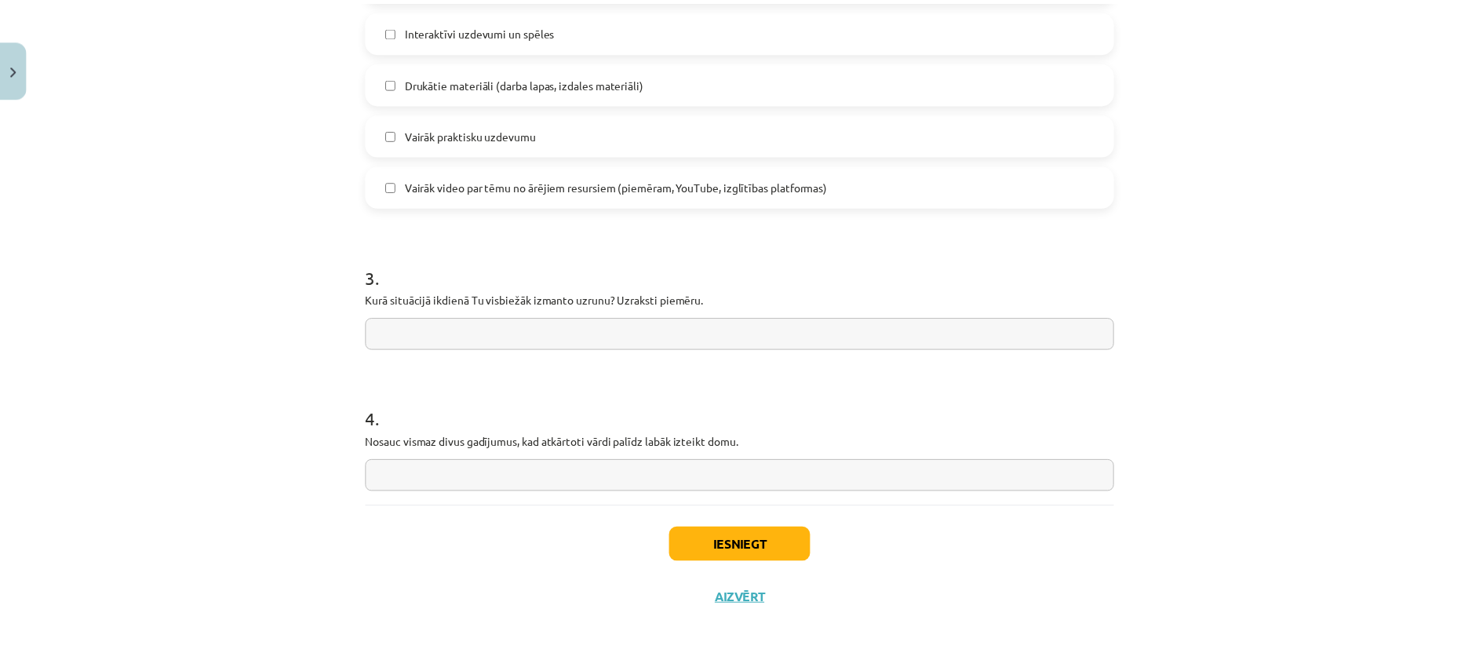
scroll to position [1174, 0]
click at [474, 342] on input "text" at bounding box center [749, 333] width 758 height 32
click at [380, 333] on input "**********" at bounding box center [749, 333] width 758 height 32
click at [519, 340] on input "**********" at bounding box center [749, 333] width 758 height 32
type input "**********"
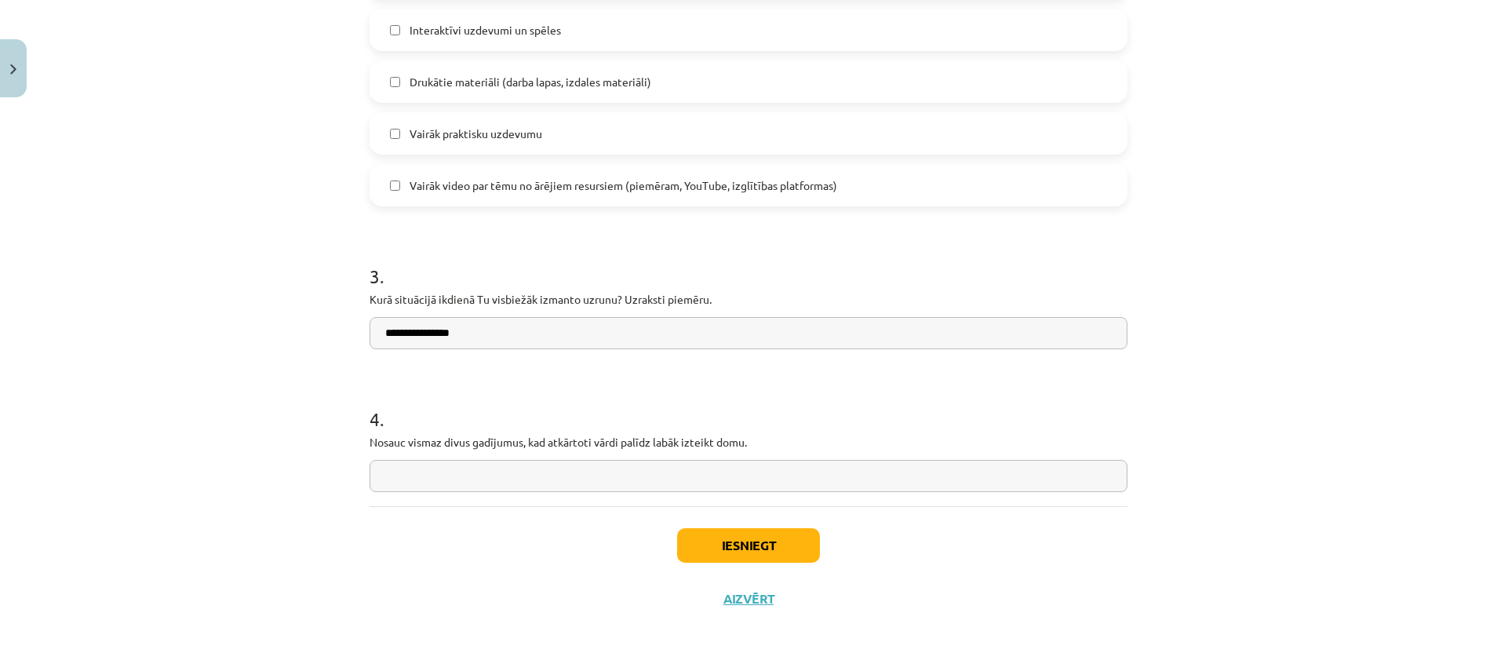
click at [533, 468] on input "text" at bounding box center [749, 476] width 758 height 32
type input "**********"
click at [748, 541] on button "Iesniegt" at bounding box center [748, 545] width 143 height 35
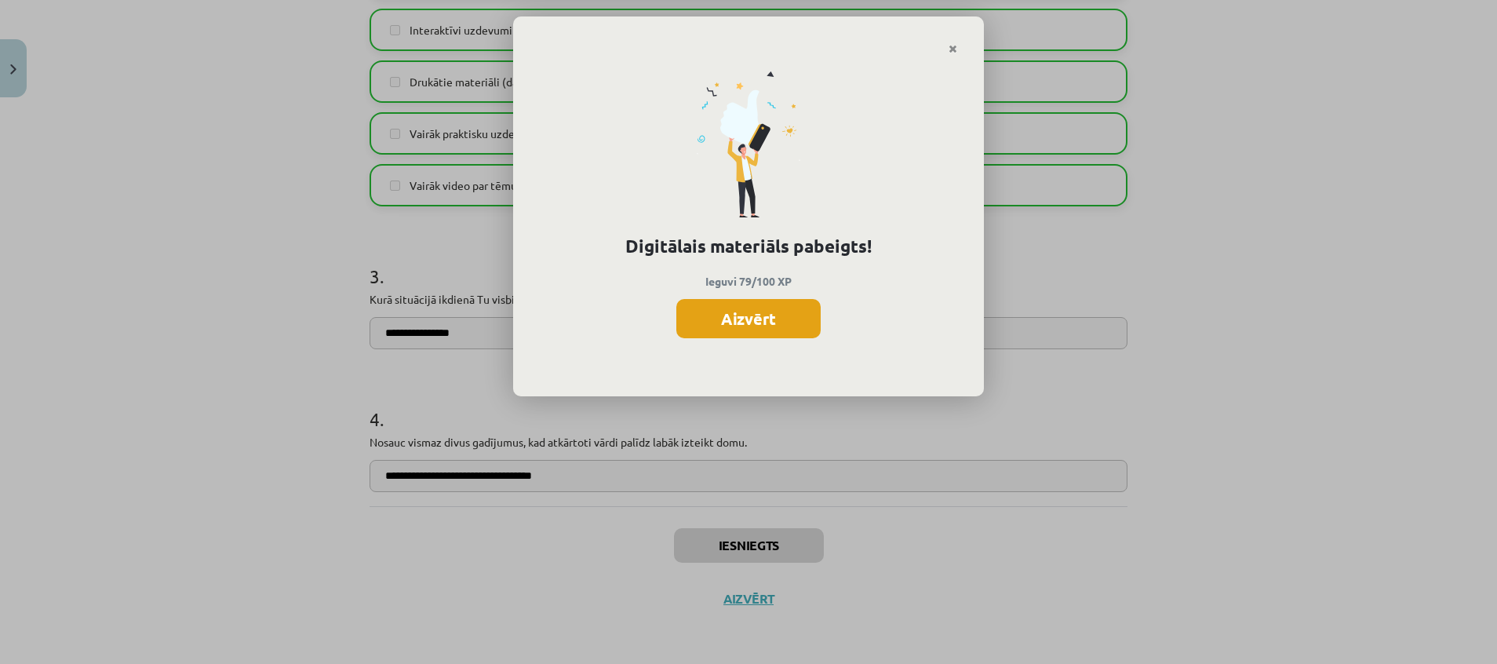
click at [730, 318] on button "Aizvērt" at bounding box center [748, 318] width 144 height 39
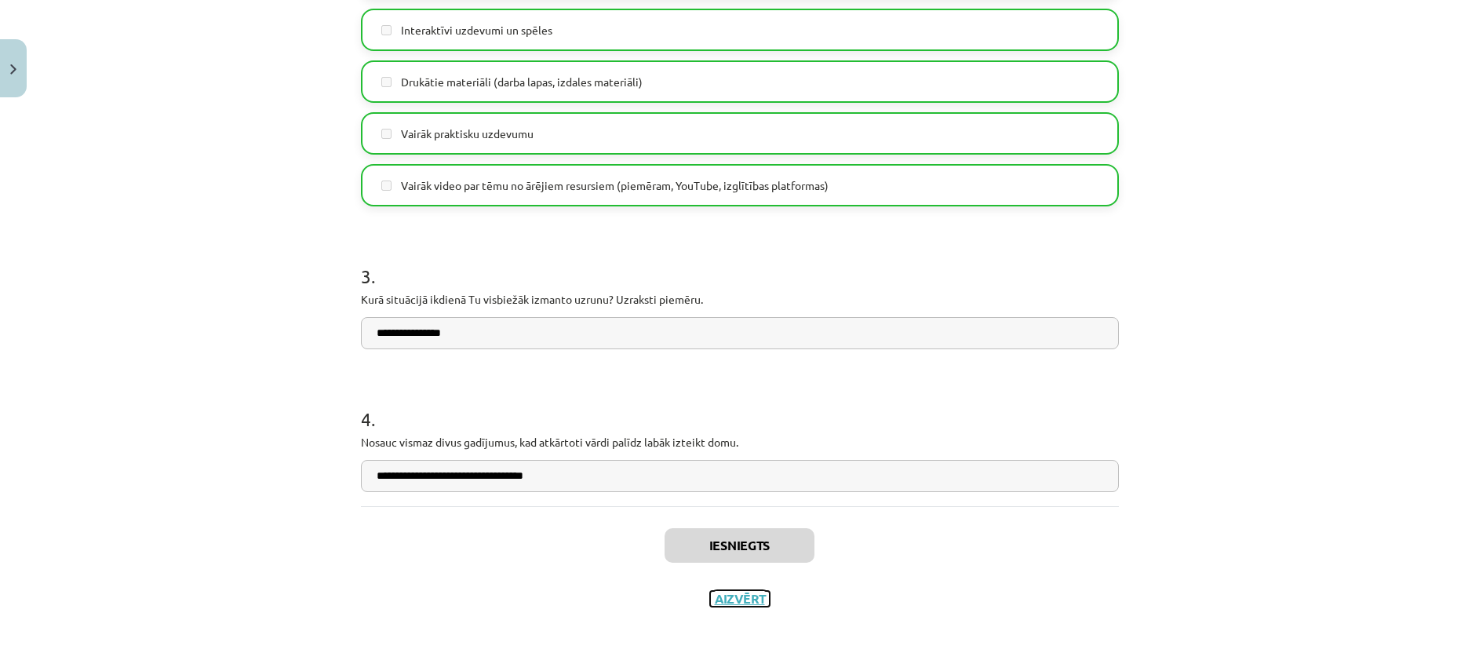
click at [738, 597] on button "Aizvērt" at bounding box center [740, 599] width 60 height 16
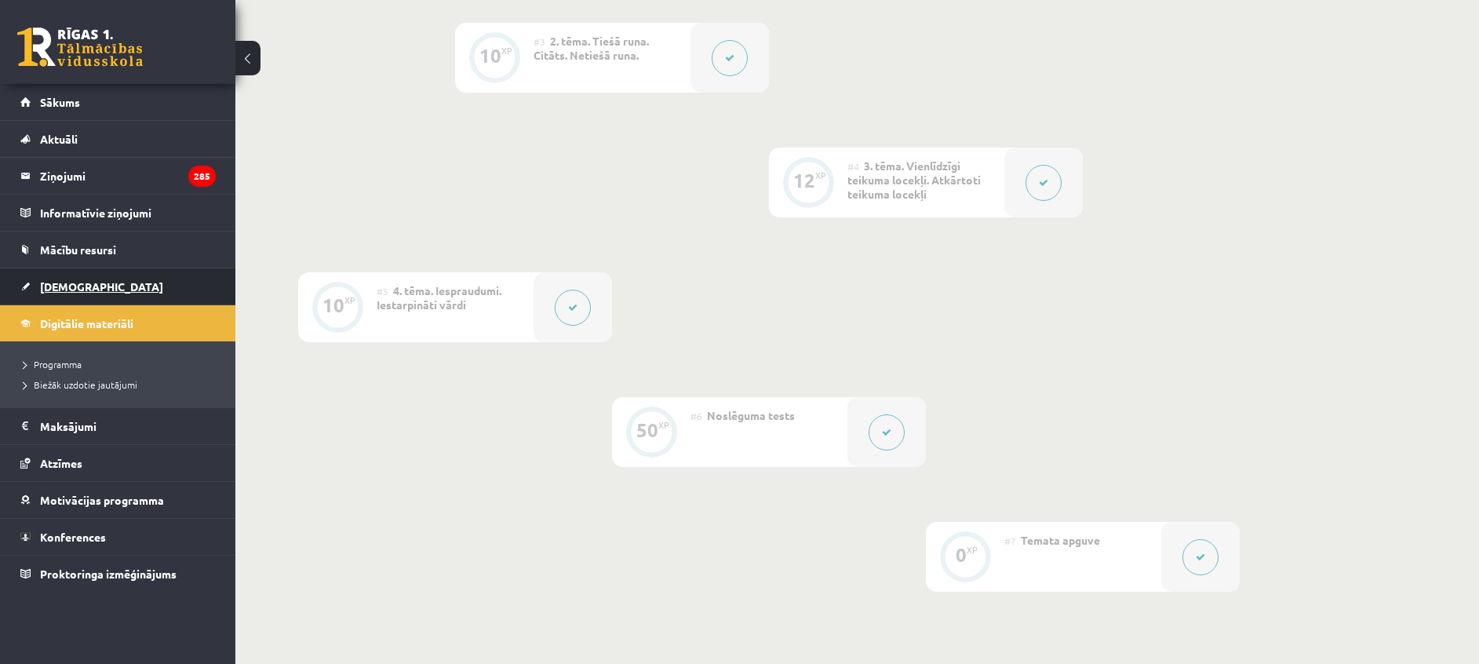
click at [93, 288] on link "[DEMOGRAPHIC_DATA]" at bounding box center [117, 286] width 195 height 36
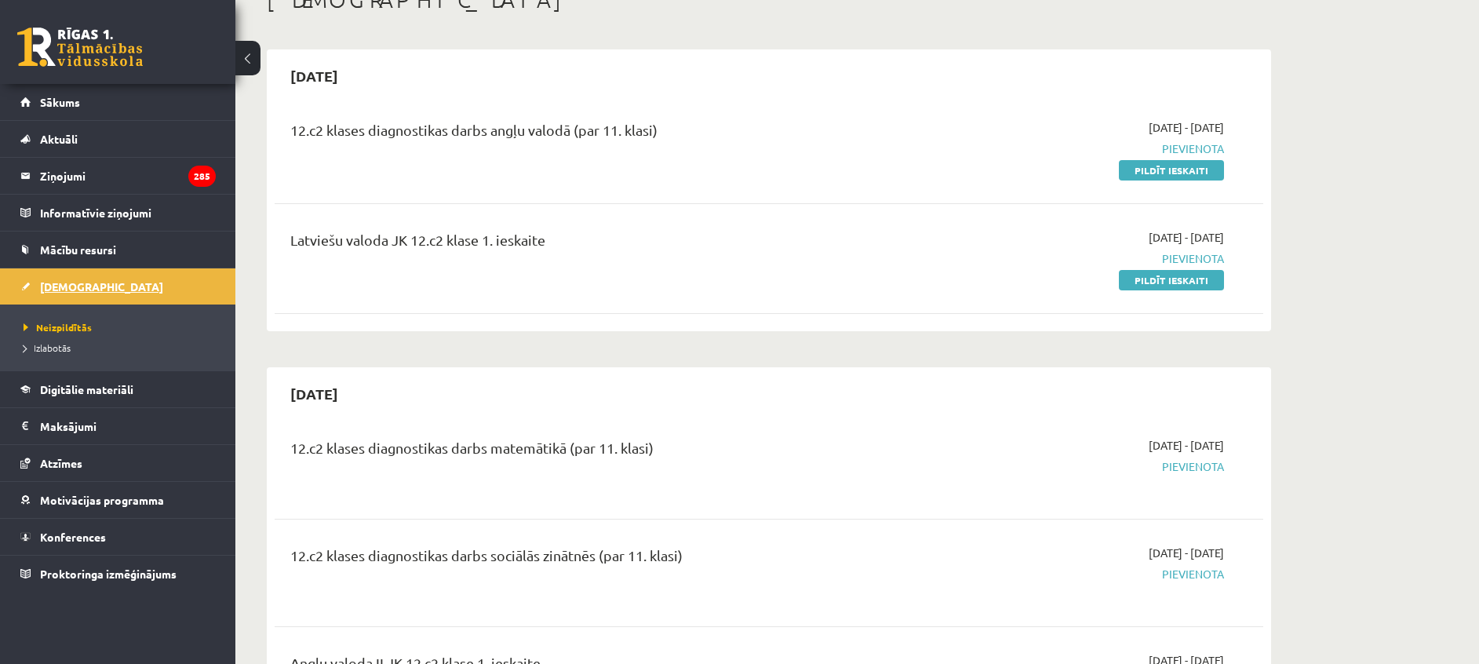
scroll to position [107, 0]
